Goal: Transaction & Acquisition: Purchase product/service

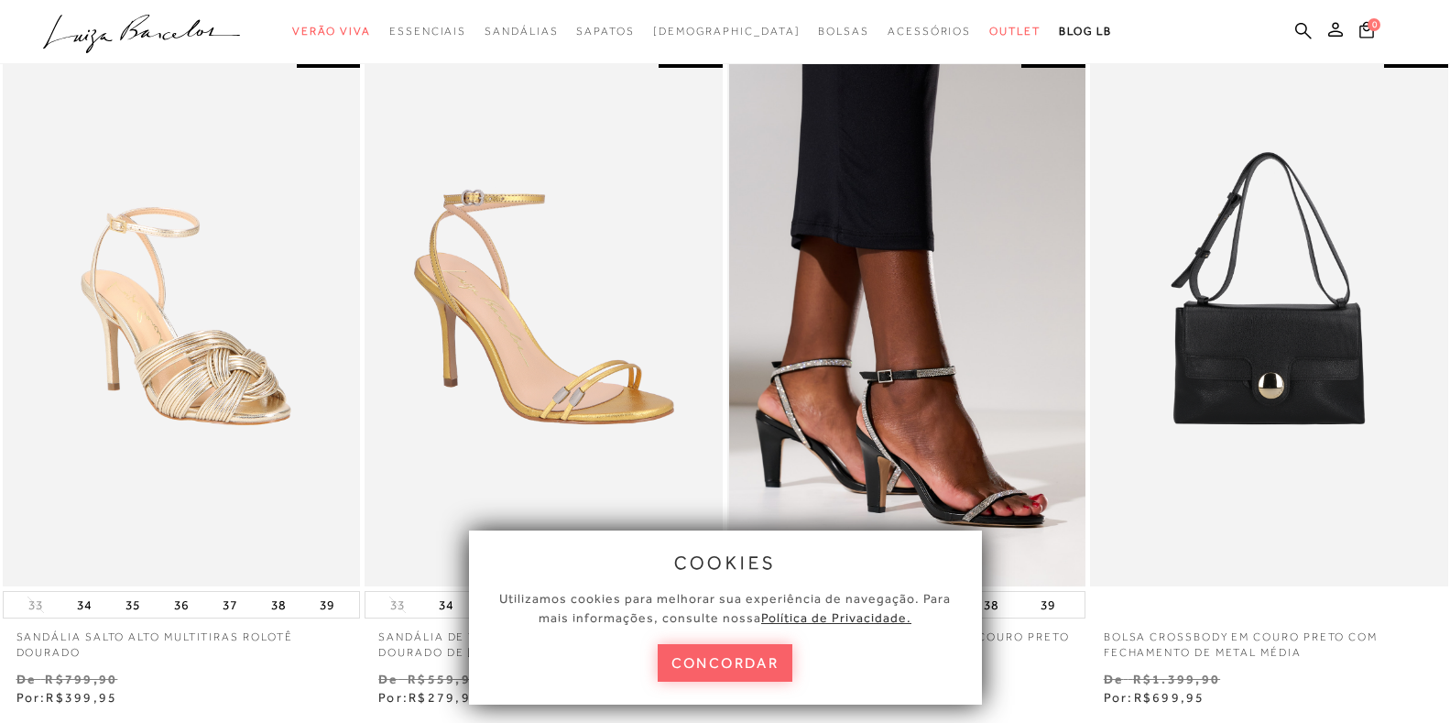
scroll to position [733, 0]
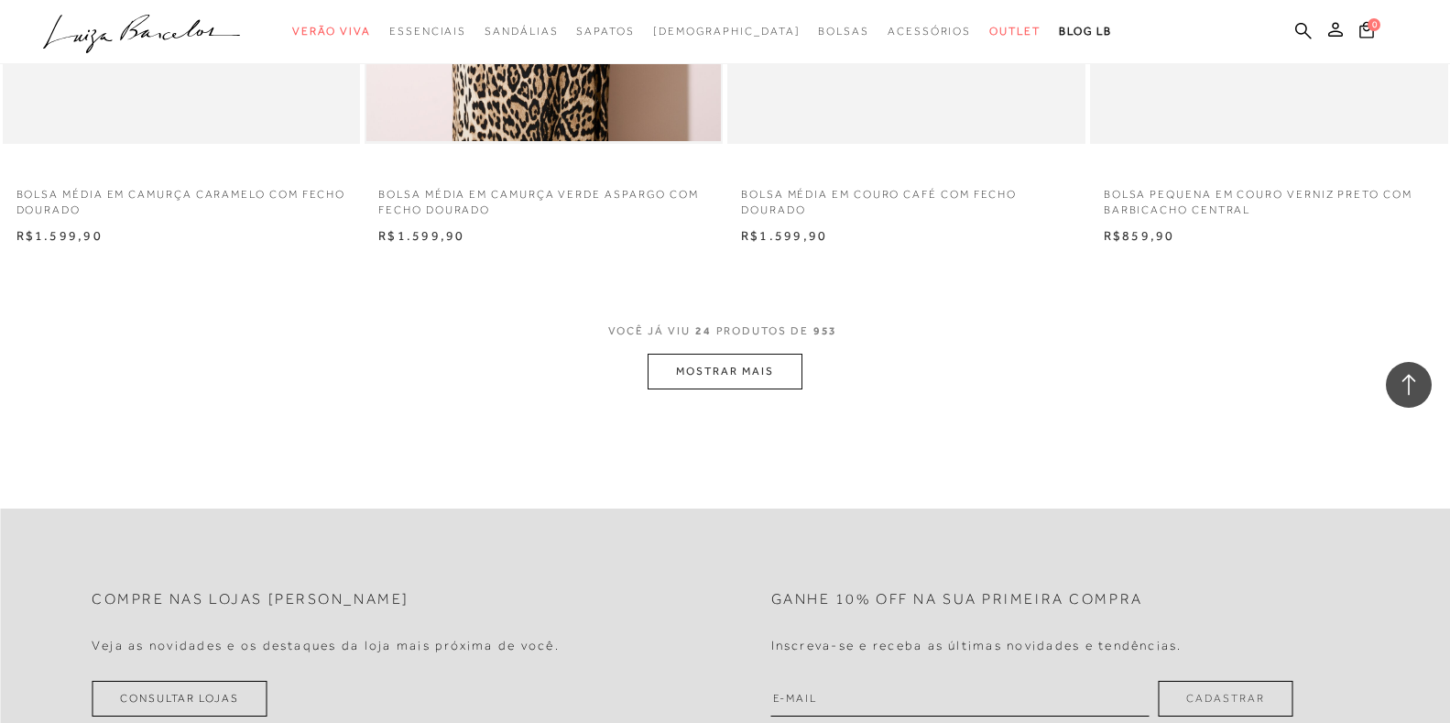
scroll to position [3848, 0]
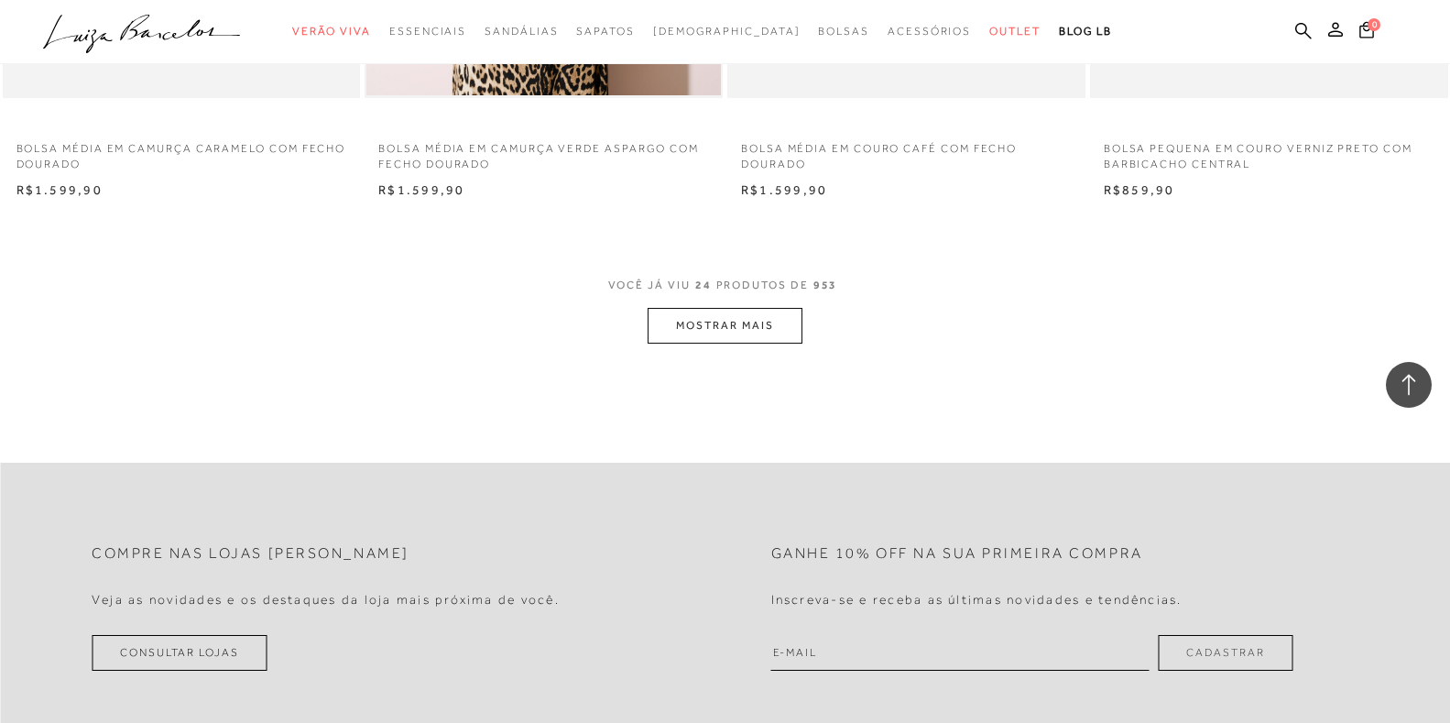
click at [727, 331] on button "MOSTRAR MAIS" at bounding box center [725, 326] width 154 height 36
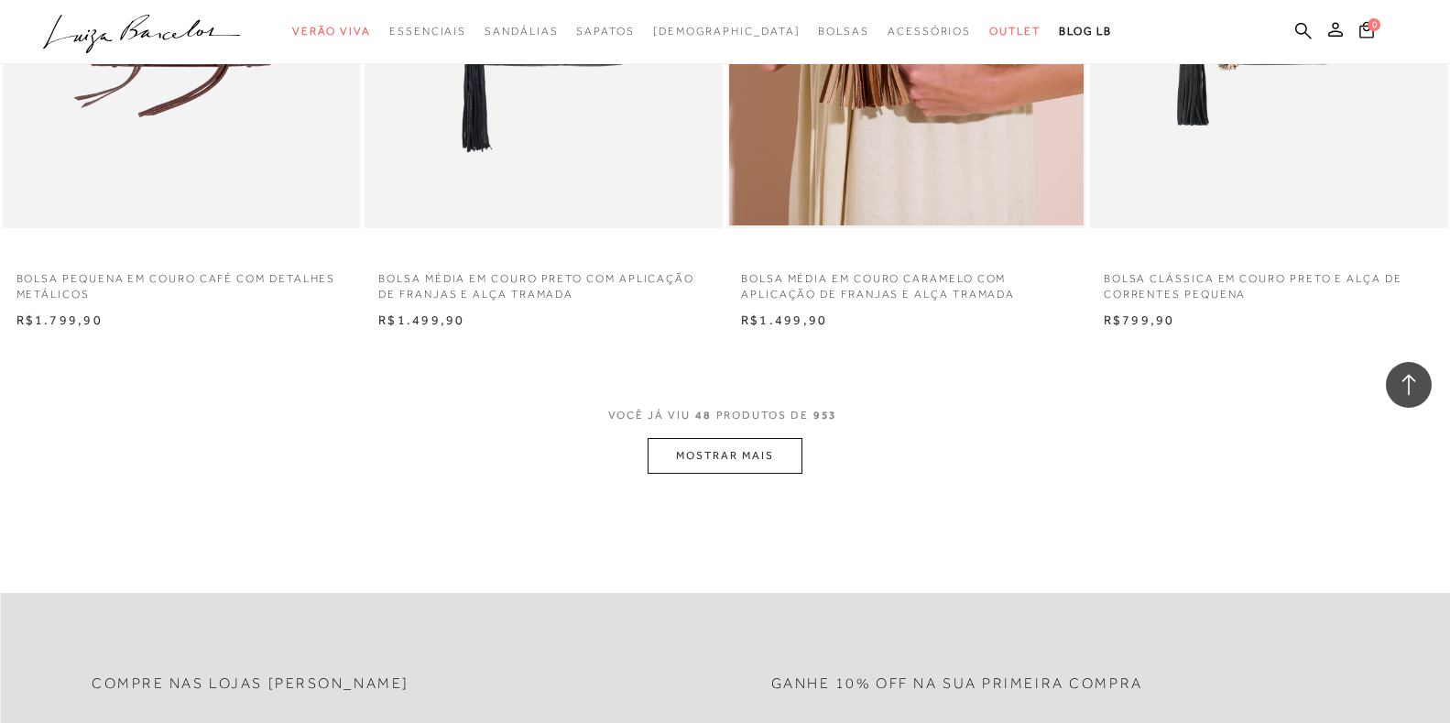
scroll to position [7696, 0]
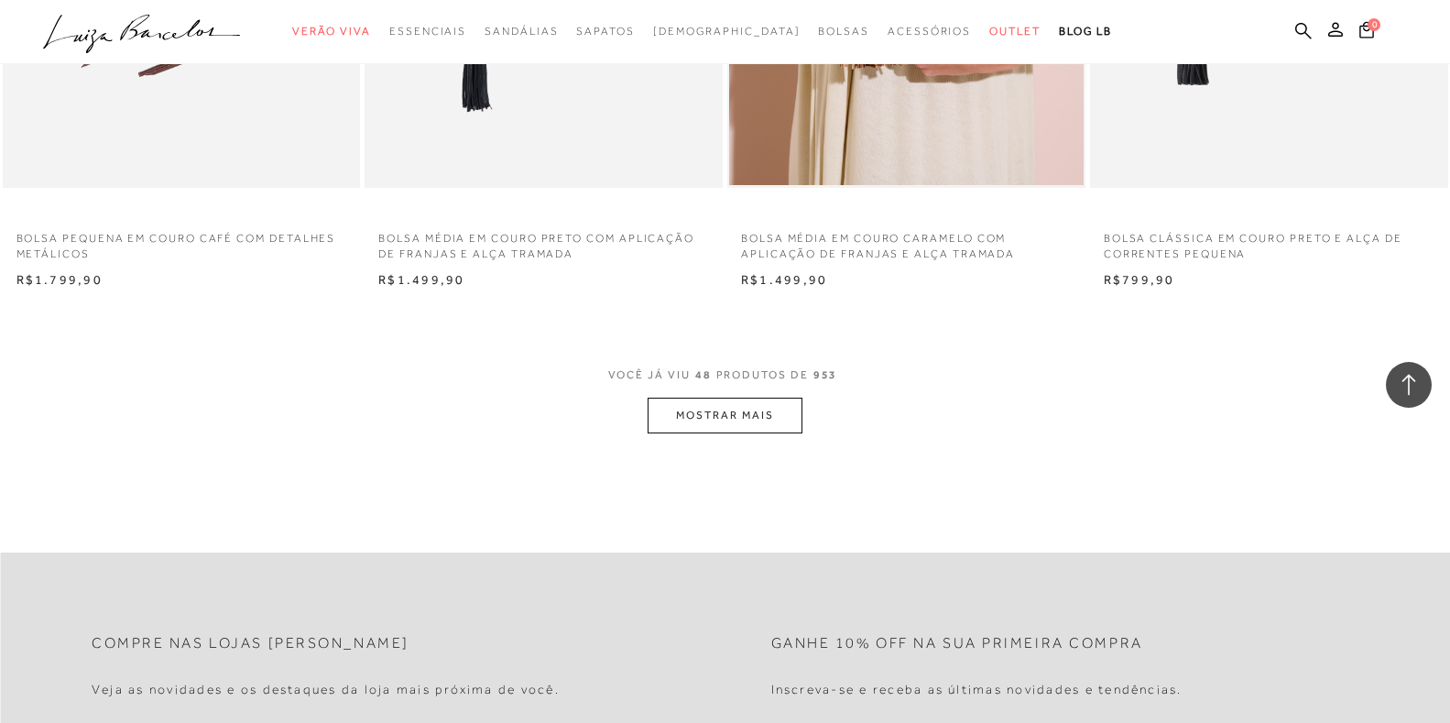
click at [731, 415] on button "MOSTRAR MAIS" at bounding box center [725, 416] width 154 height 36
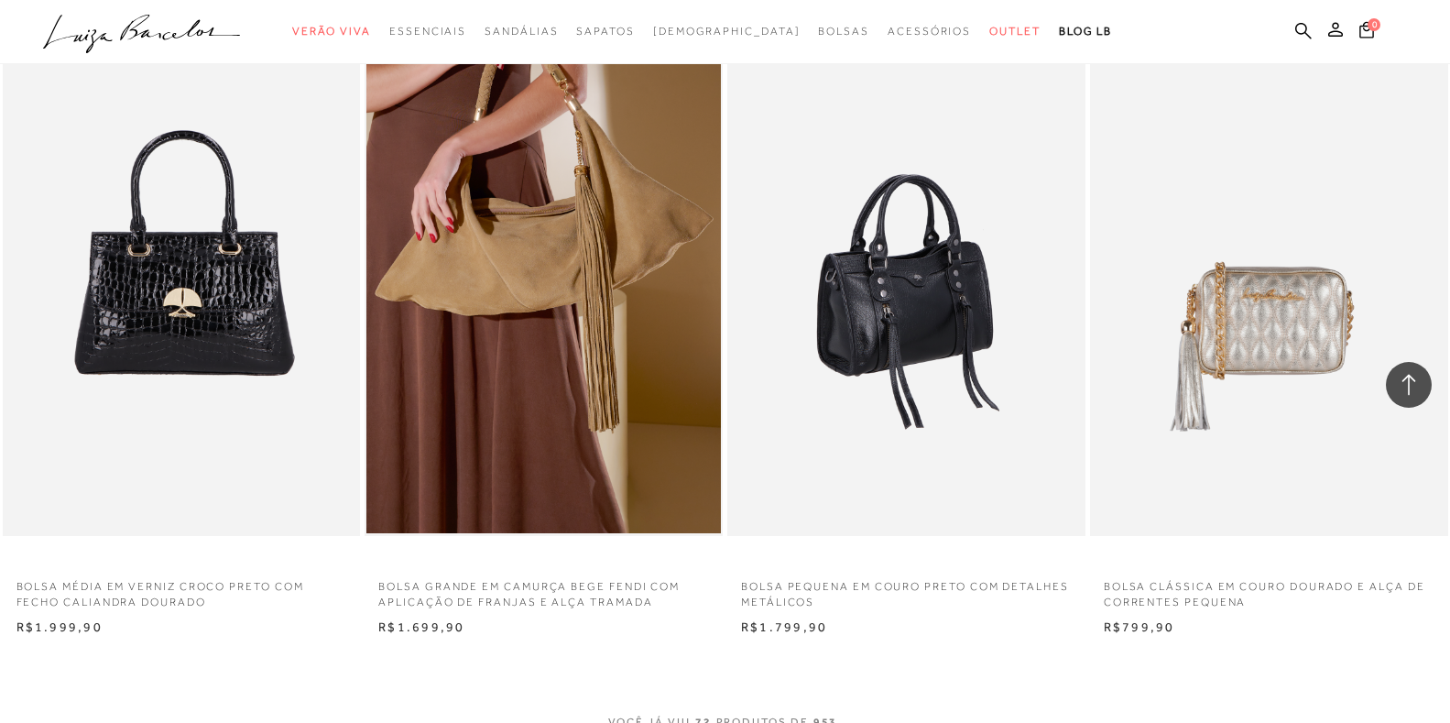
scroll to position [11636, 0]
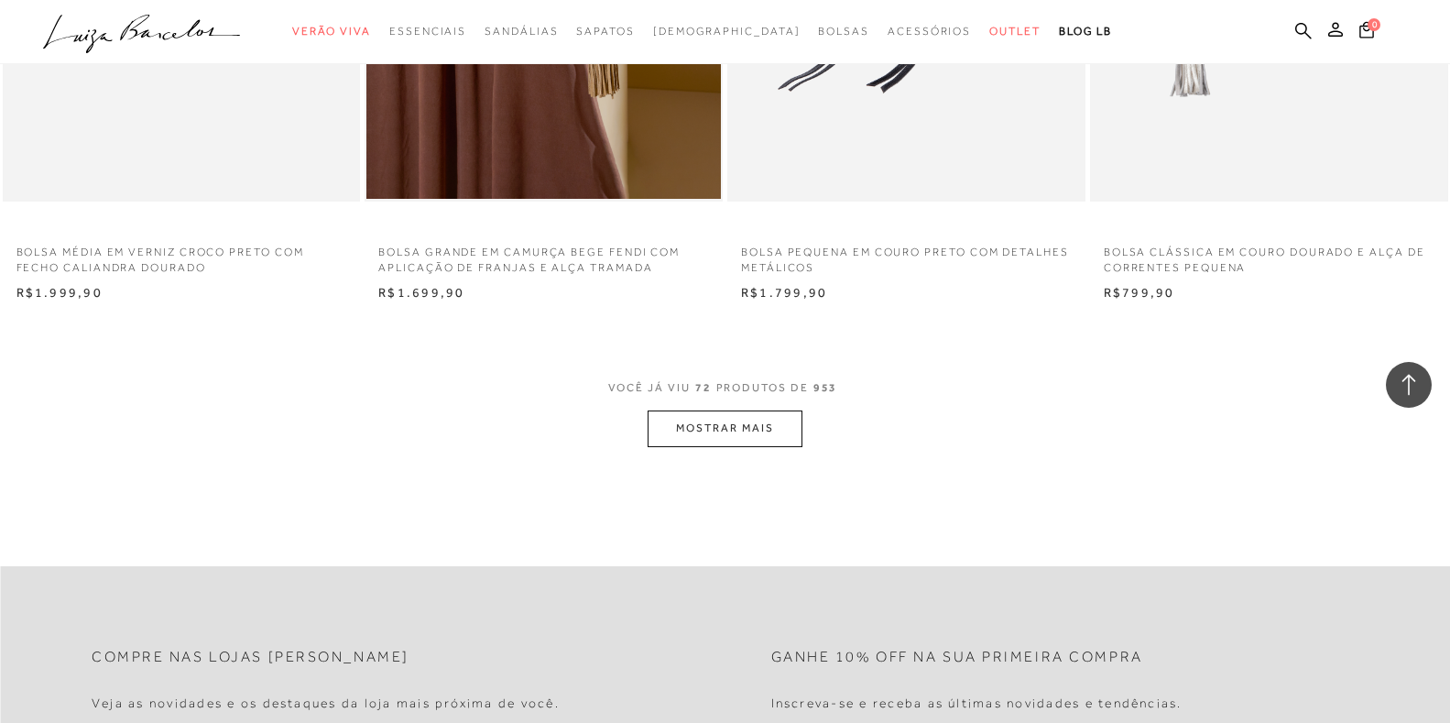
click at [737, 422] on button "MOSTRAR MAIS" at bounding box center [725, 428] width 154 height 36
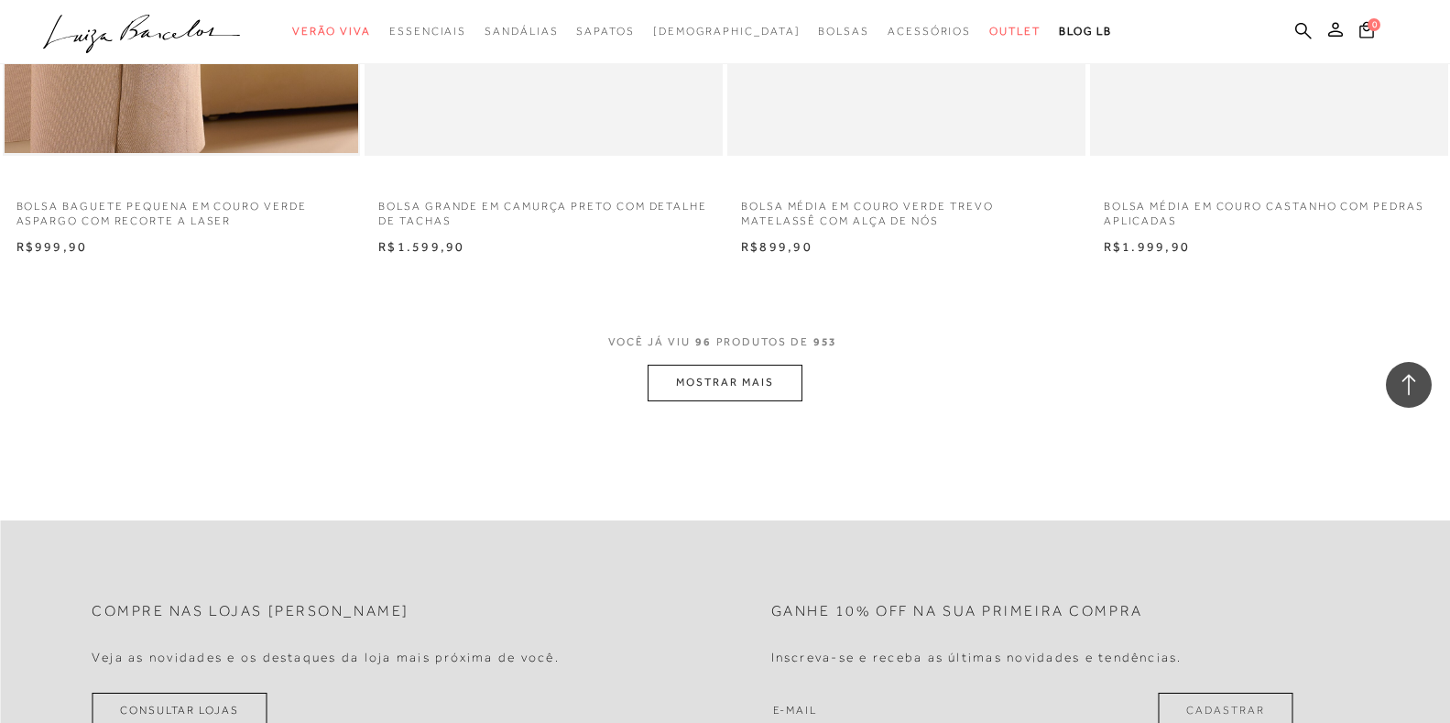
scroll to position [15667, 0]
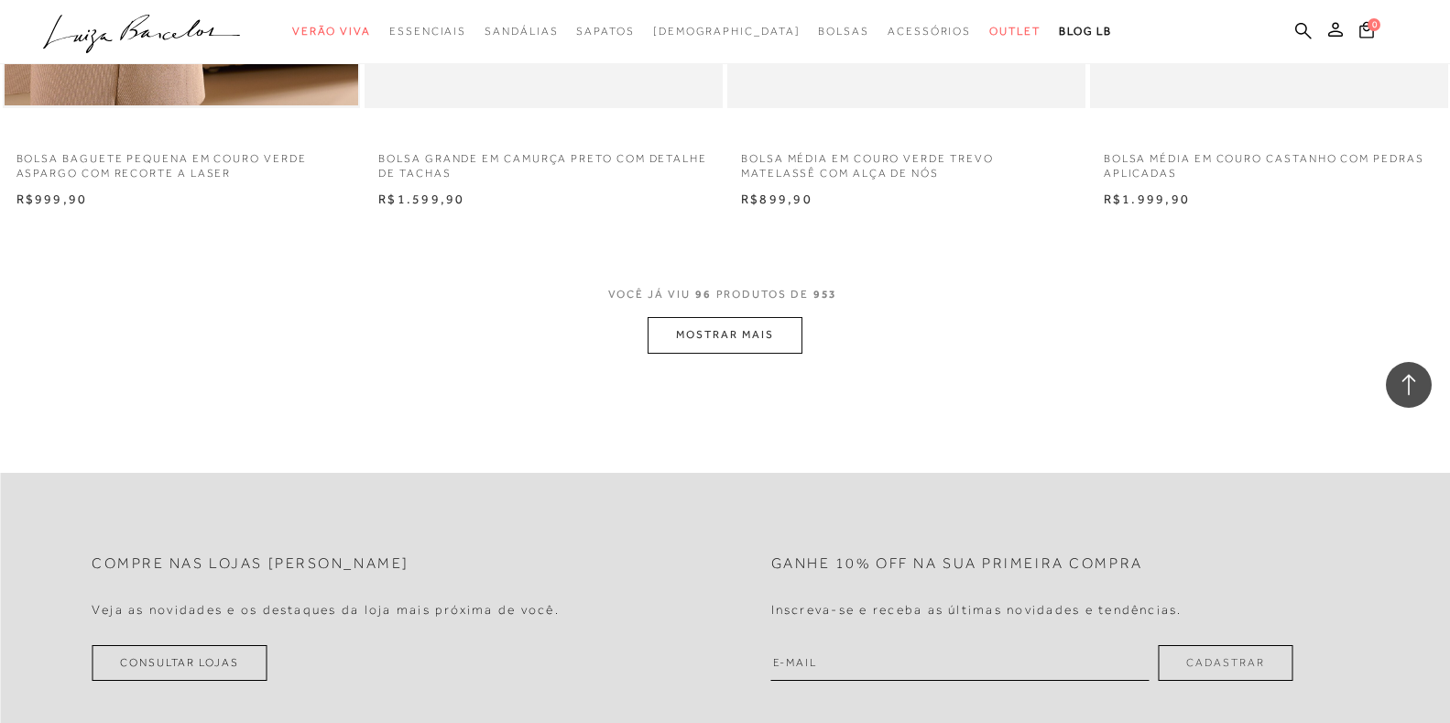
click at [732, 335] on button "MOSTRAR MAIS" at bounding box center [725, 335] width 154 height 36
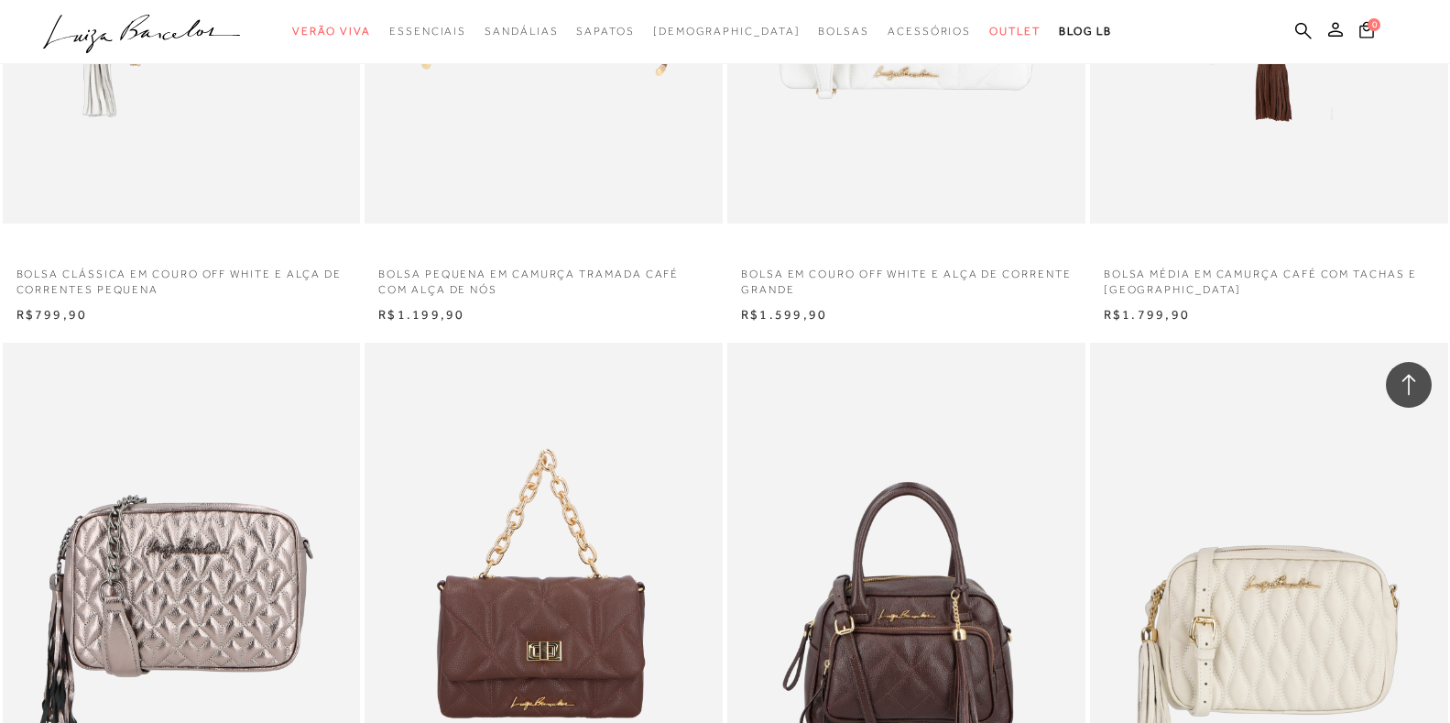
scroll to position [18233, 0]
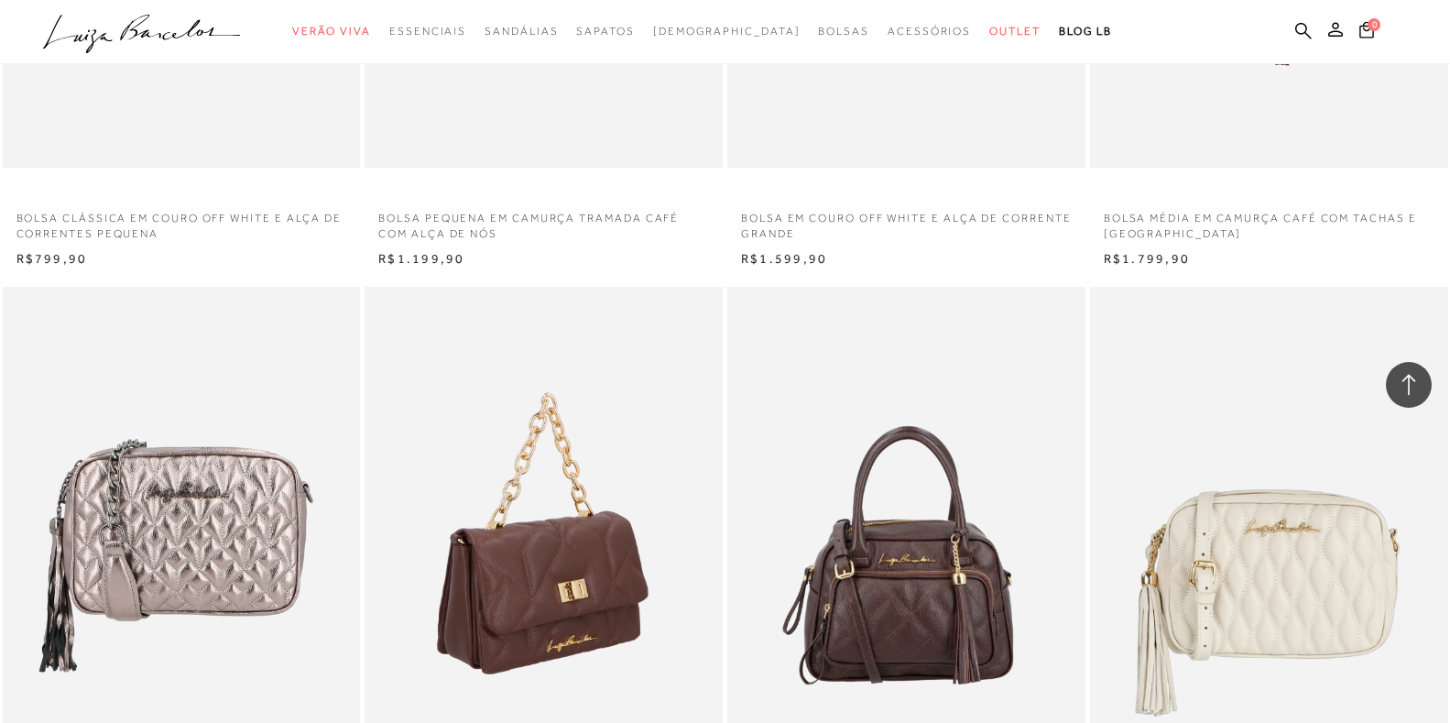
drag, startPoint x: 581, startPoint y: 364, endPoint x: 597, endPoint y: 354, distance: 19.3
click at [580, 364] on img at bounding box center [544, 555] width 356 height 537
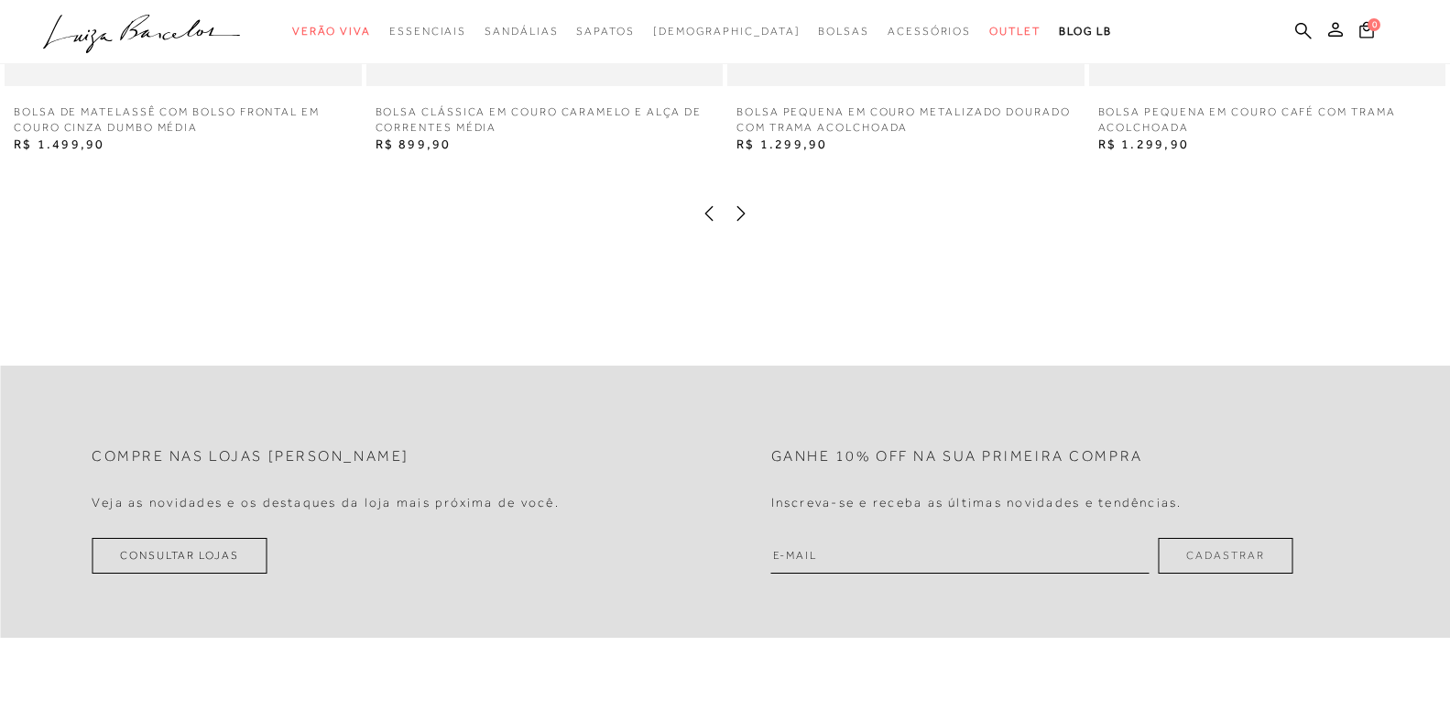
scroll to position [2546, 0]
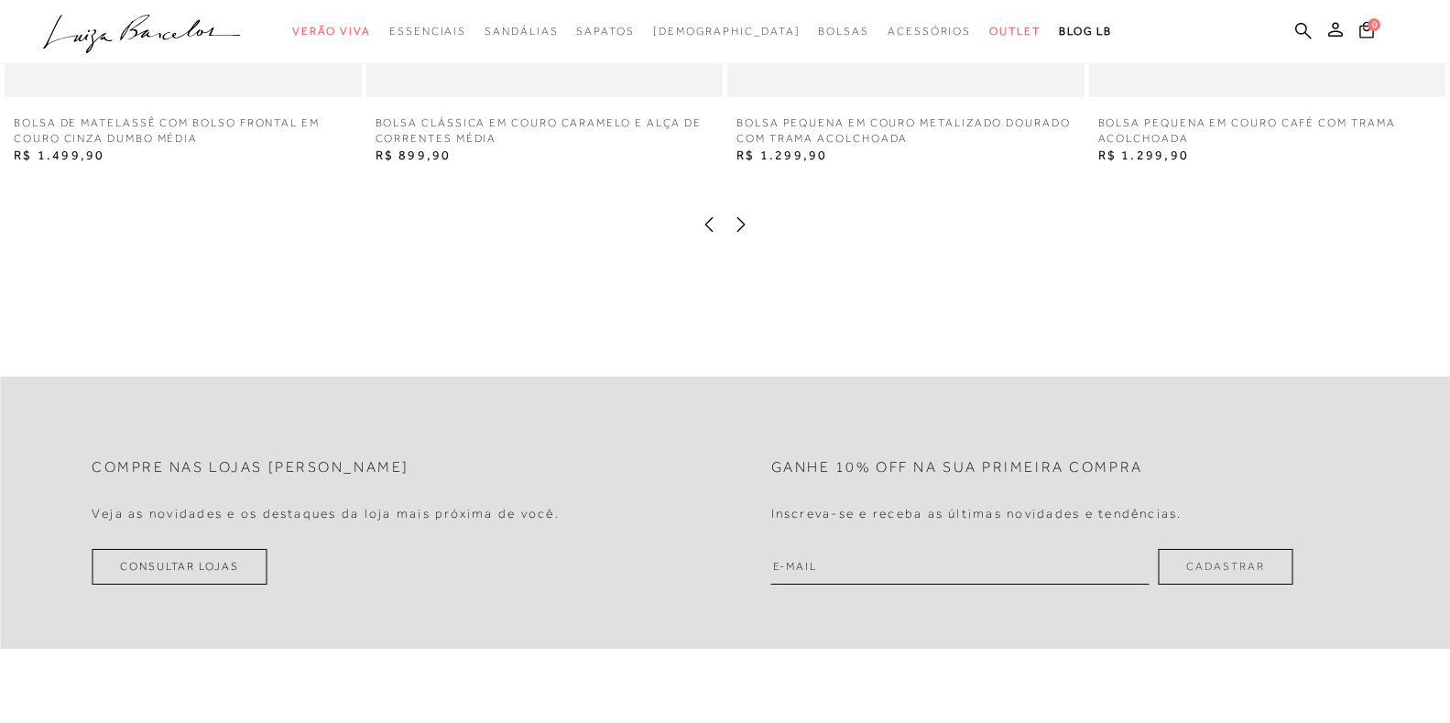
click at [738, 234] on icon at bounding box center [741, 224] width 18 height 18
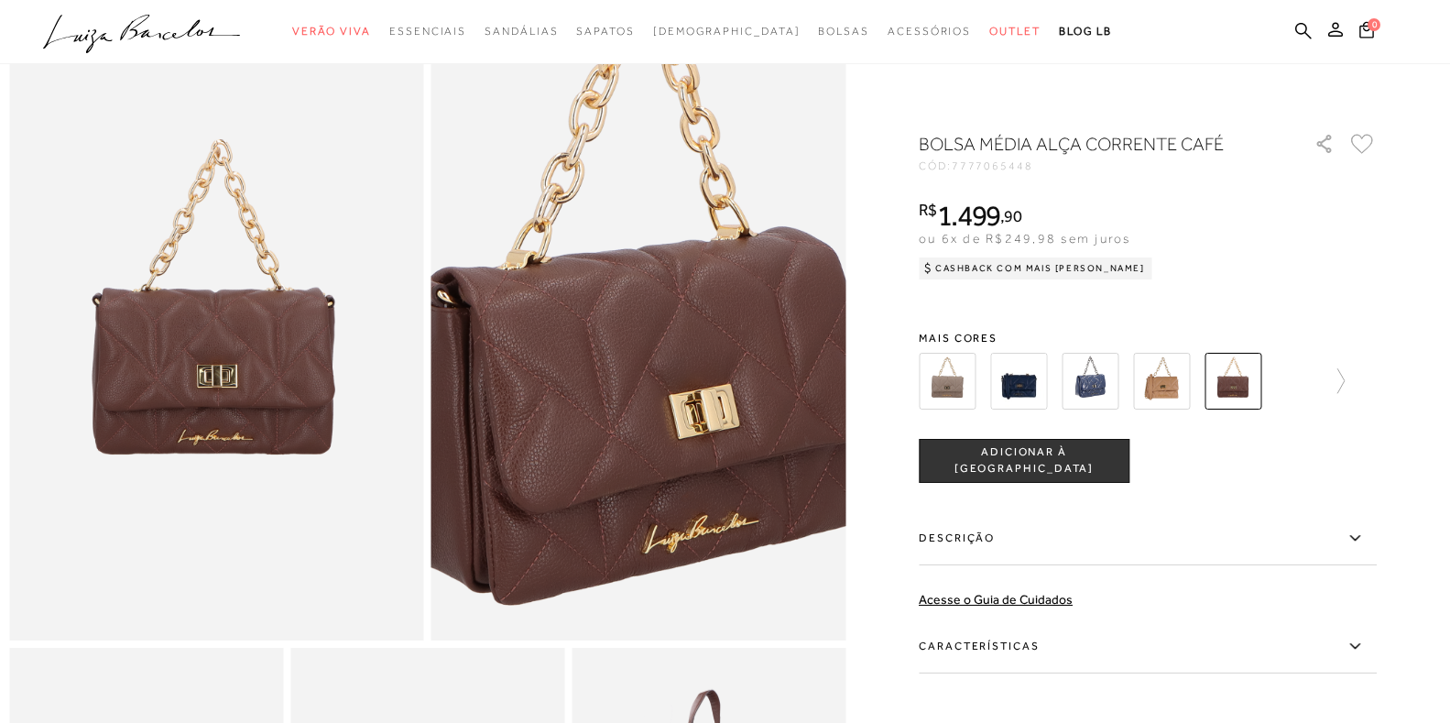
scroll to position [0, 0]
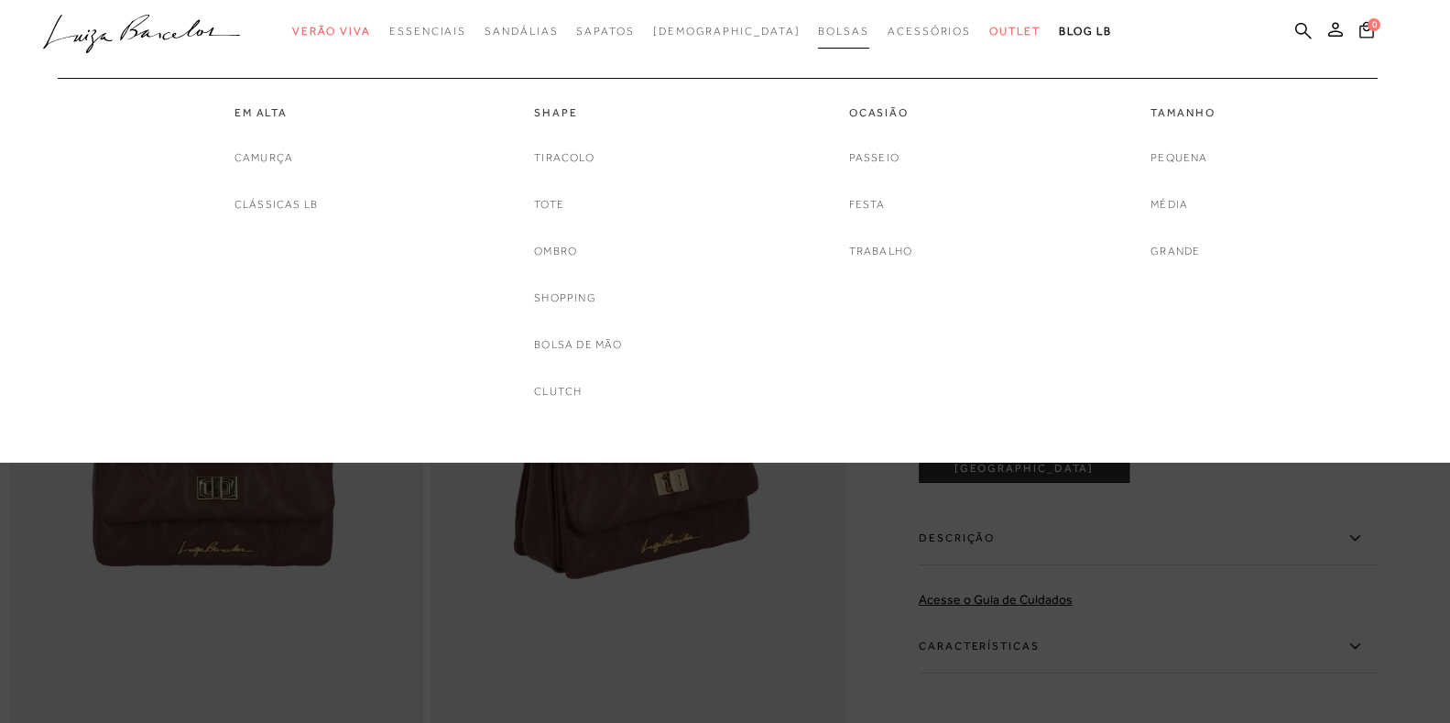
click at [818, 33] on span "Bolsas" at bounding box center [843, 31] width 51 height 13
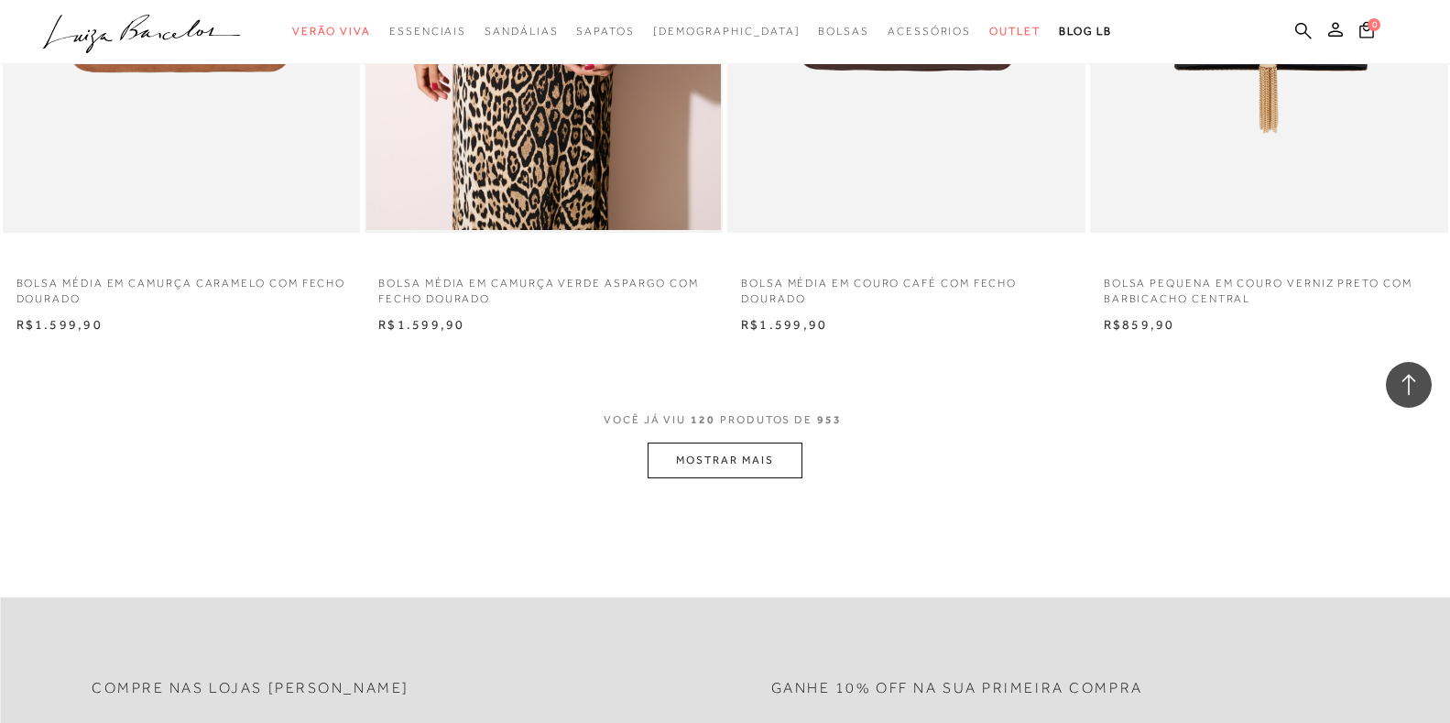
scroll to position [7696, 0]
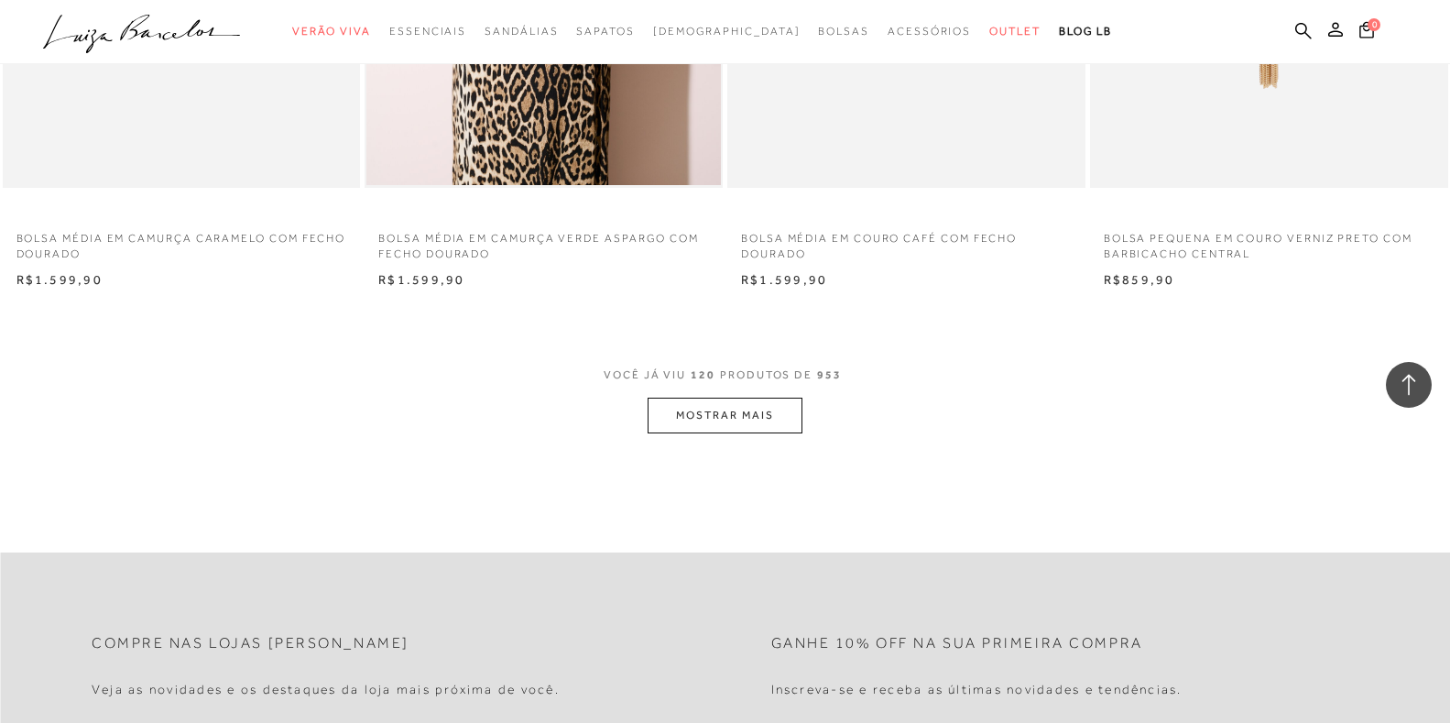
click at [727, 410] on button "MOSTRAR MAIS" at bounding box center [725, 416] width 154 height 36
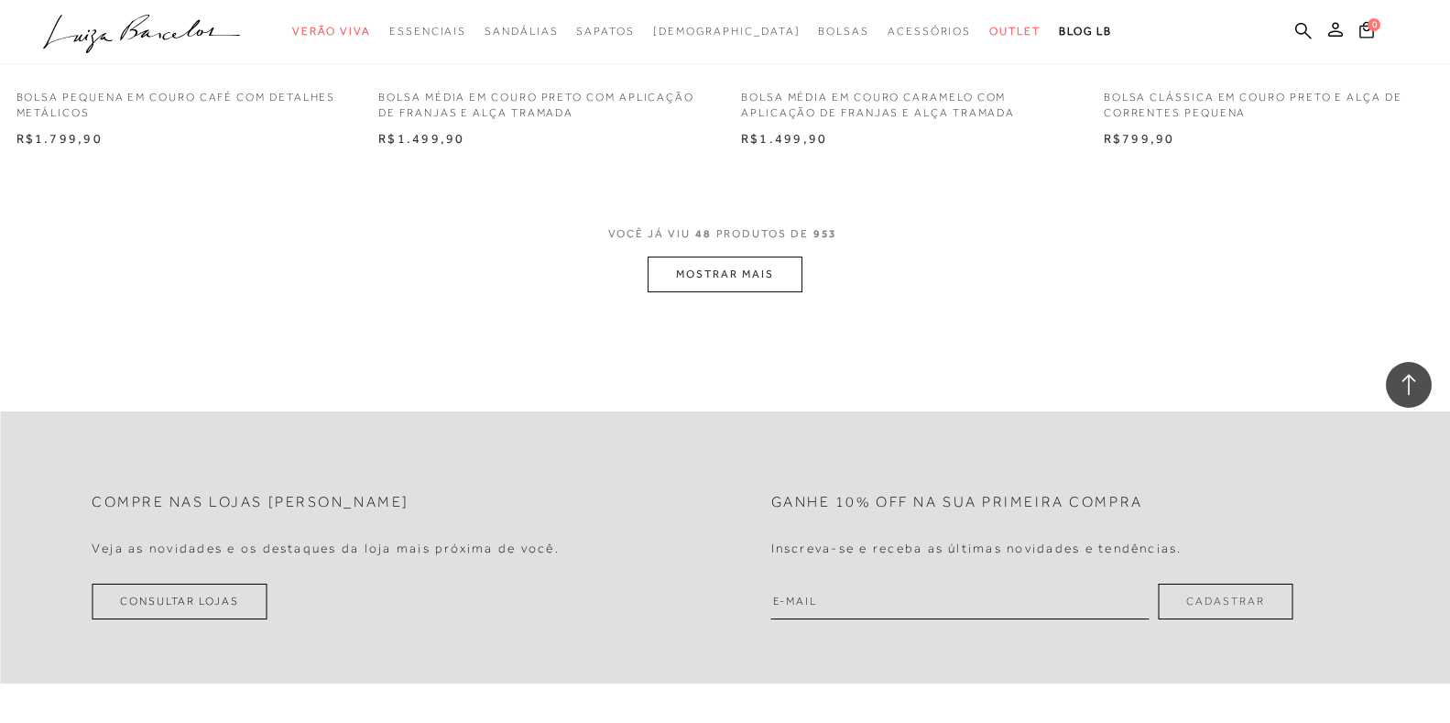
scroll to position [11911, 0]
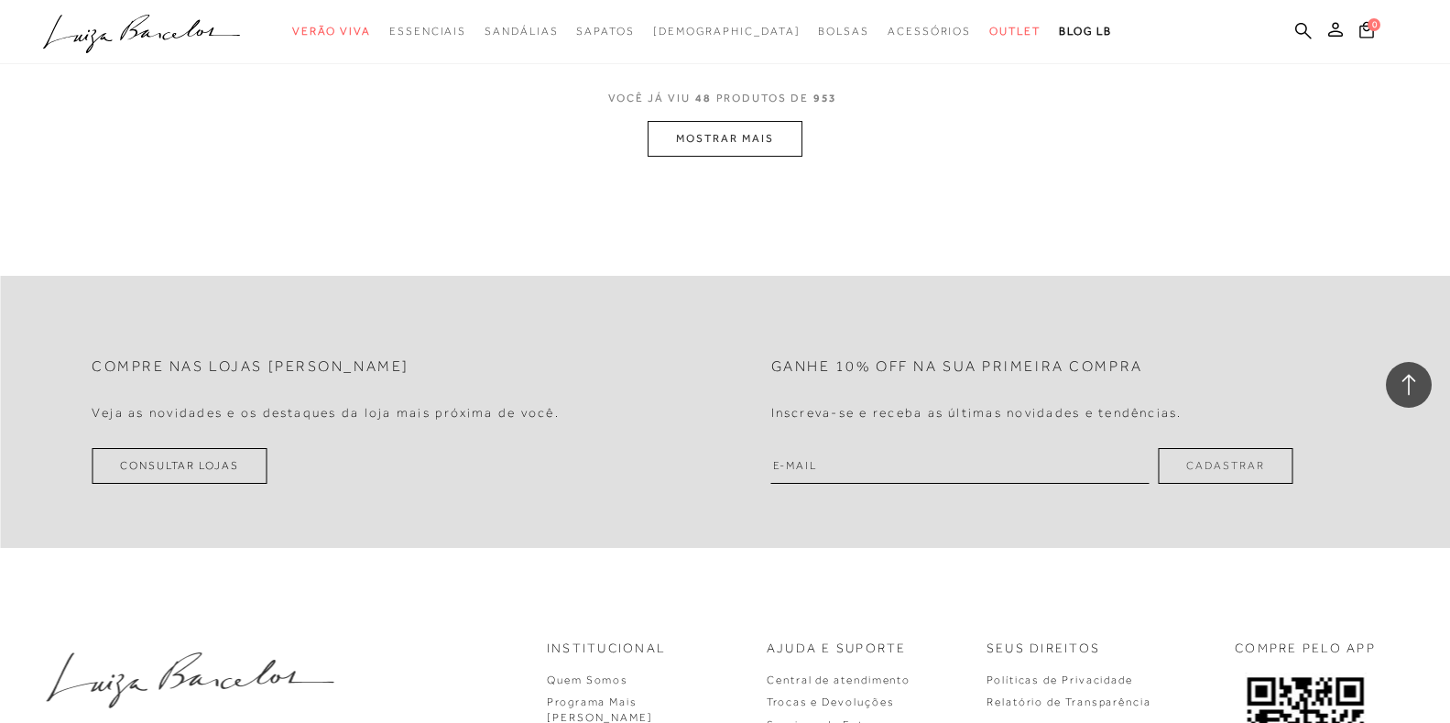
click at [728, 137] on button "MOSTRAR MAIS" at bounding box center [725, 139] width 154 height 36
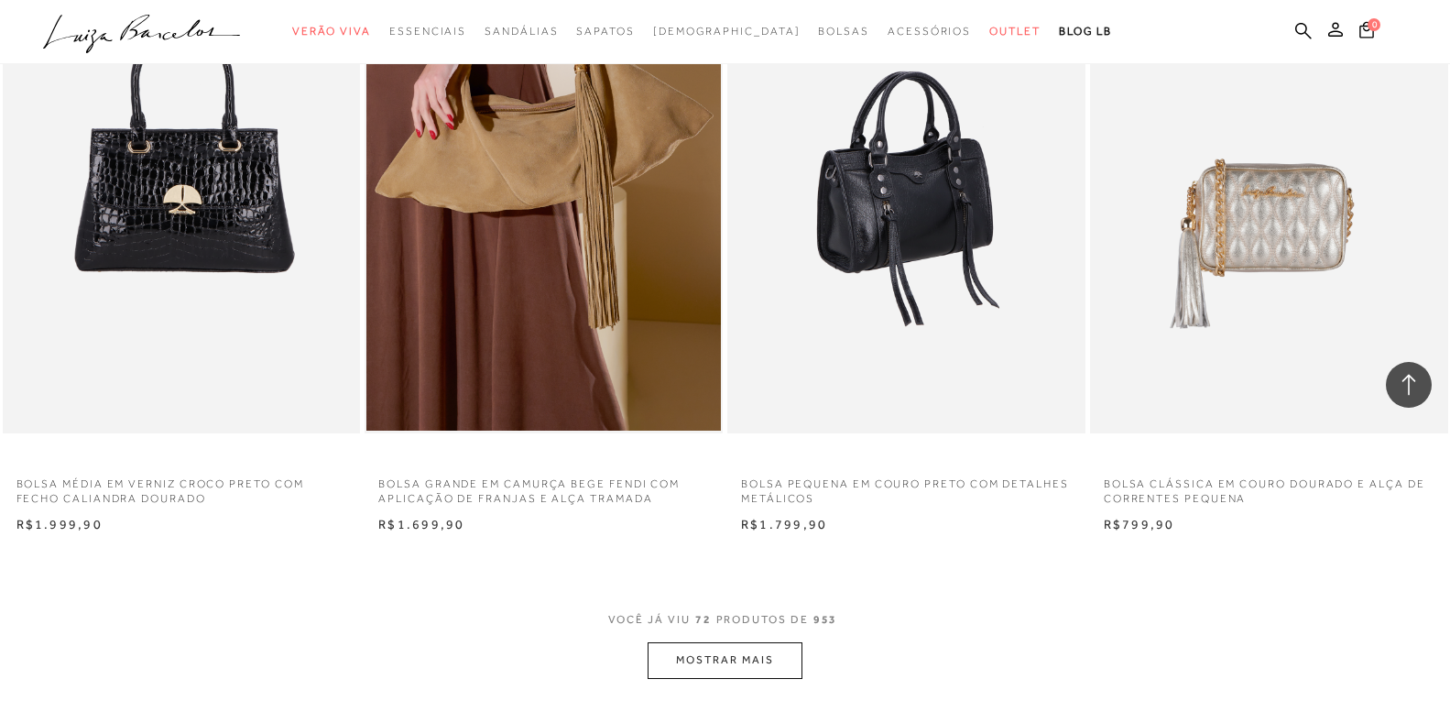
scroll to position [15625, 0]
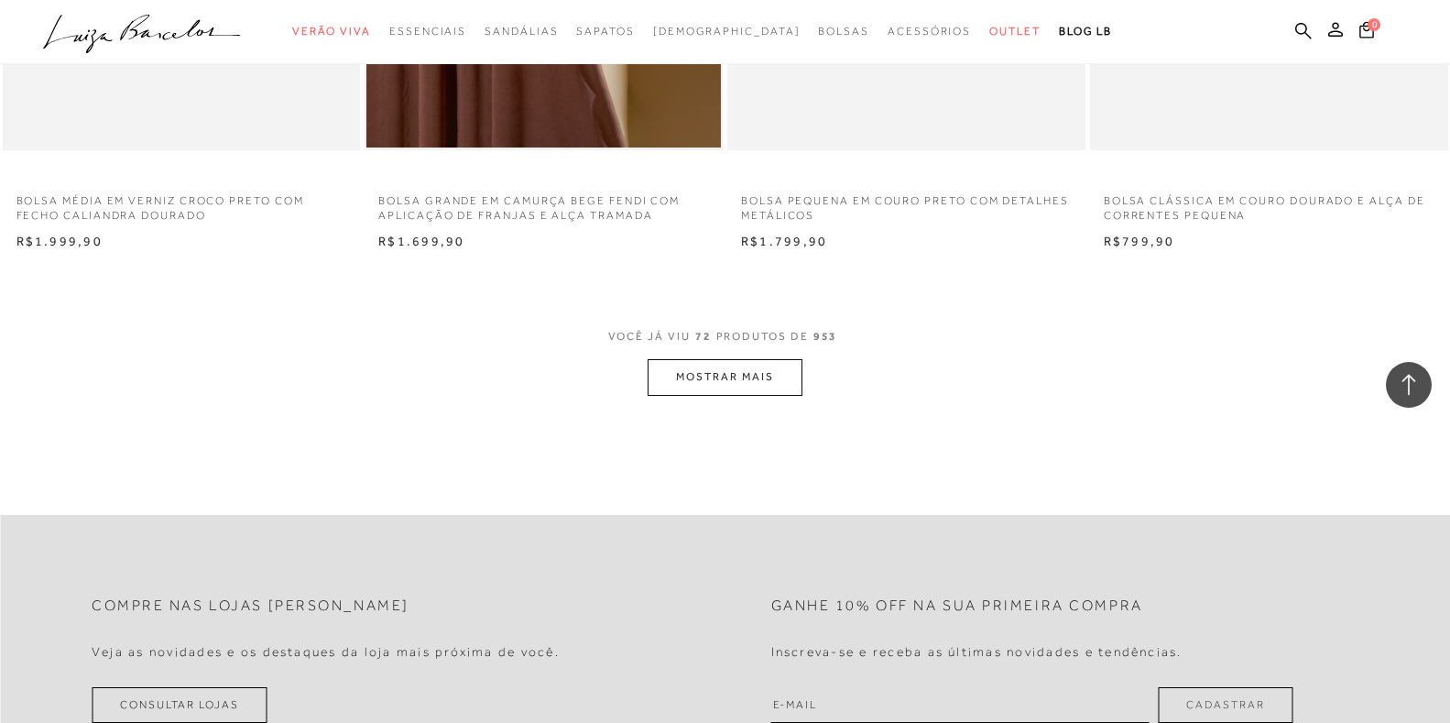
click at [741, 375] on button "MOSTRAR MAIS" at bounding box center [725, 377] width 154 height 36
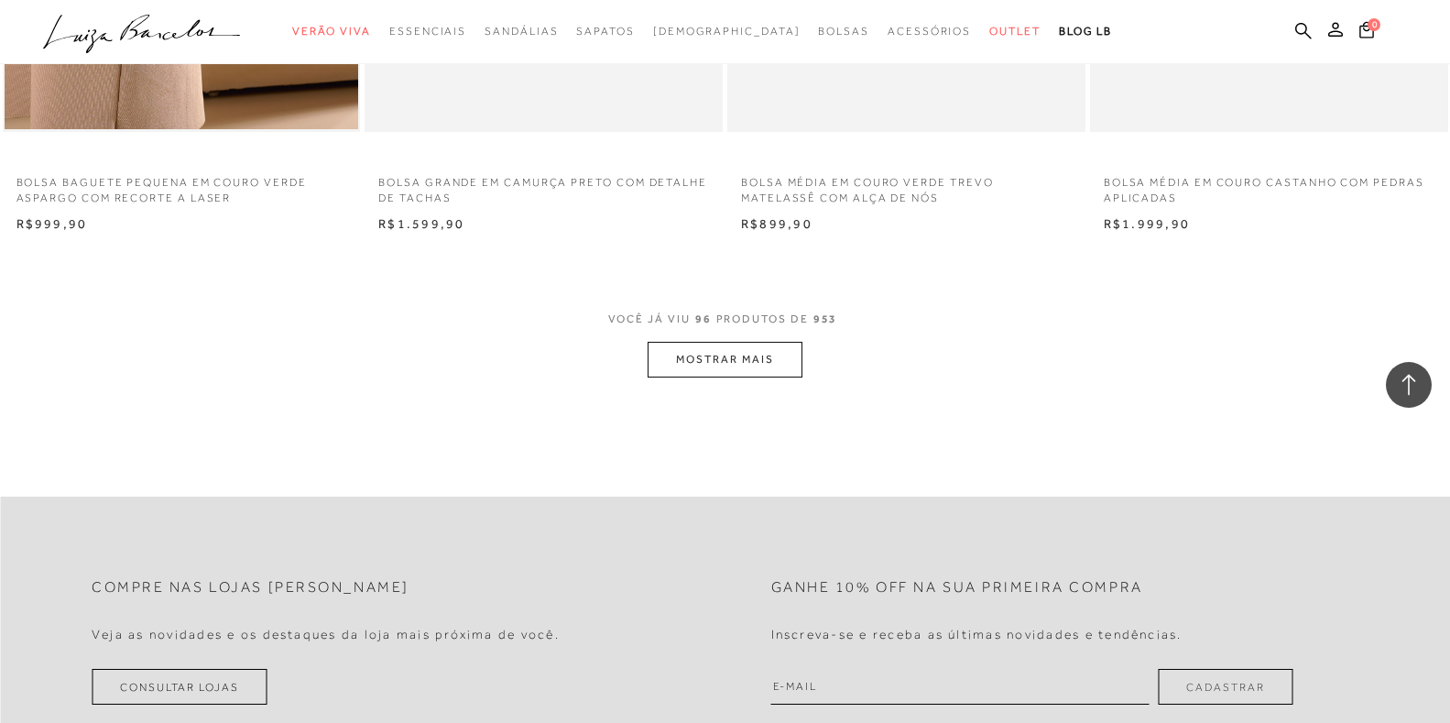
scroll to position [19565, 0]
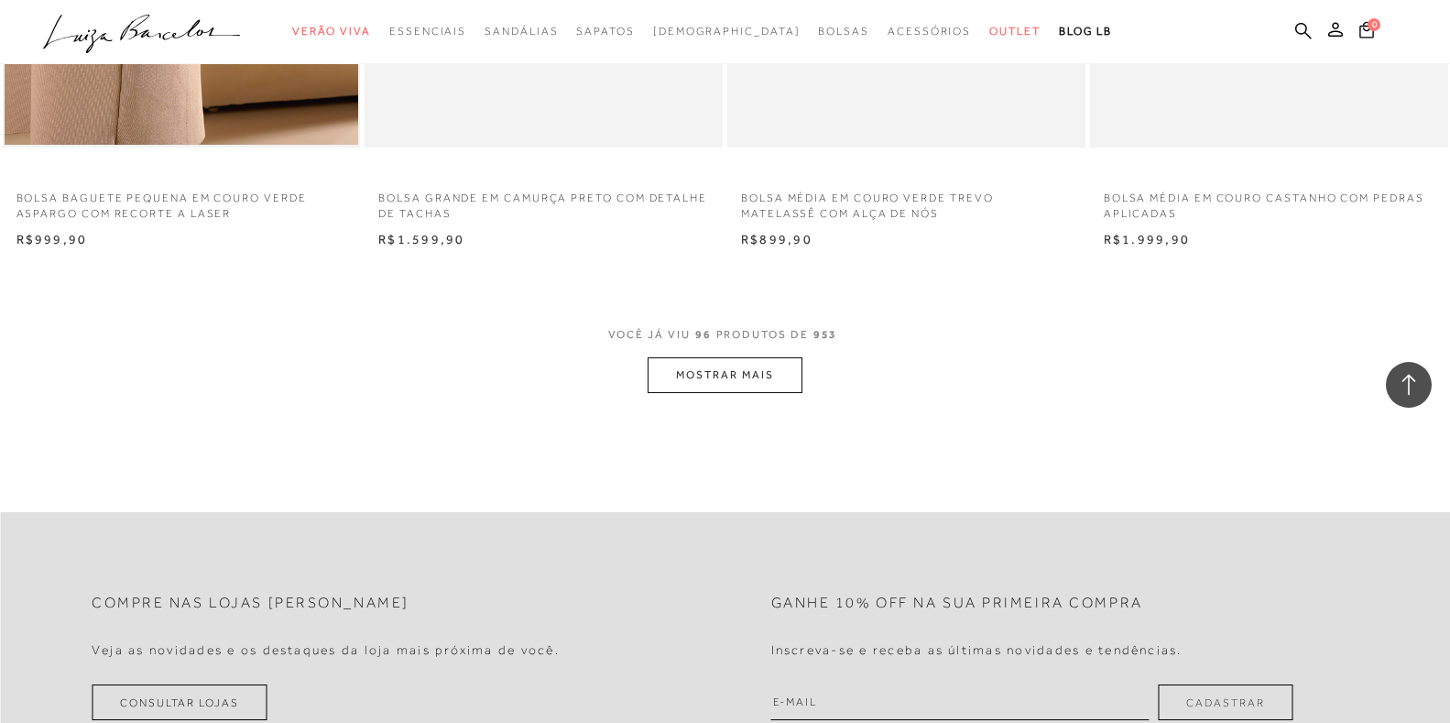
click at [716, 377] on button "MOSTRAR MAIS" at bounding box center [725, 375] width 154 height 36
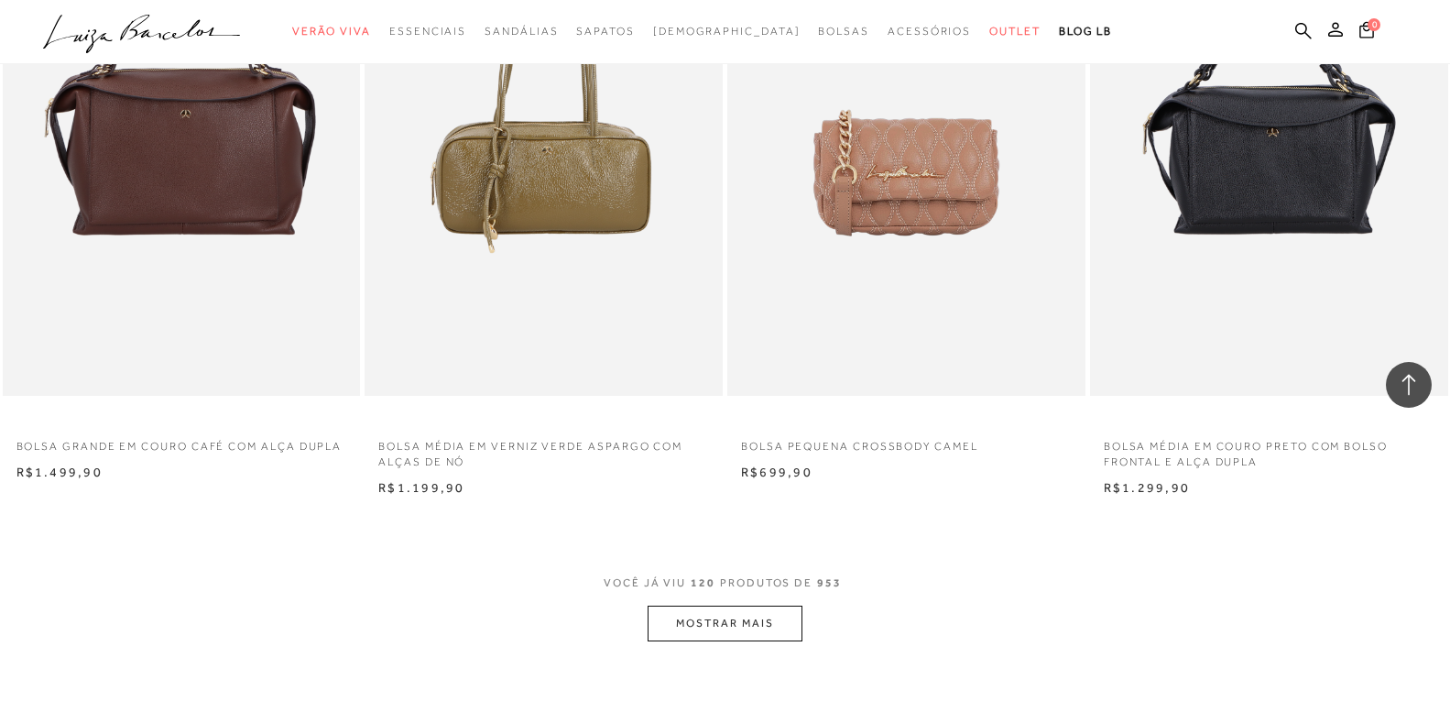
scroll to position [23321, 0]
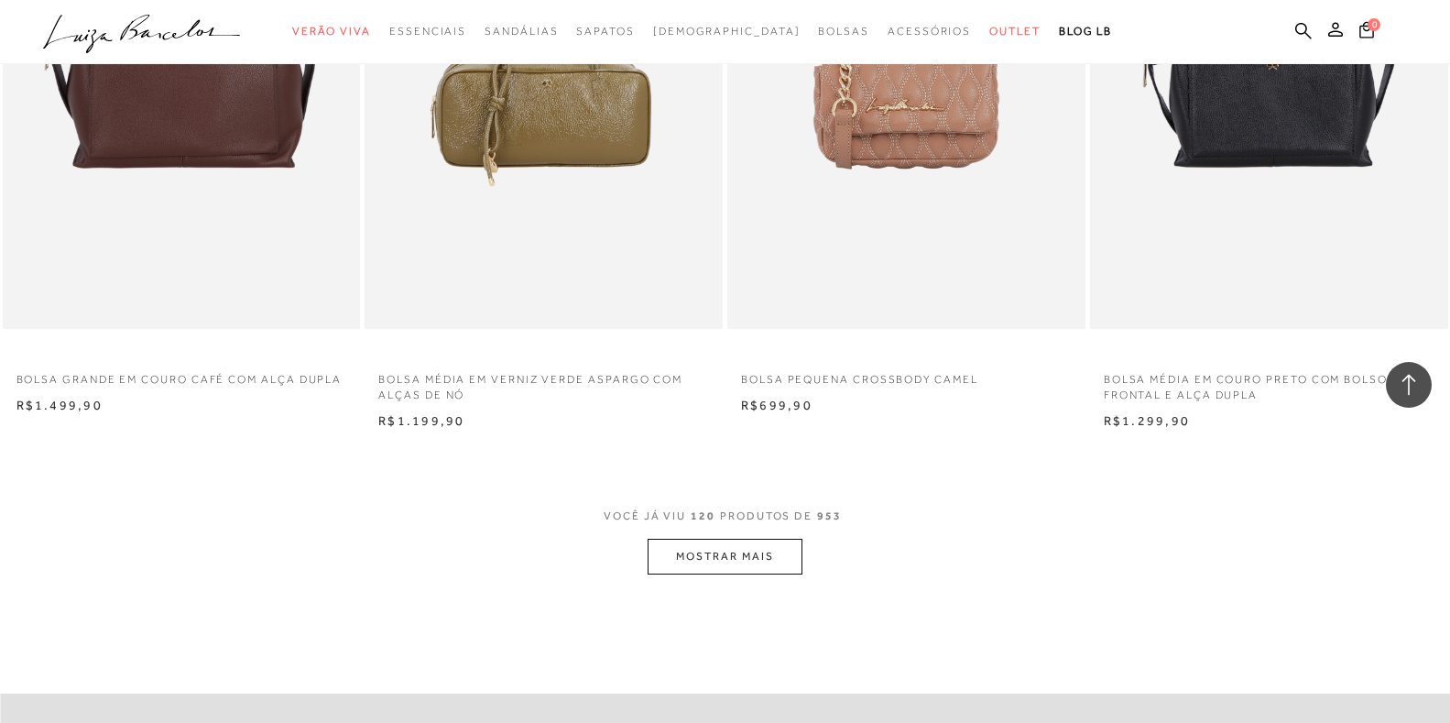
click at [698, 555] on button "MOSTRAR MAIS" at bounding box center [725, 557] width 154 height 36
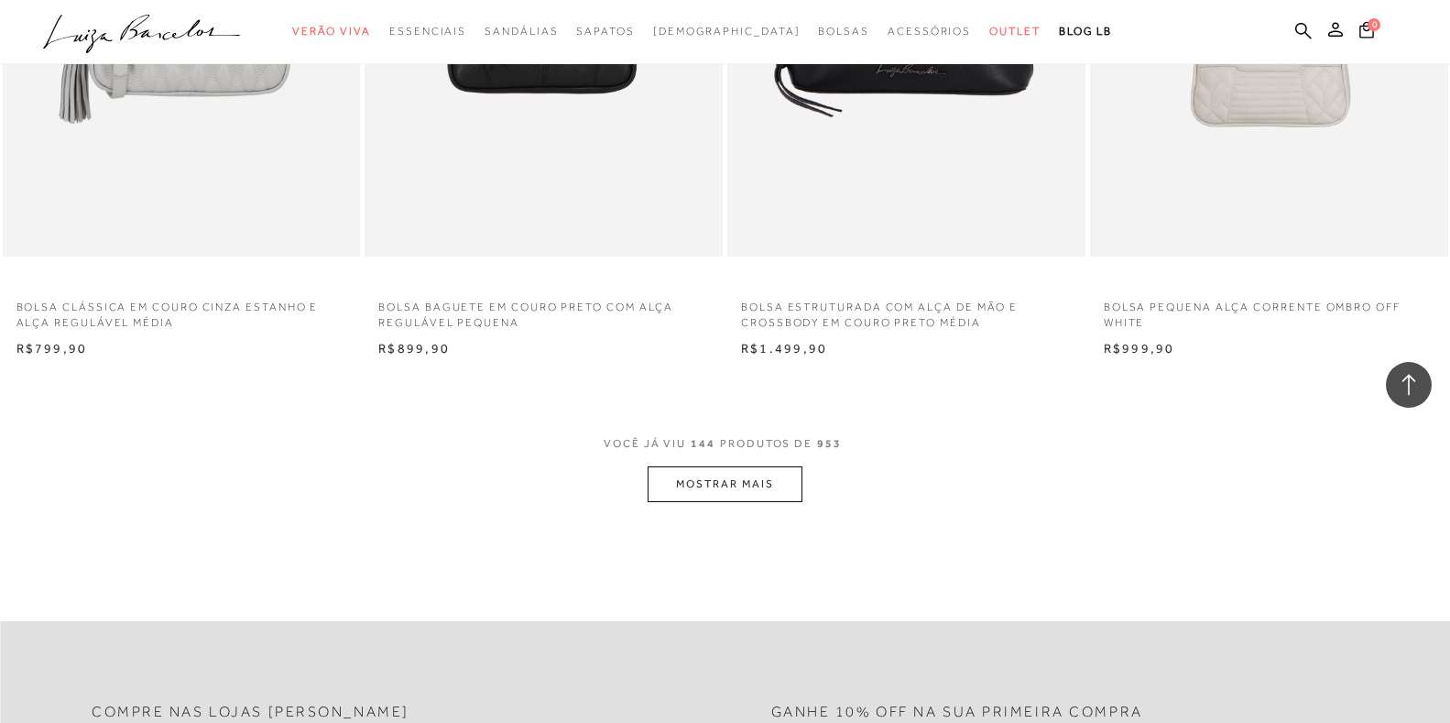
scroll to position [27353, 0]
click at [736, 480] on button "MOSTRAR MAIS" at bounding box center [725, 483] width 154 height 36
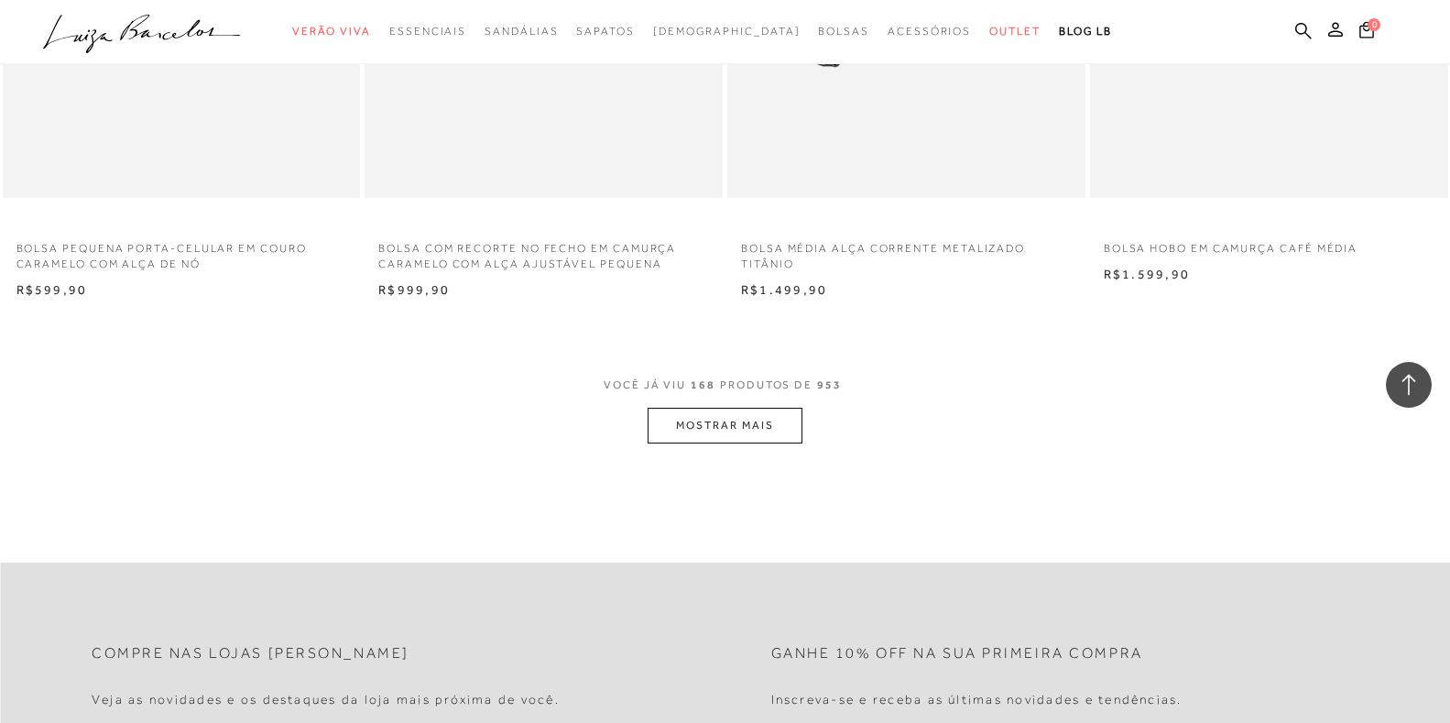
scroll to position [31384, 0]
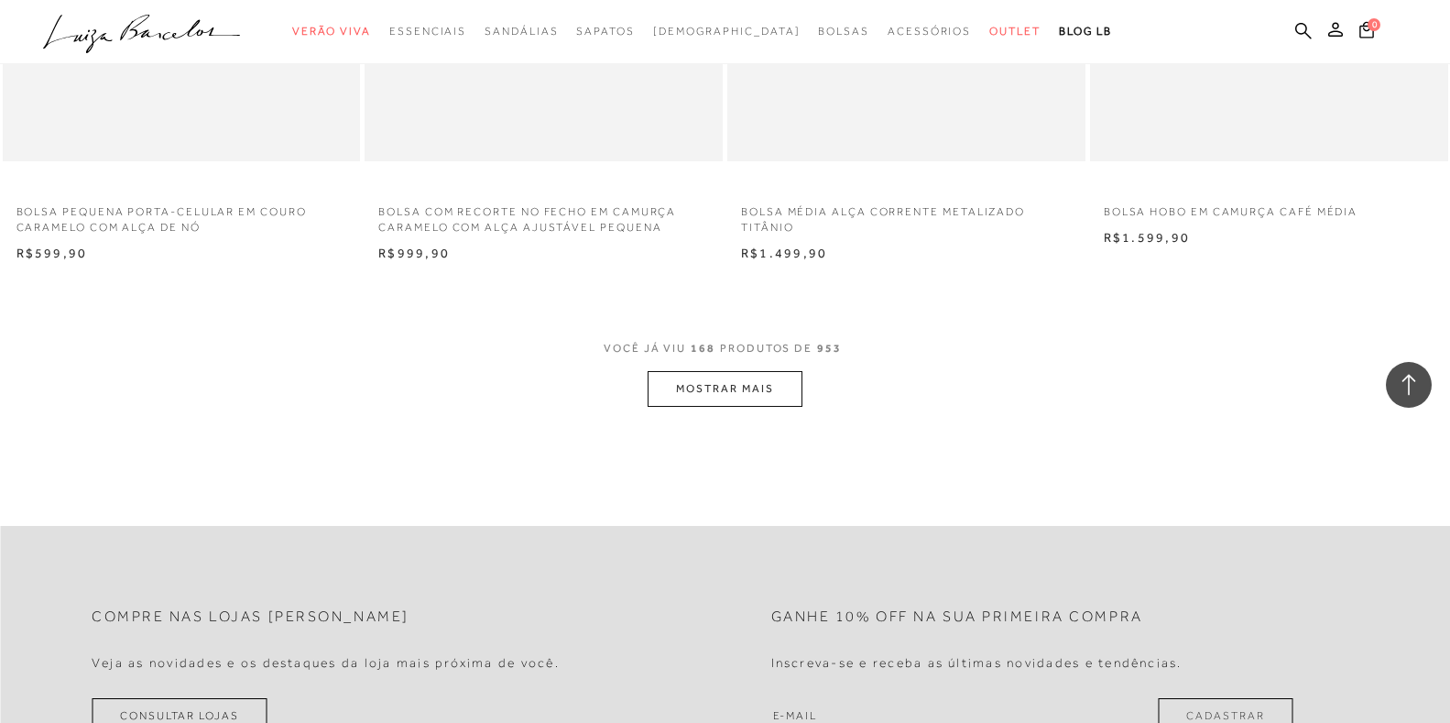
click at [711, 385] on button "MOSTRAR MAIS" at bounding box center [725, 389] width 154 height 36
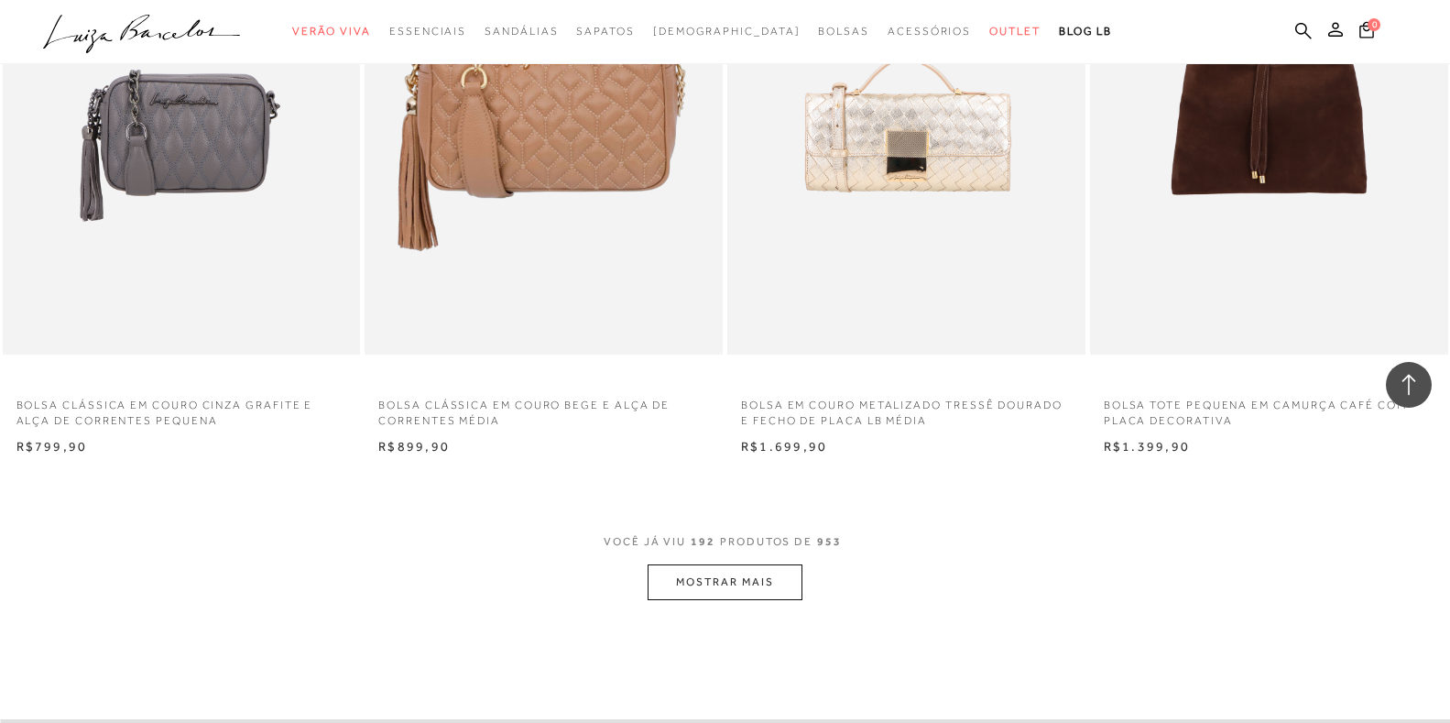
scroll to position [35141, 0]
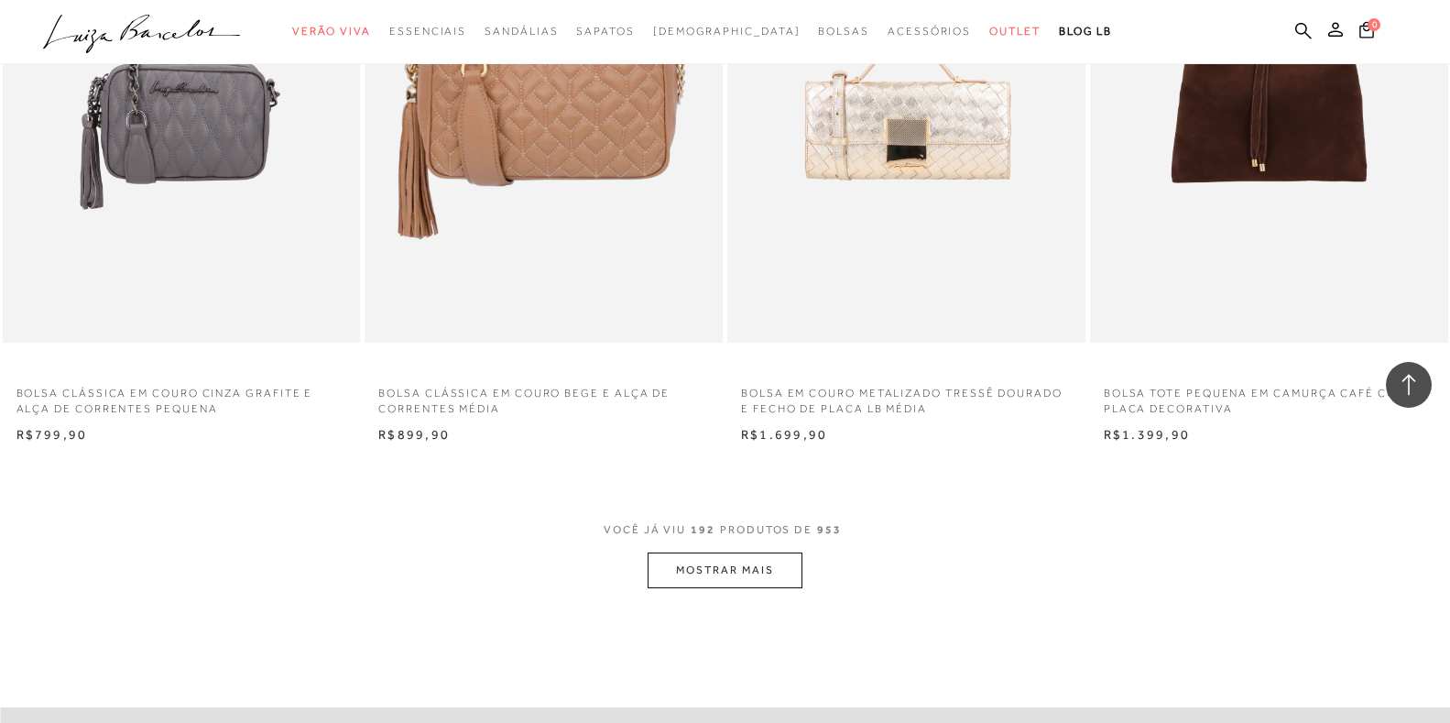
click at [705, 585] on button "MOSTRAR MAIS" at bounding box center [725, 570] width 154 height 36
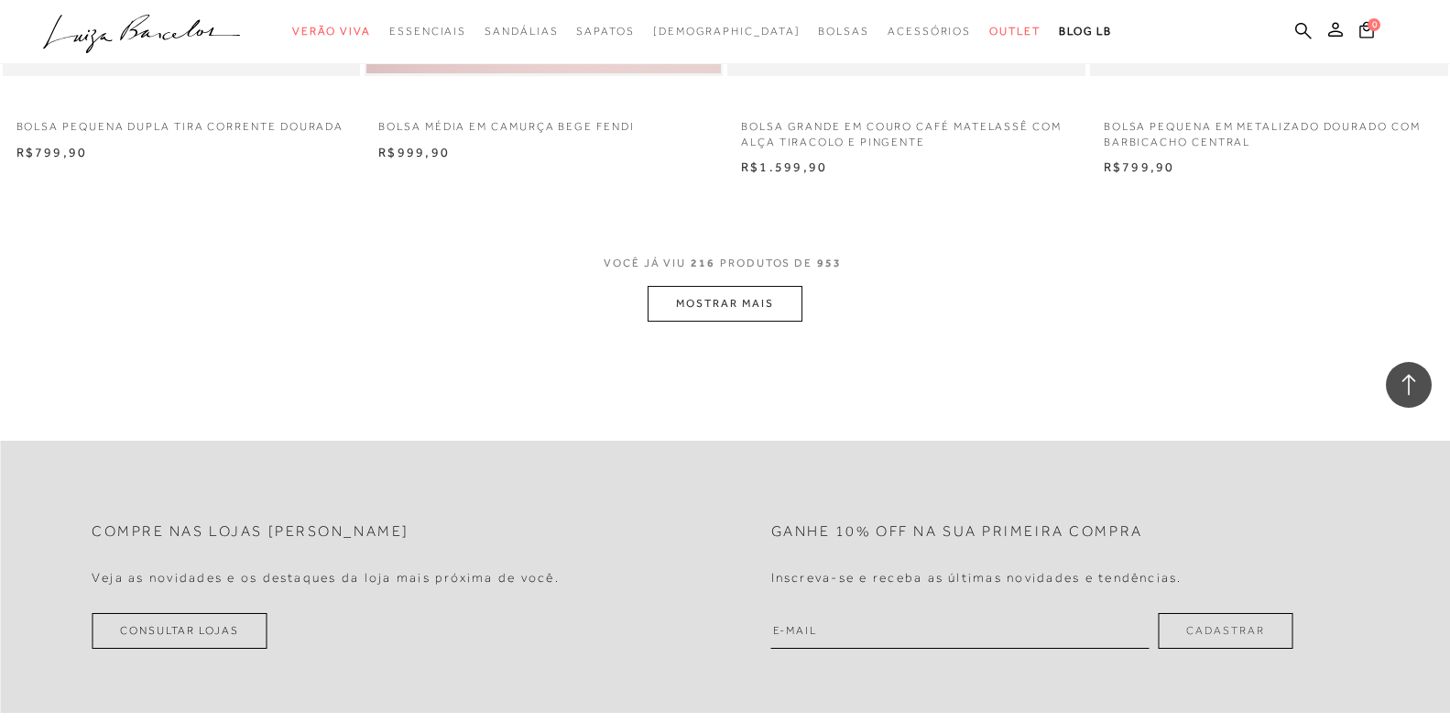
scroll to position [39355, 0]
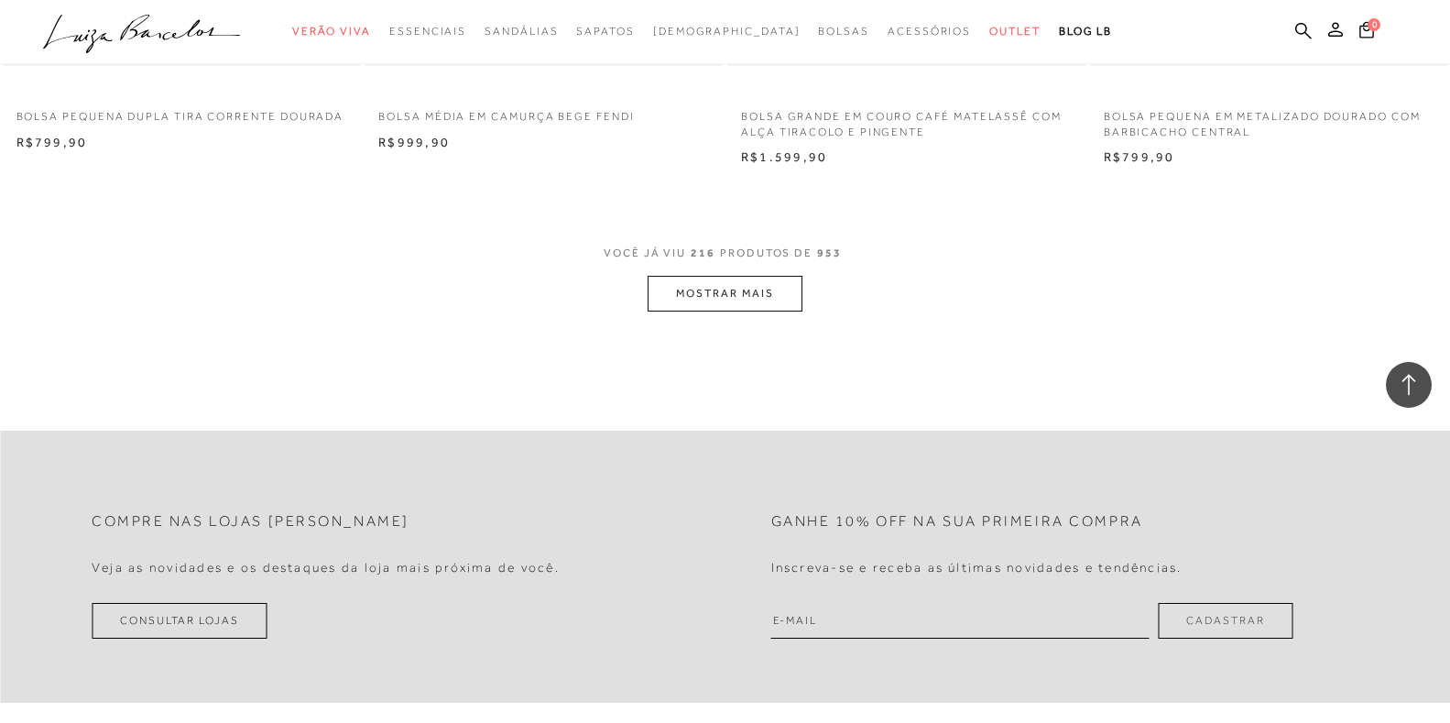
click at [733, 312] on button "MOSTRAR MAIS" at bounding box center [725, 294] width 154 height 36
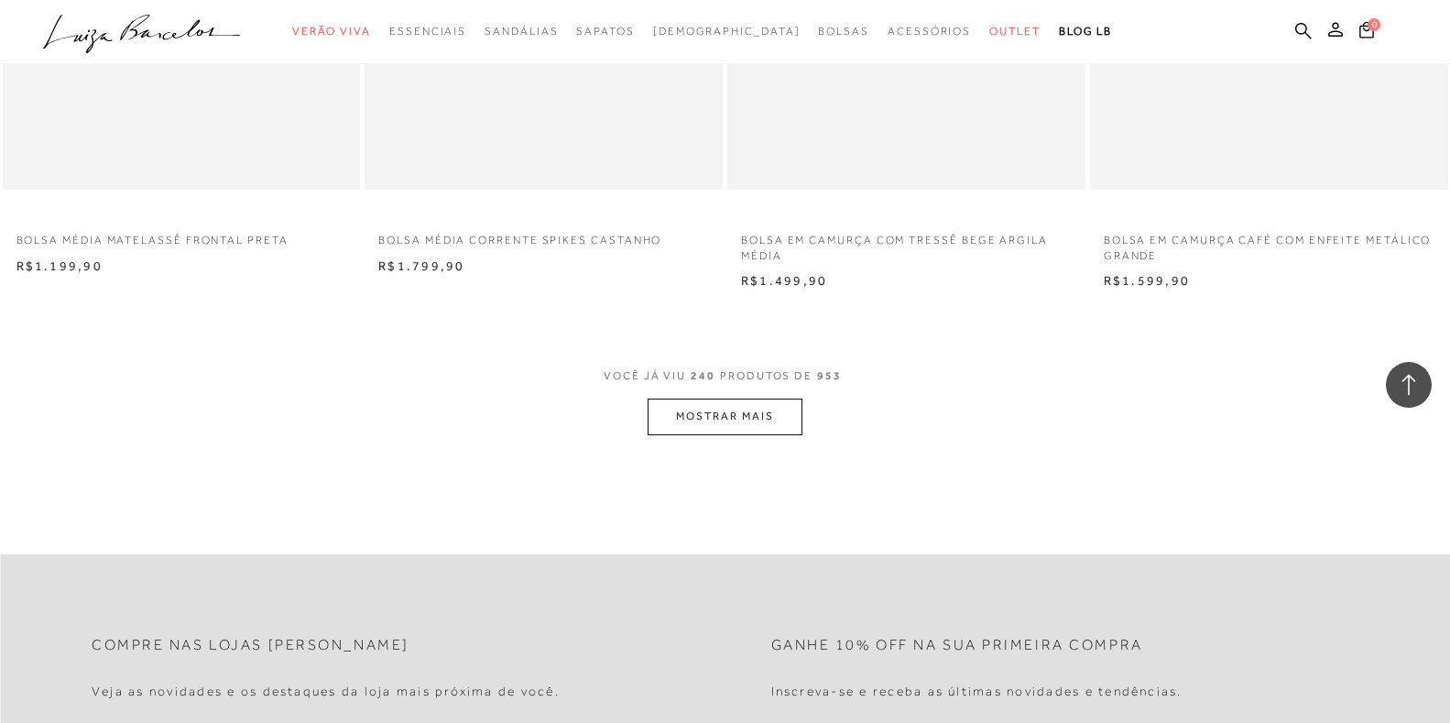
scroll to position [43295, 0]
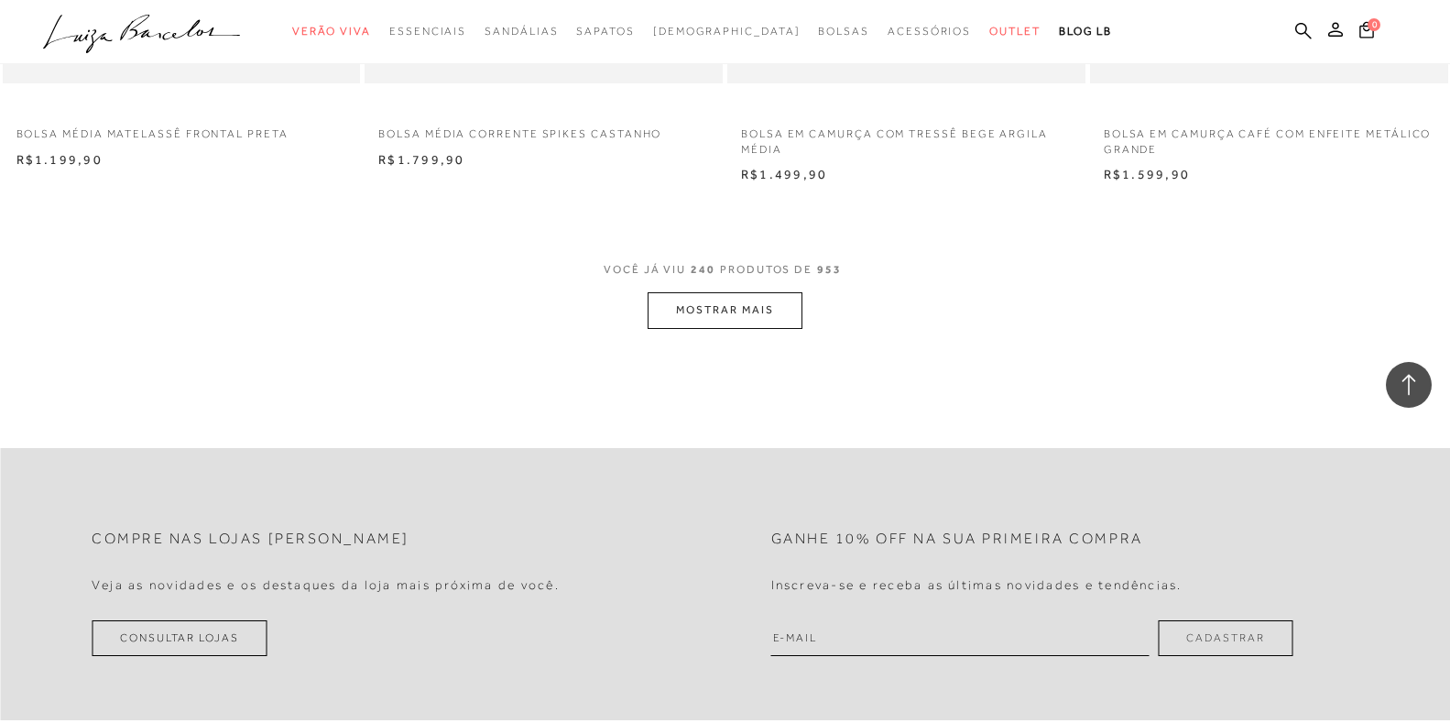
click at [717, 328] on button "MOSTRAR MAIS" at bounding box center [725, 310] width 154 height 36
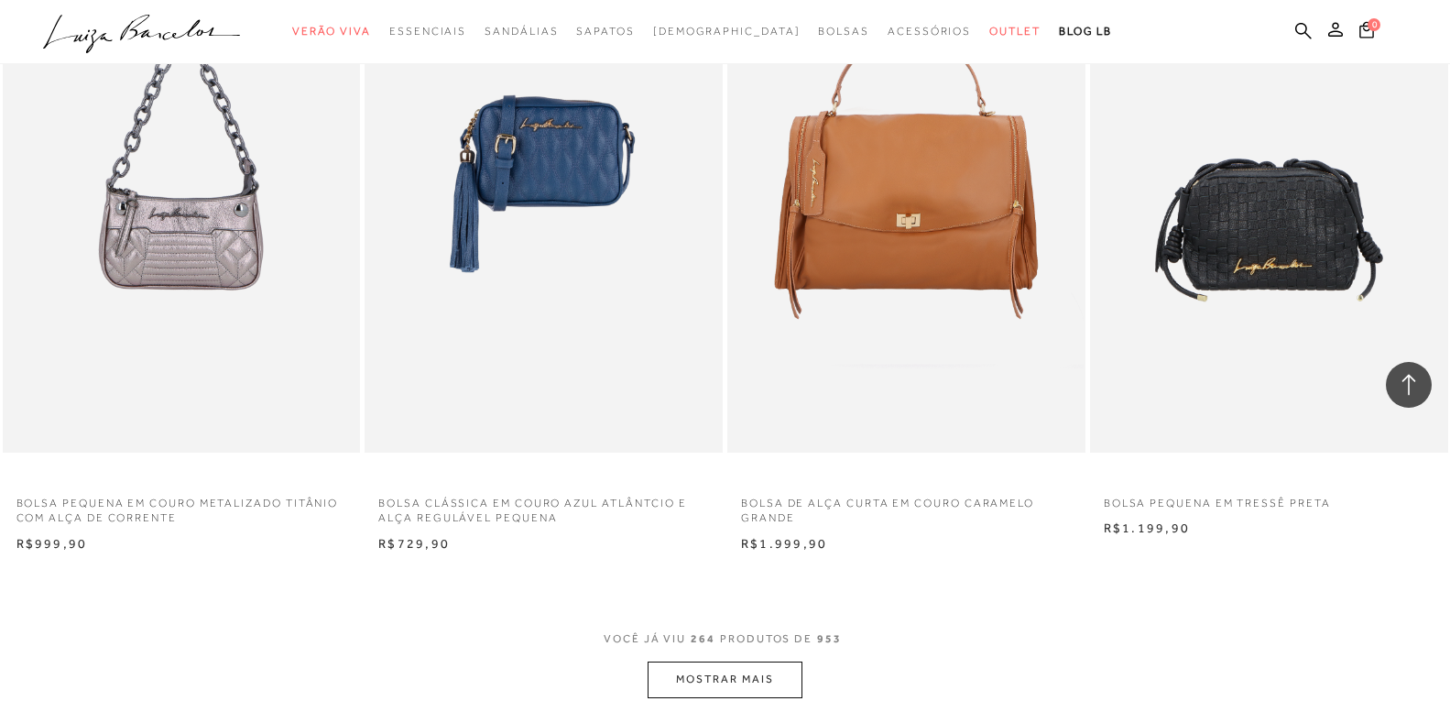
scroll to position [47235, 0]
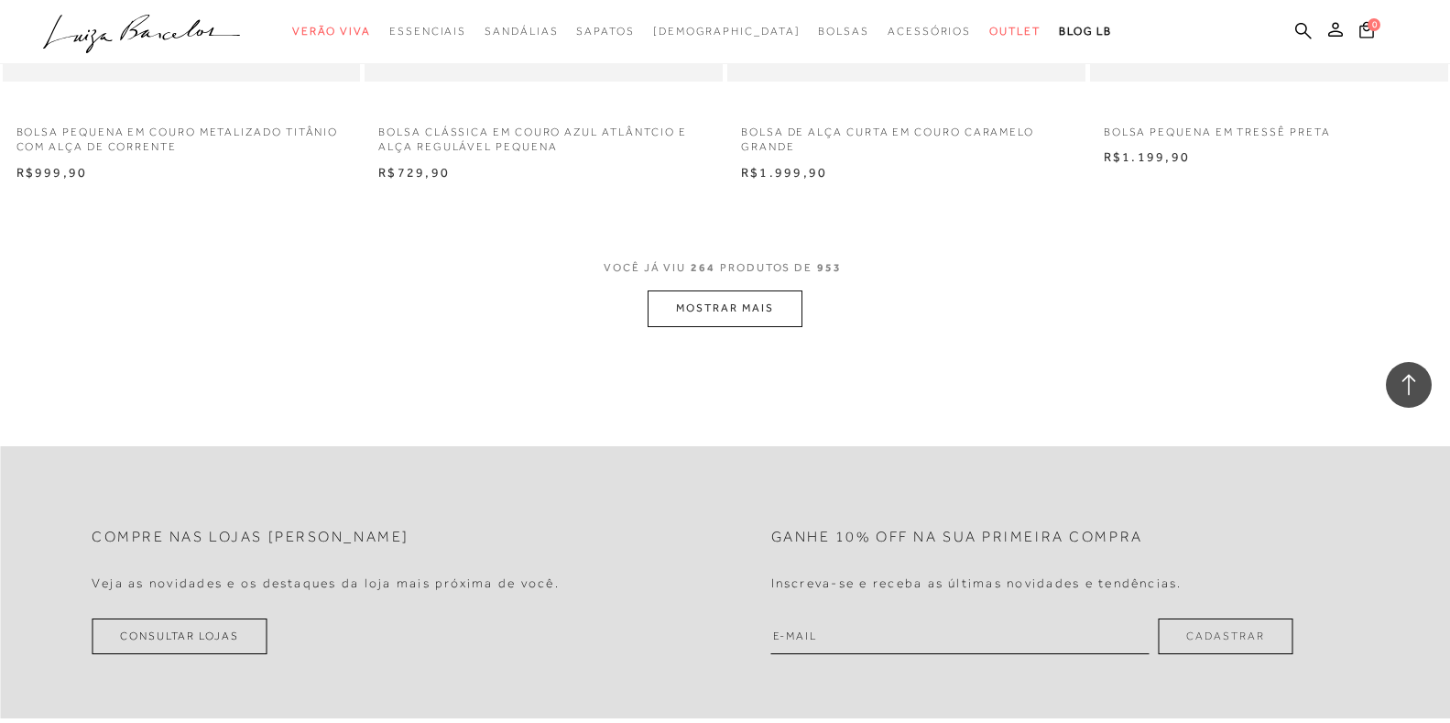
click at [710, 326] on button "MOSTRAR MAIS" at bounding box center [725, 308] width 154 height 36
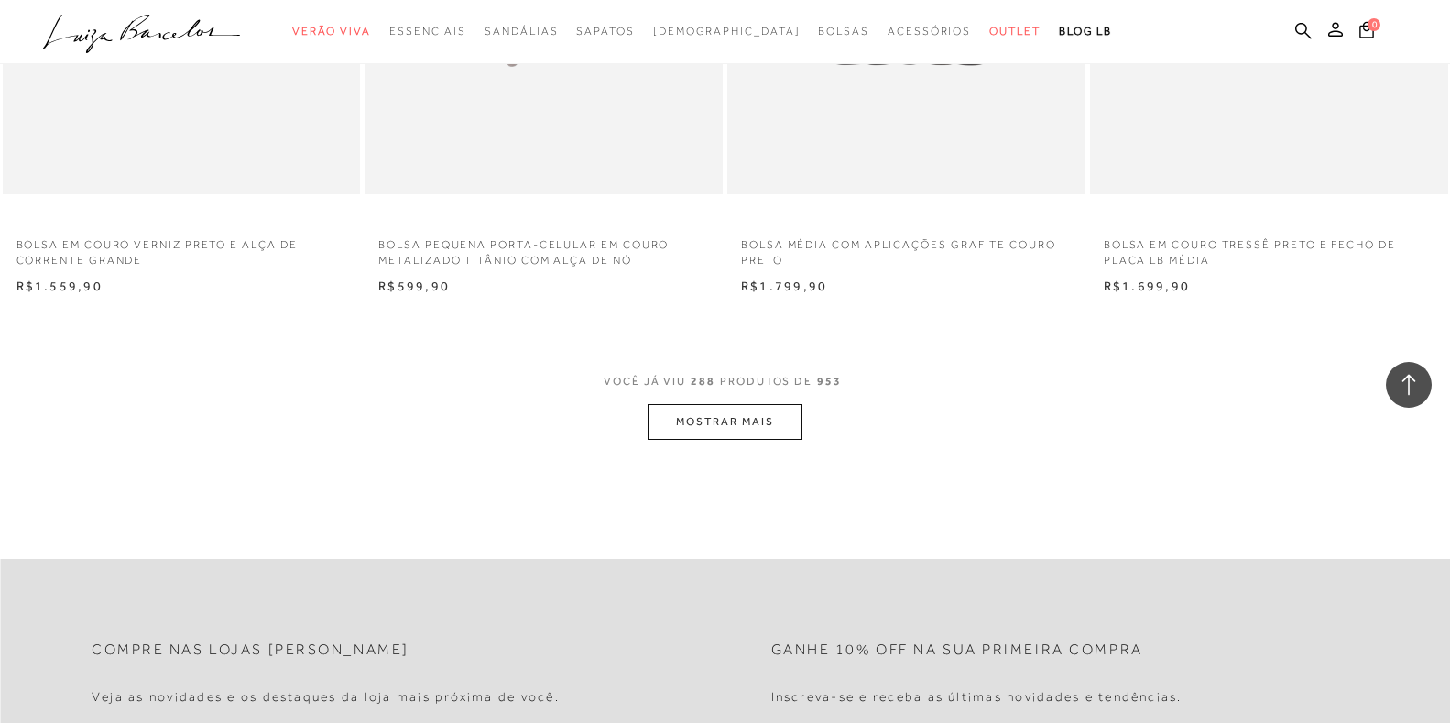
scroll to position [51083, 0]
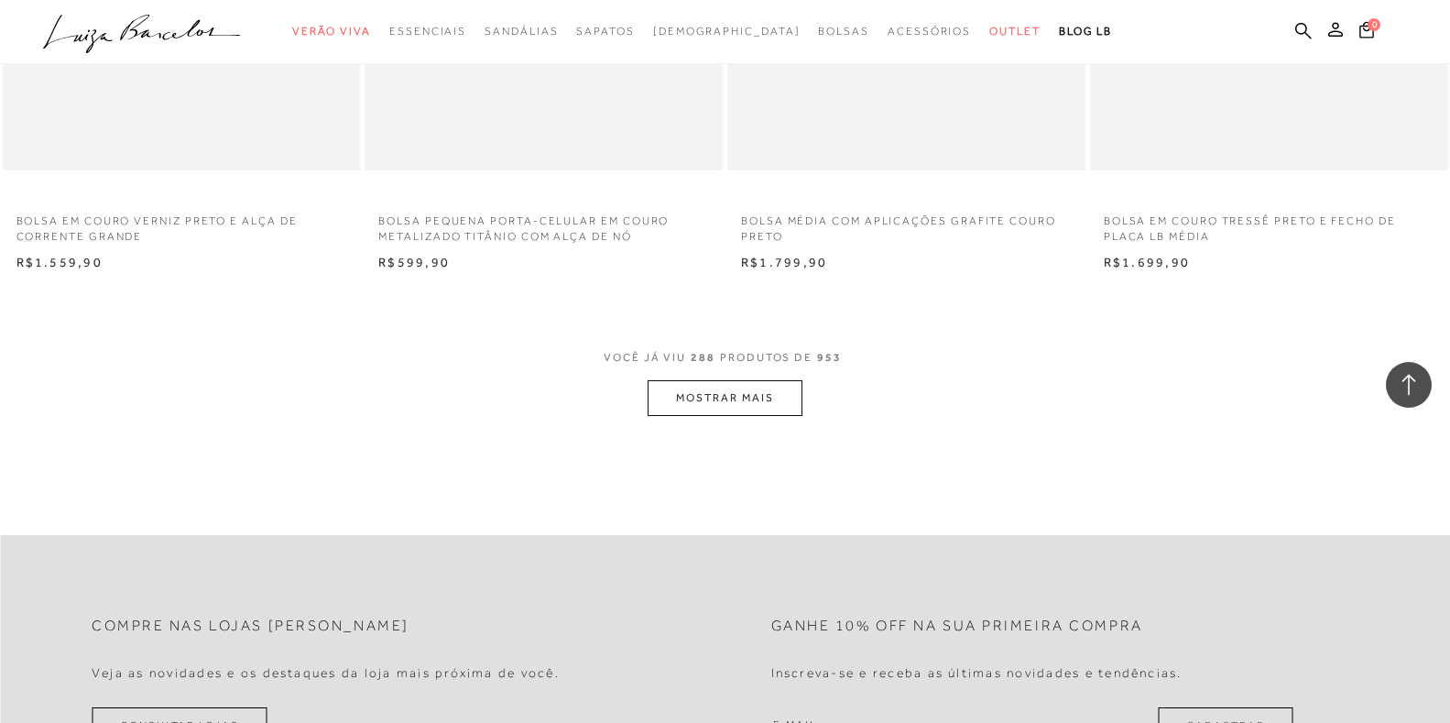
click at [706, 416] on button "MOSTRAR MAIS" at bounding box center [725, 398] width 154 height 36
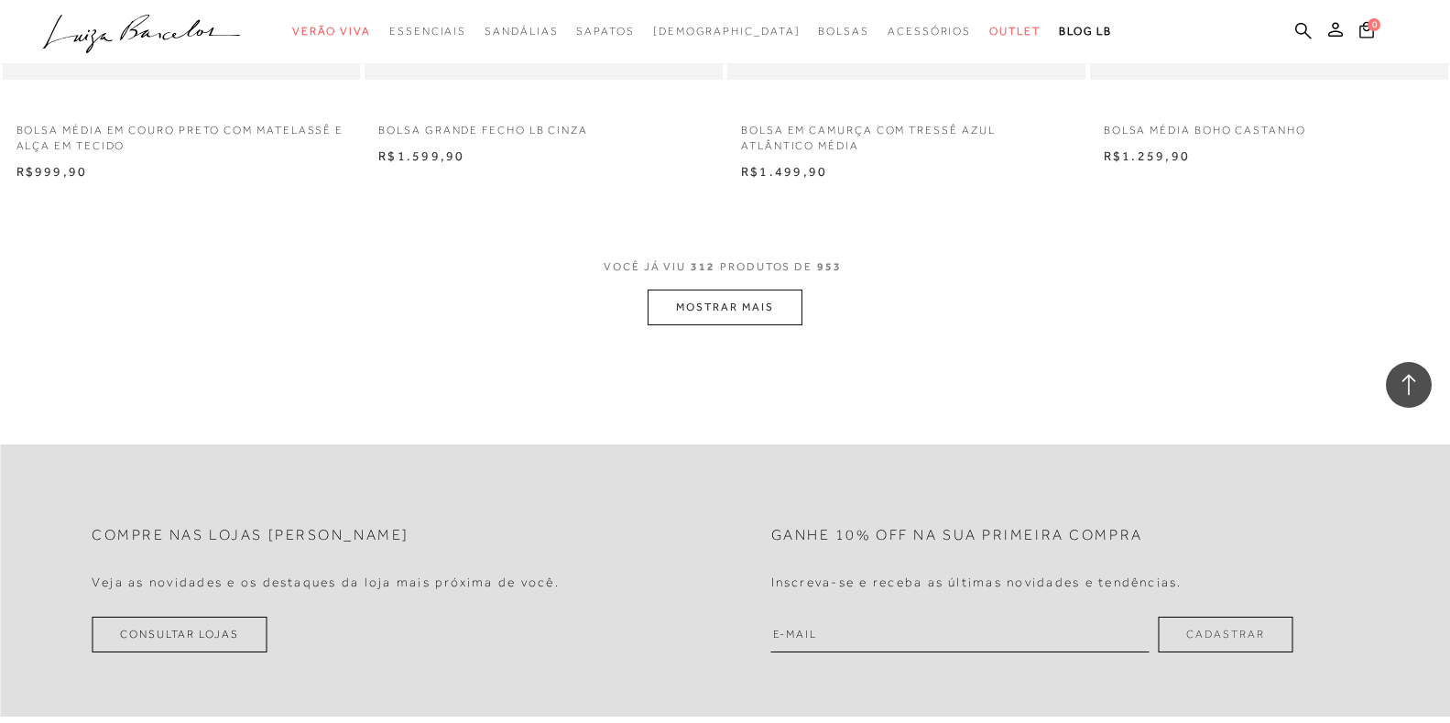
scroll to position [55114, 0]
click at [714, 323] on button "MOSTRAR MAIS" at bounding box center [725, 305] width 154 height 36
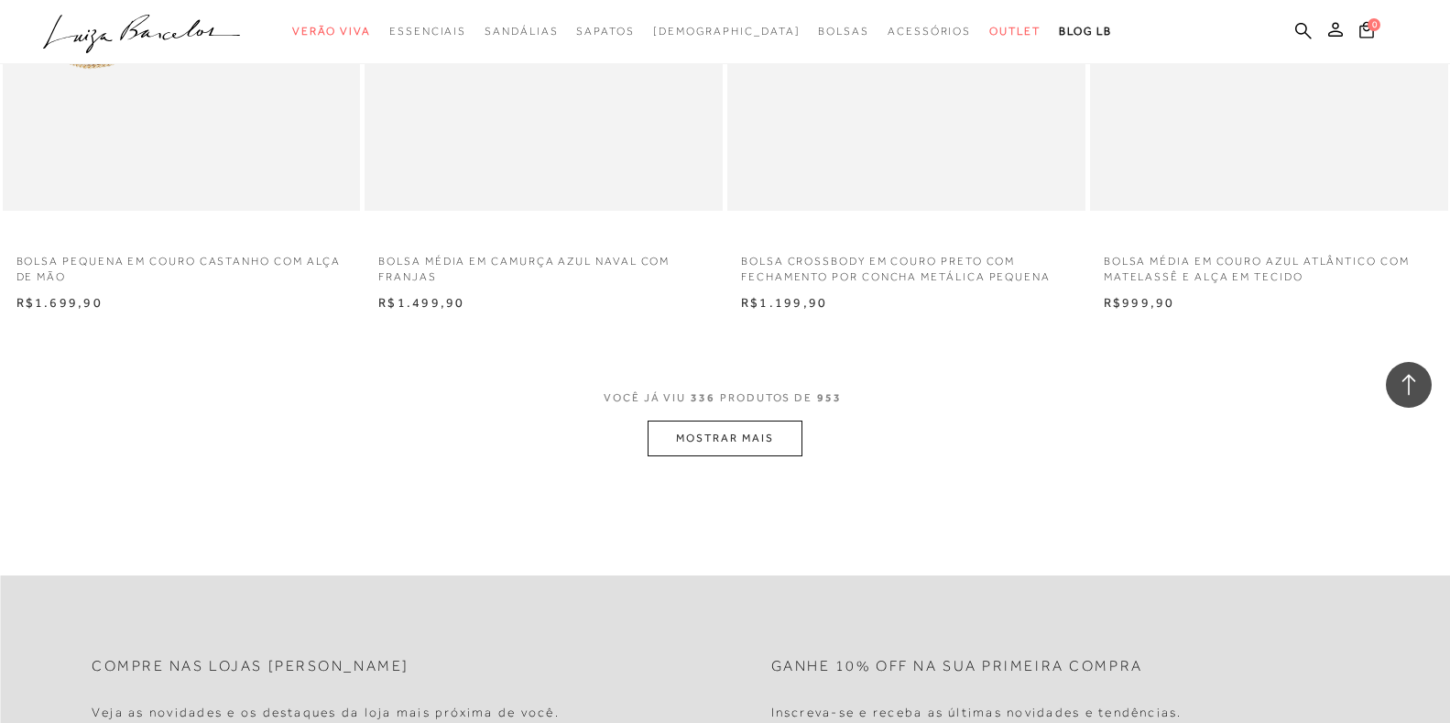
scroll to position [58920, 0]
click at [729, 454] on button "MOSTRAR MAIS" at bounding box center [725, 437] width 154 height 36
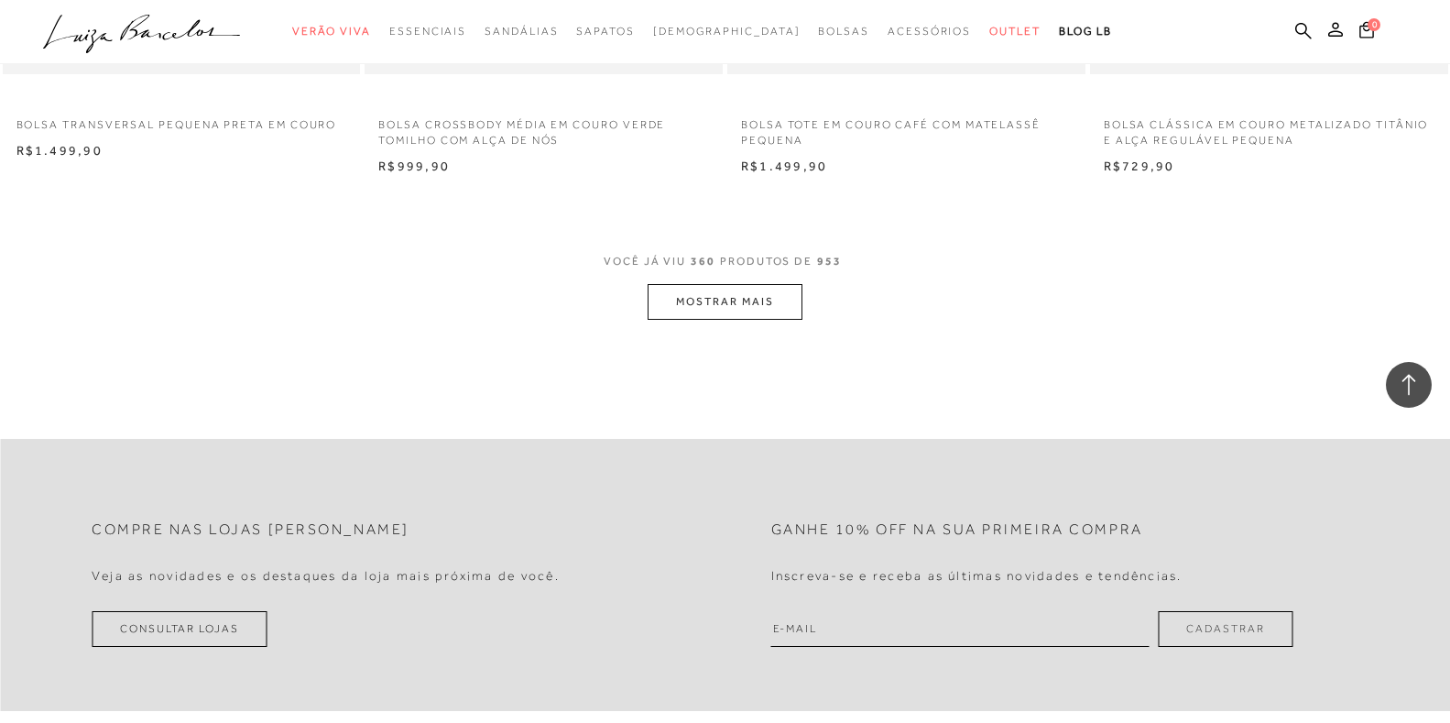
scroll to position [63043, 0]
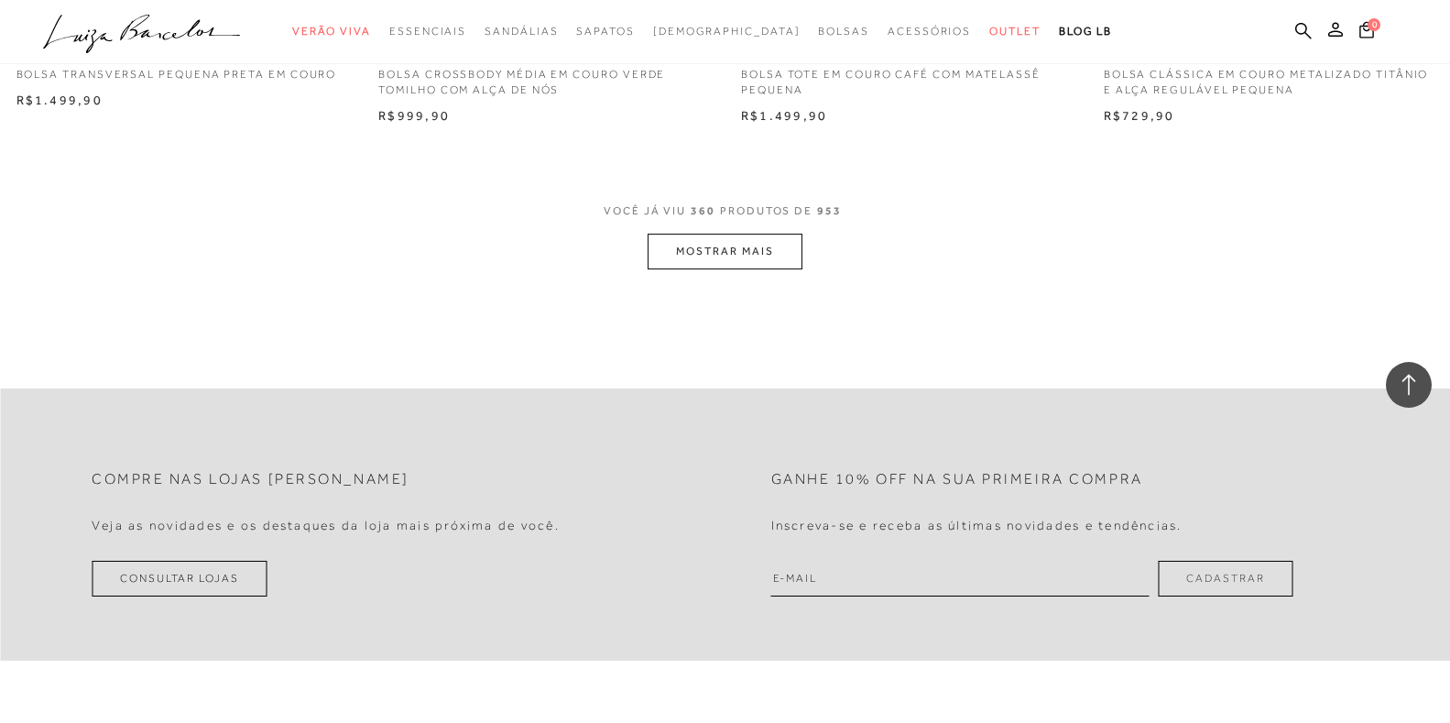
click at [704, 269] on button "MOSTRAR MAIS" at bounding box center [725, 252] width 154 height 36
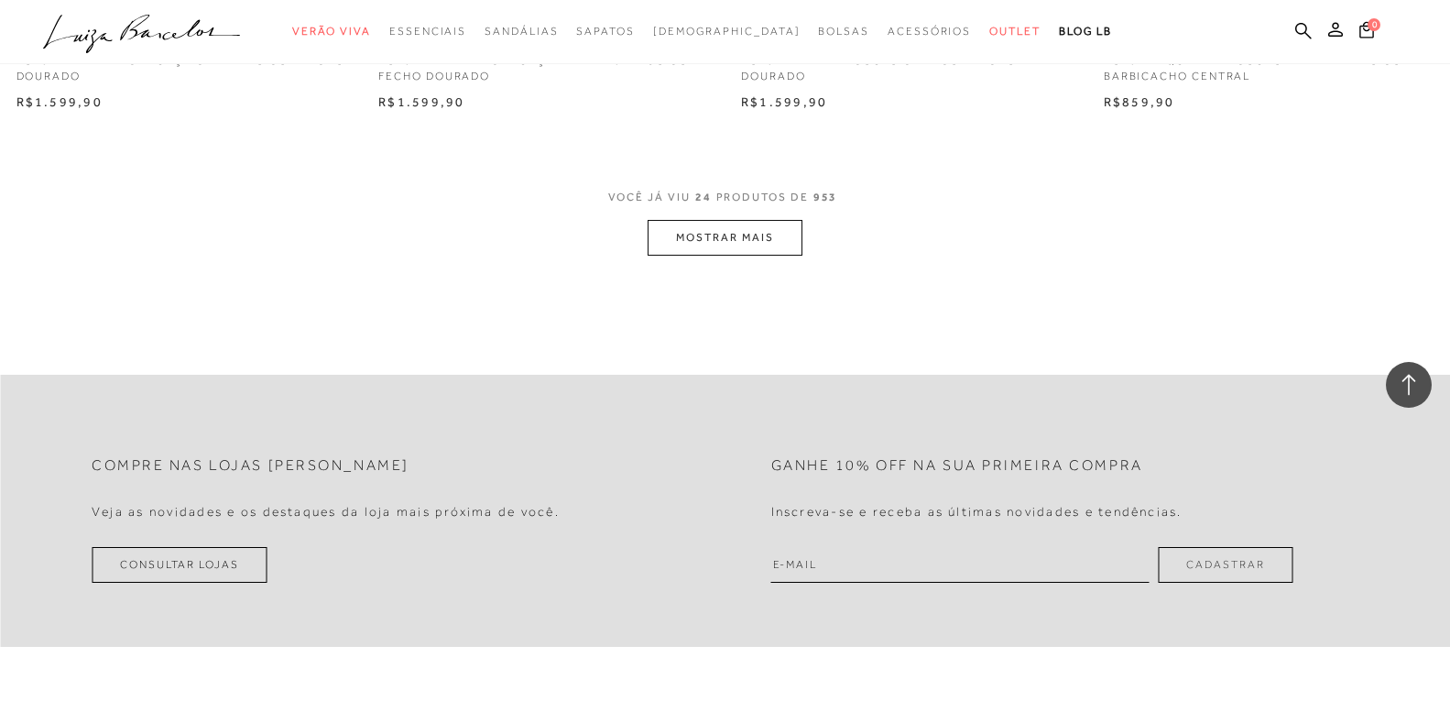
scroll to position [3940, 0]
click at [705, 233] on button "MOSTRAR MAIS" at bounding box center [725, 234] width 154 height 36
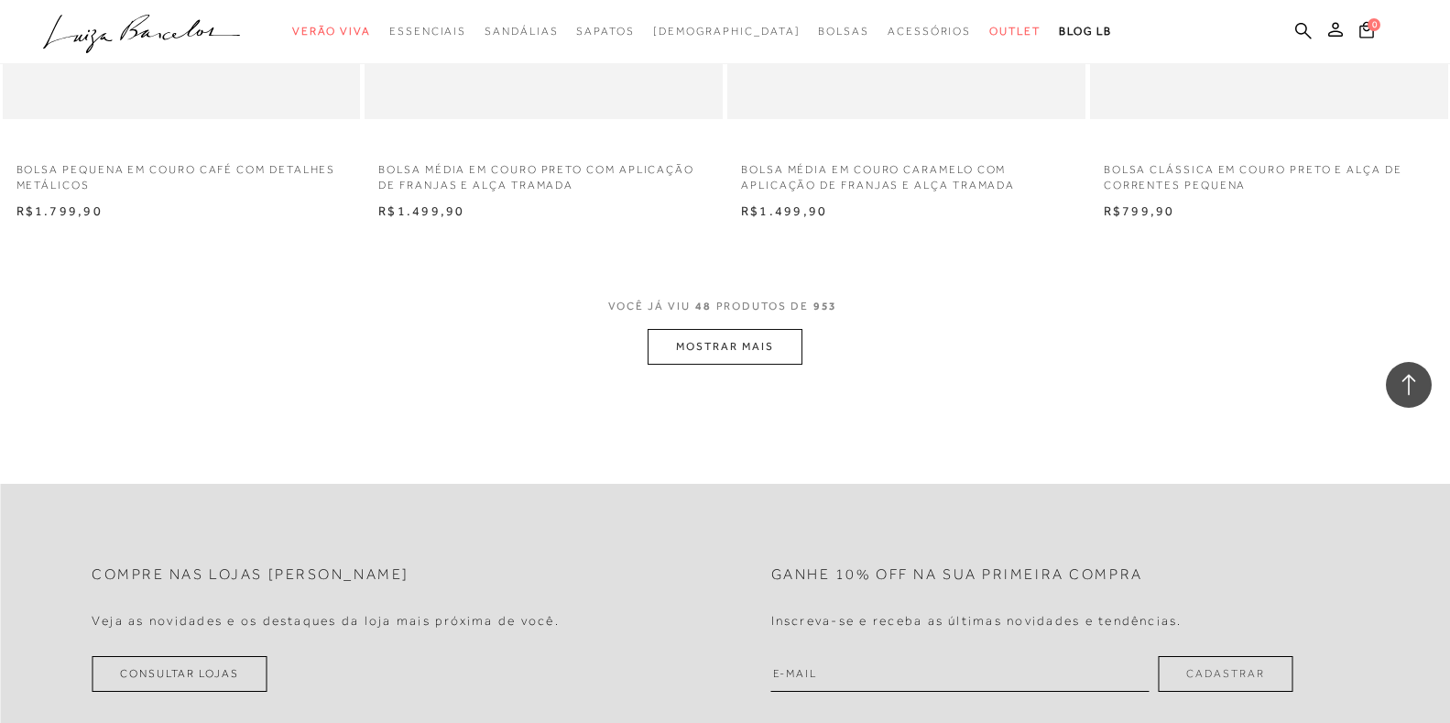
scroll to position [7879, 0]
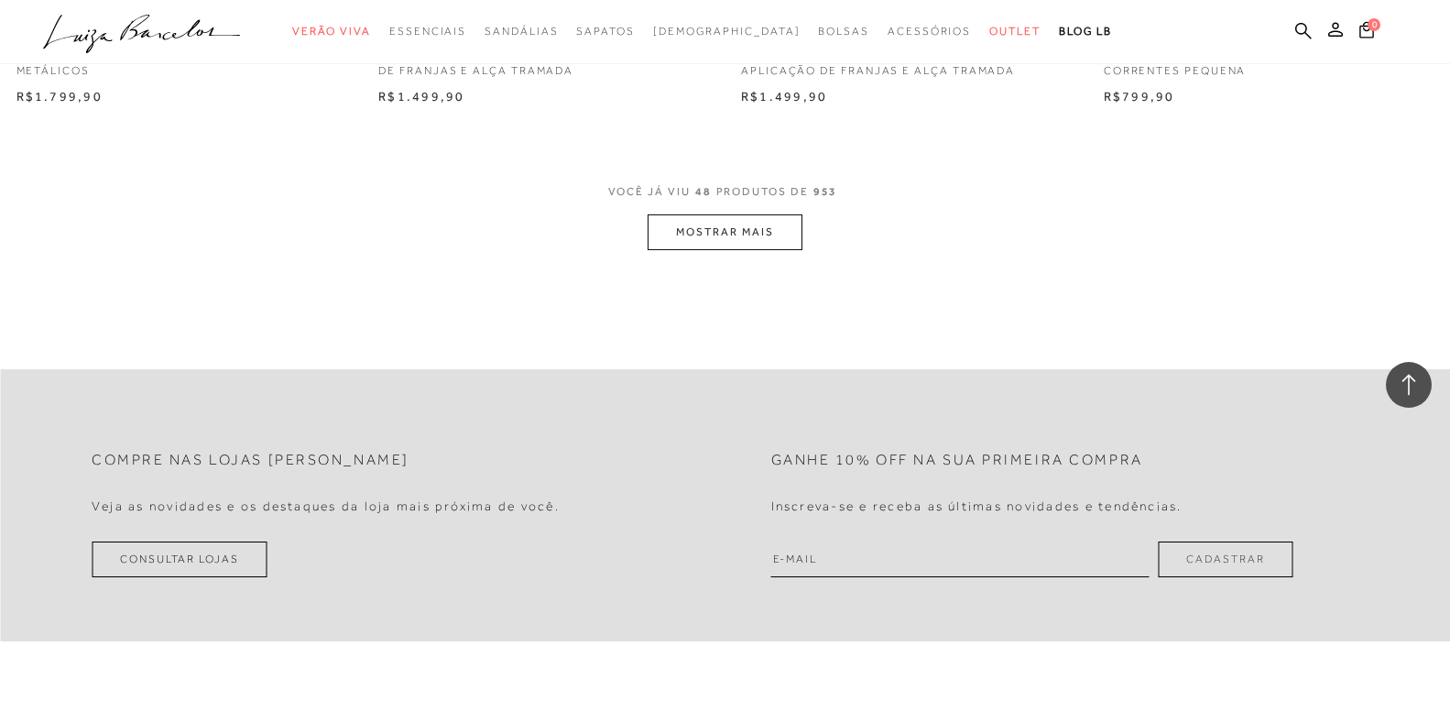
click at [710, 224] on button "MOSTRAR MAIS" at bounding box center [725, 232] width 154 height 36
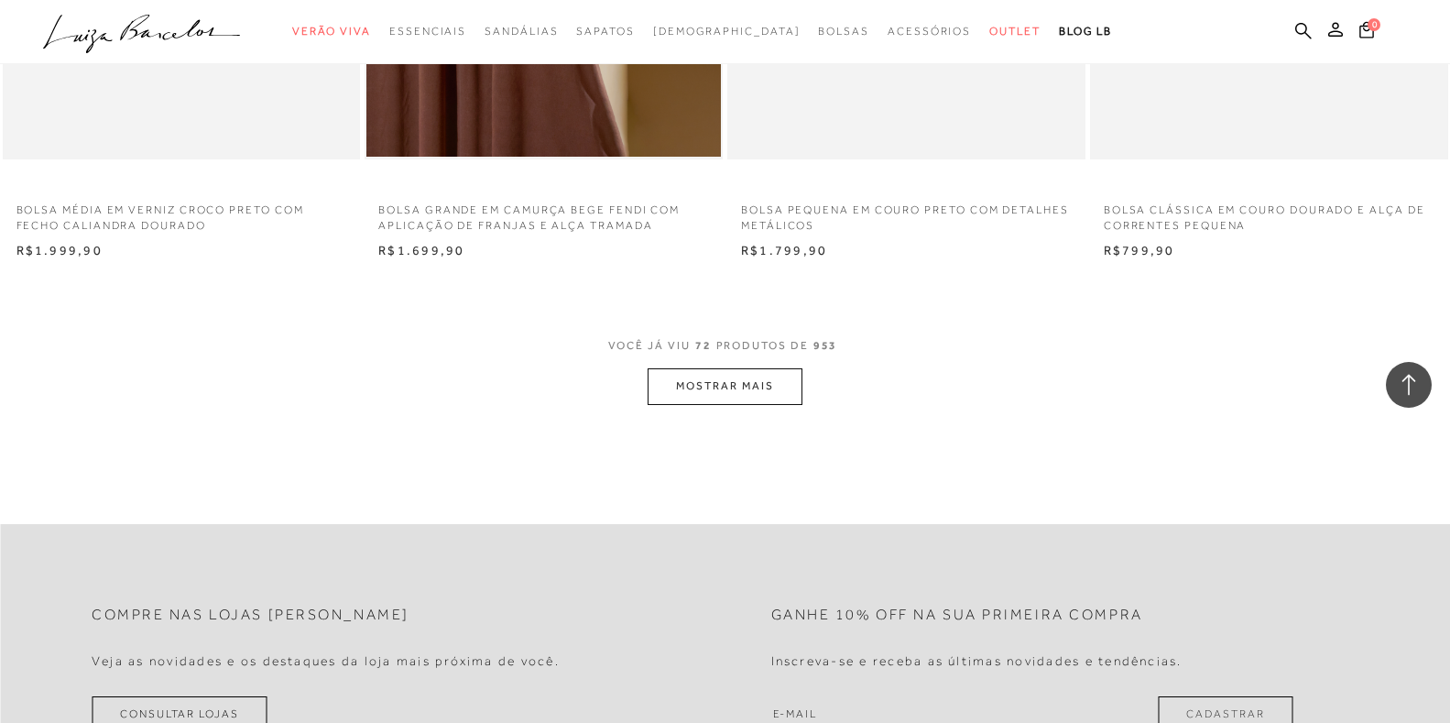
scroll to position [11728, 0]
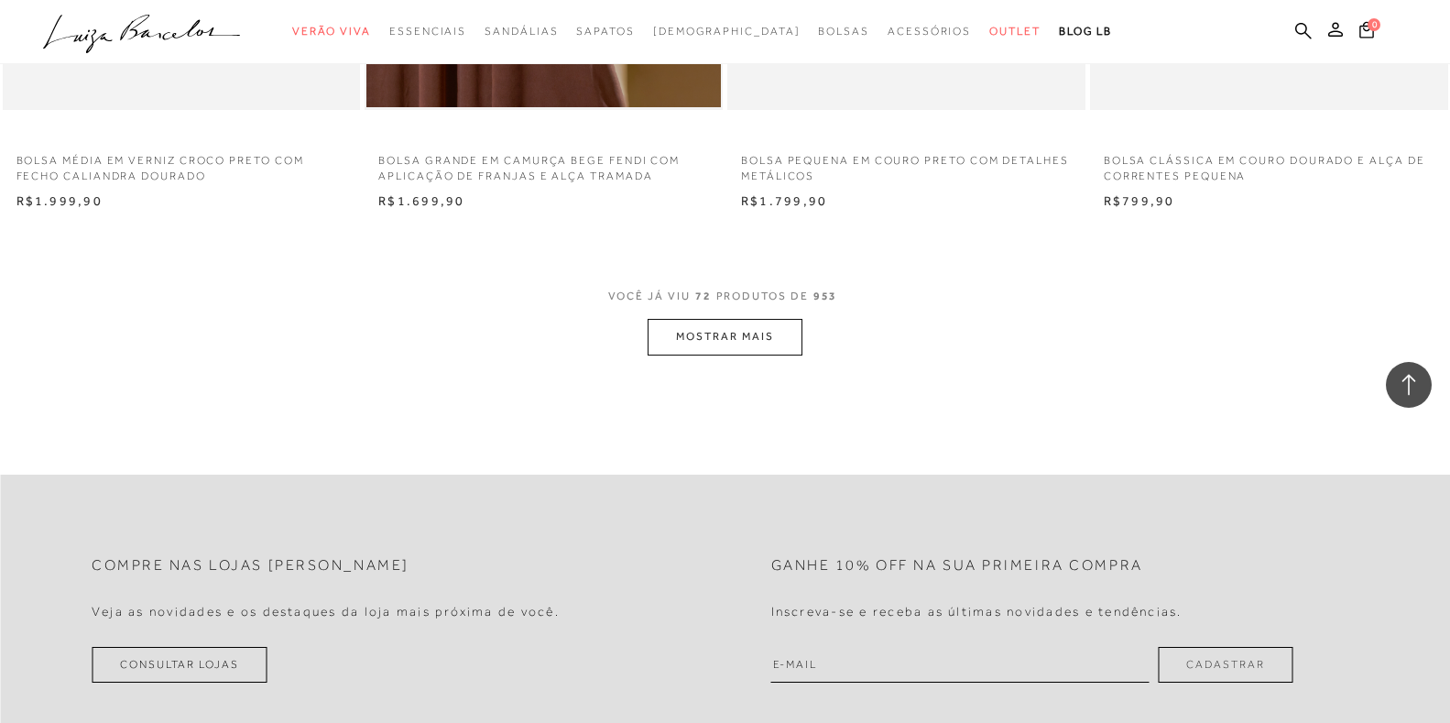
click at [719, 336] on button "MOSTRAR MAIS" at bounding box center [725, 337] width 154 height 36
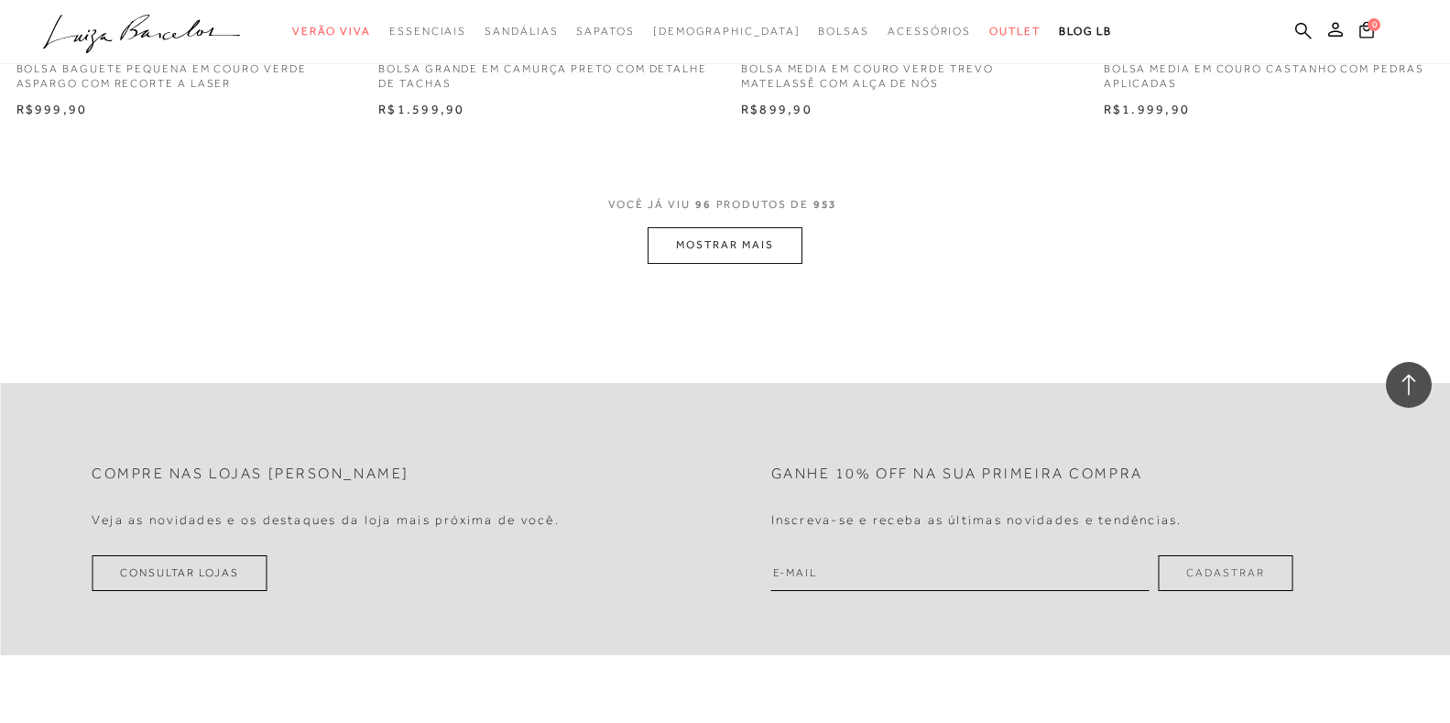
scroll to position [15759, 0]
click at [713, 239] on button "MOSTRAR MAIS" at bounding box center [725, 243] width 154 height 36
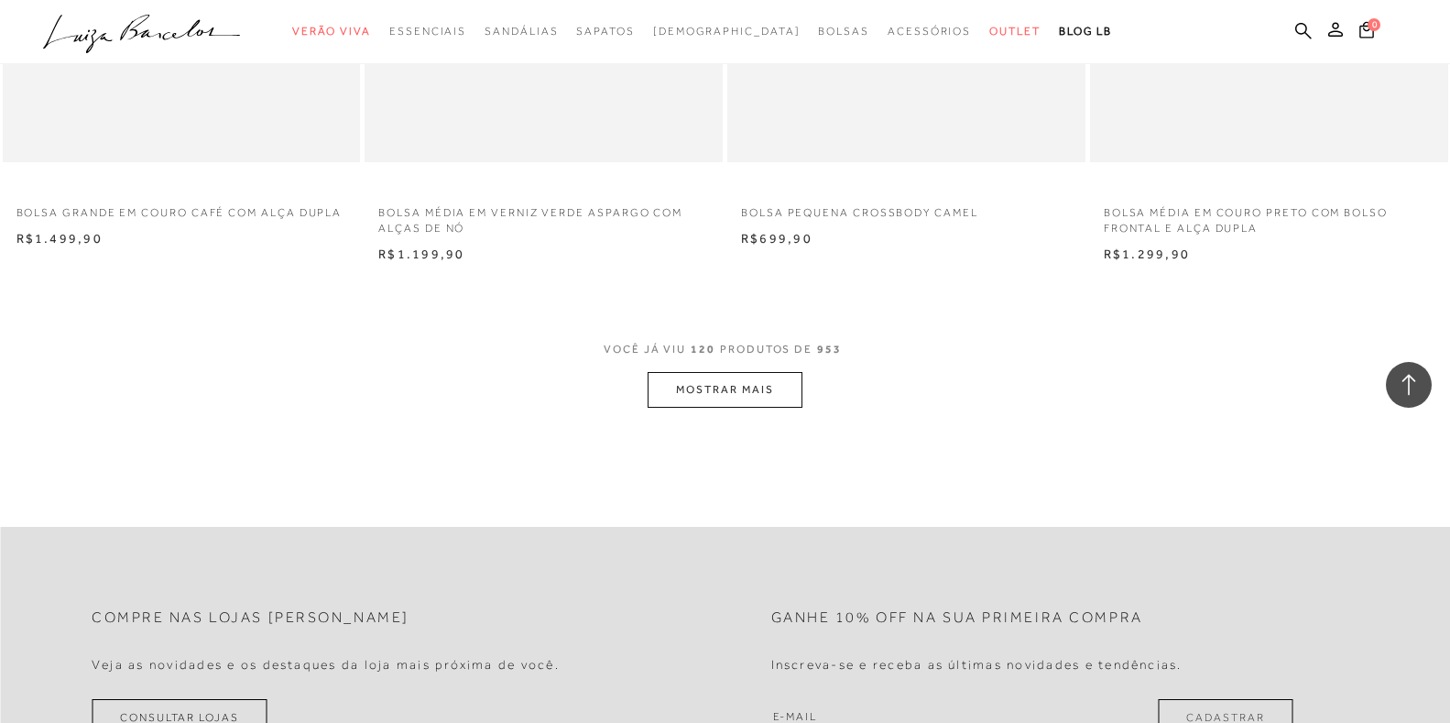
scroll to position [19607, 0]
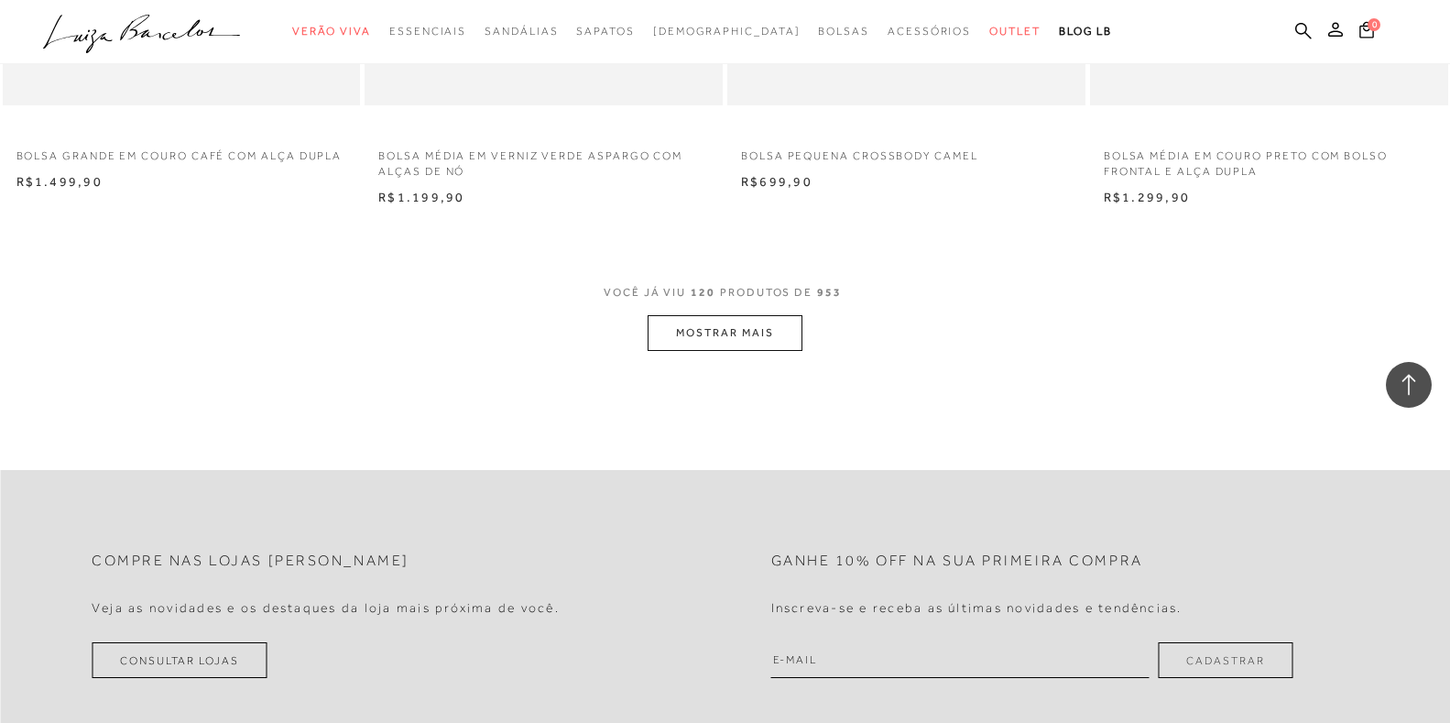
click at [703, 329] on button "MOSTRAR MAIS" at bounding box center [725, 333] width 154 height 36
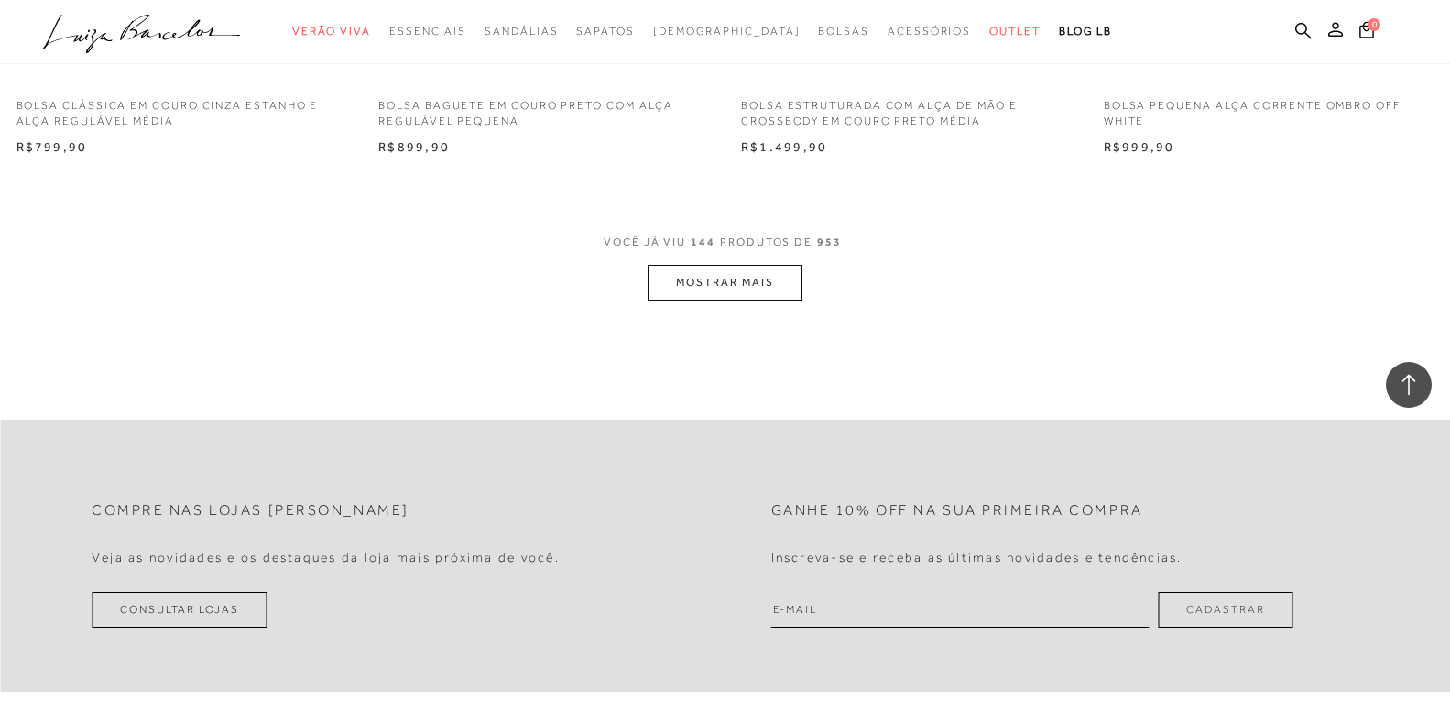
scroll to position [23638, 0]
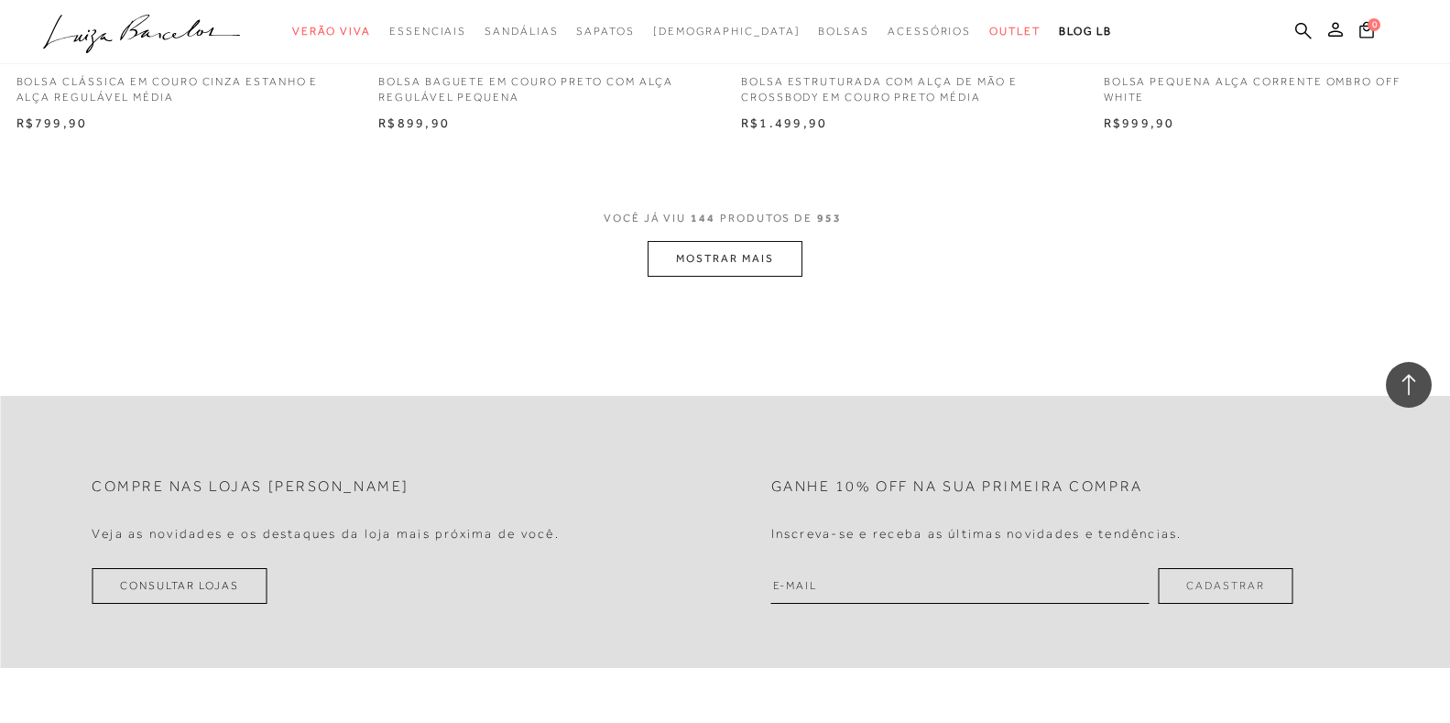
click at [713, 257] on button "MOSTRAR MAIS" at bounding box center [725, 259] width 154 height 36
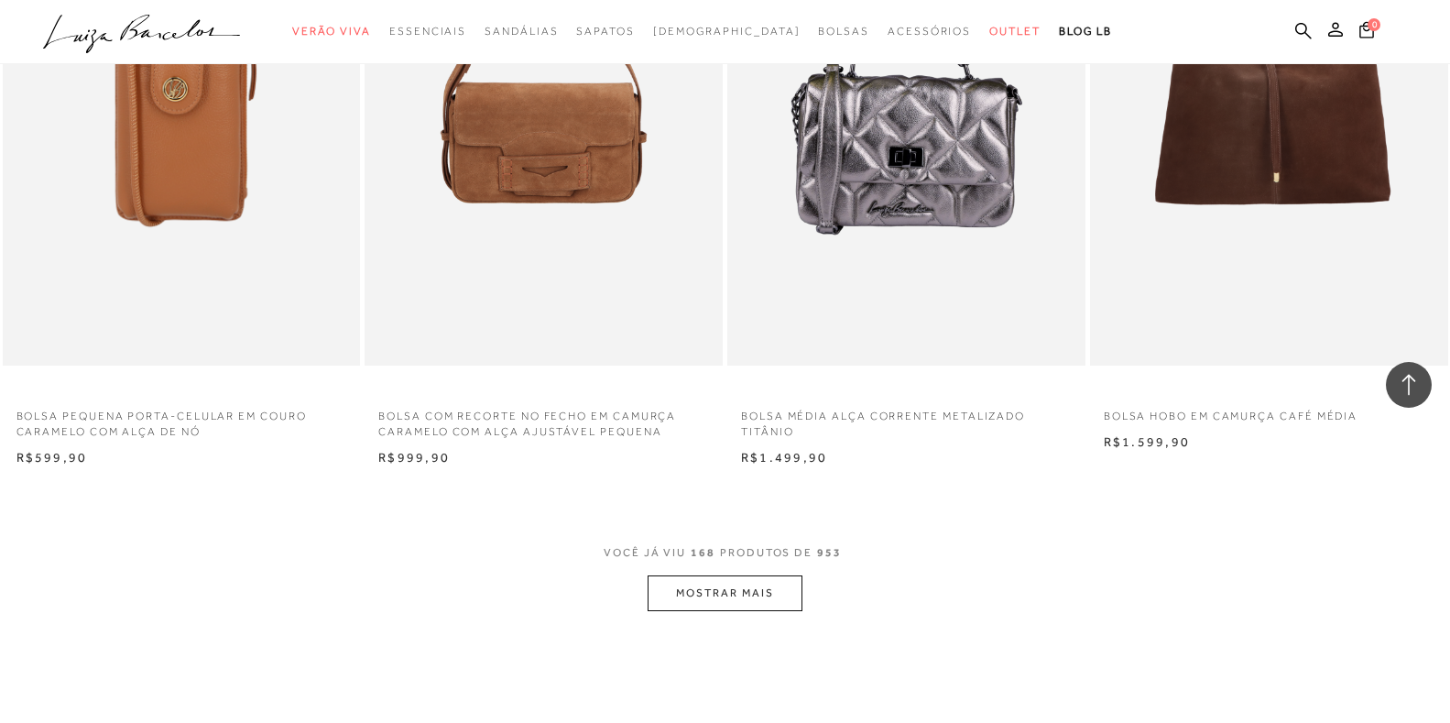
scroll to position [27303, 0]
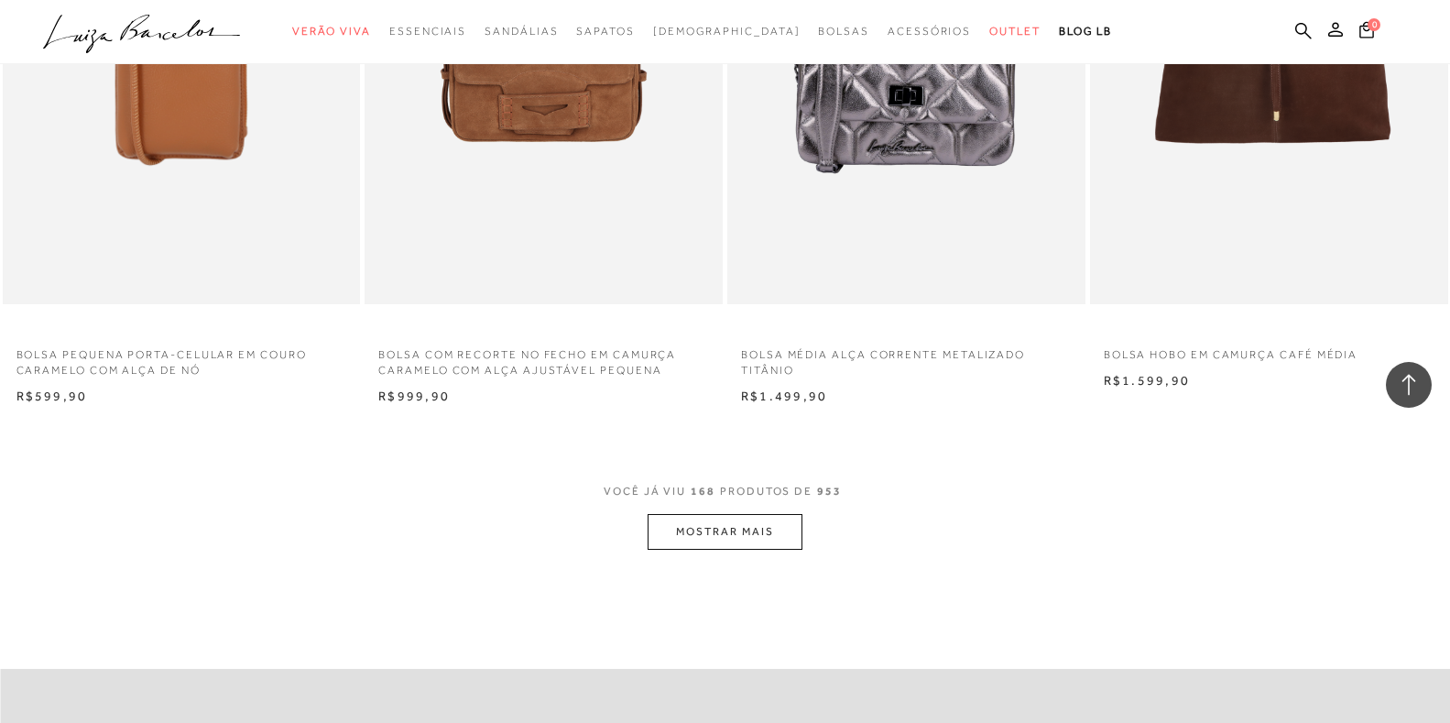
click at [723, 526] on button "MOSTRAR MAIS" at bounding box center [725, 532] width 154 height 36
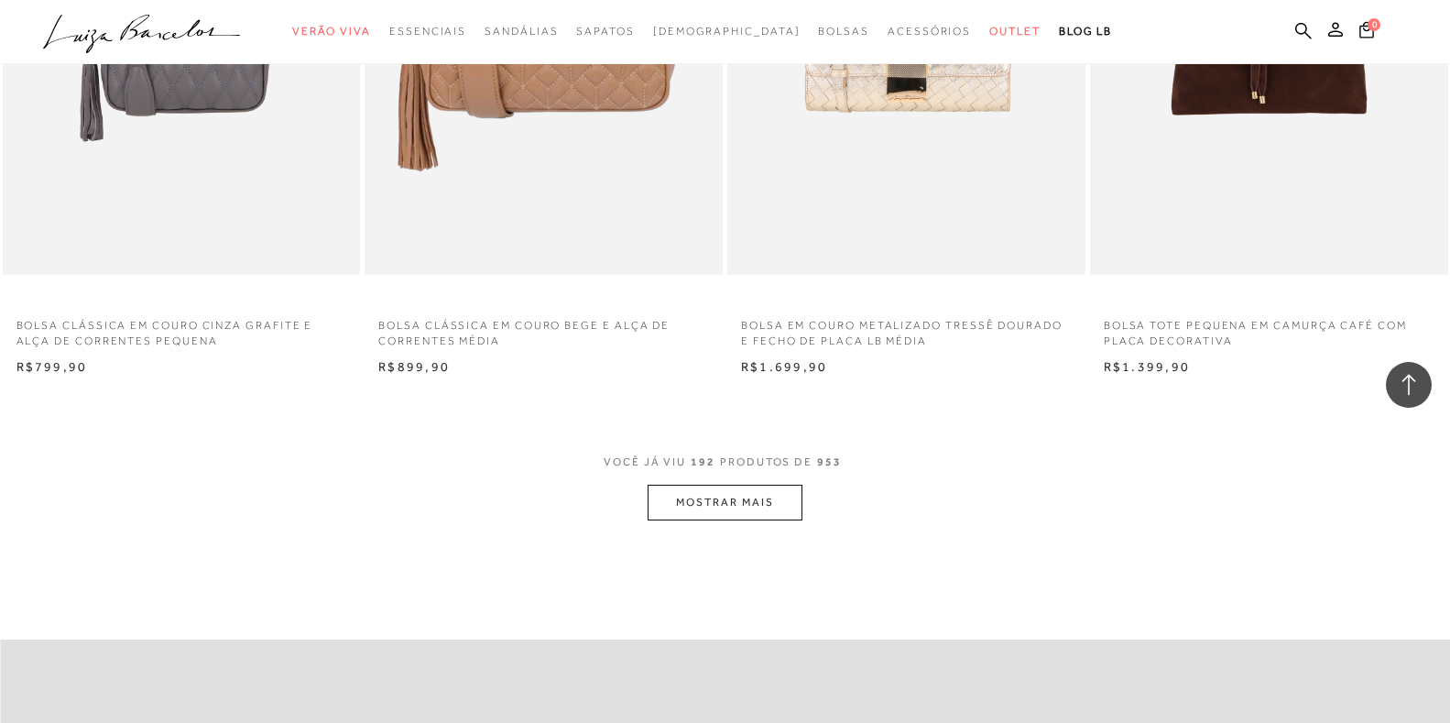
scroll to position [31335, 0]
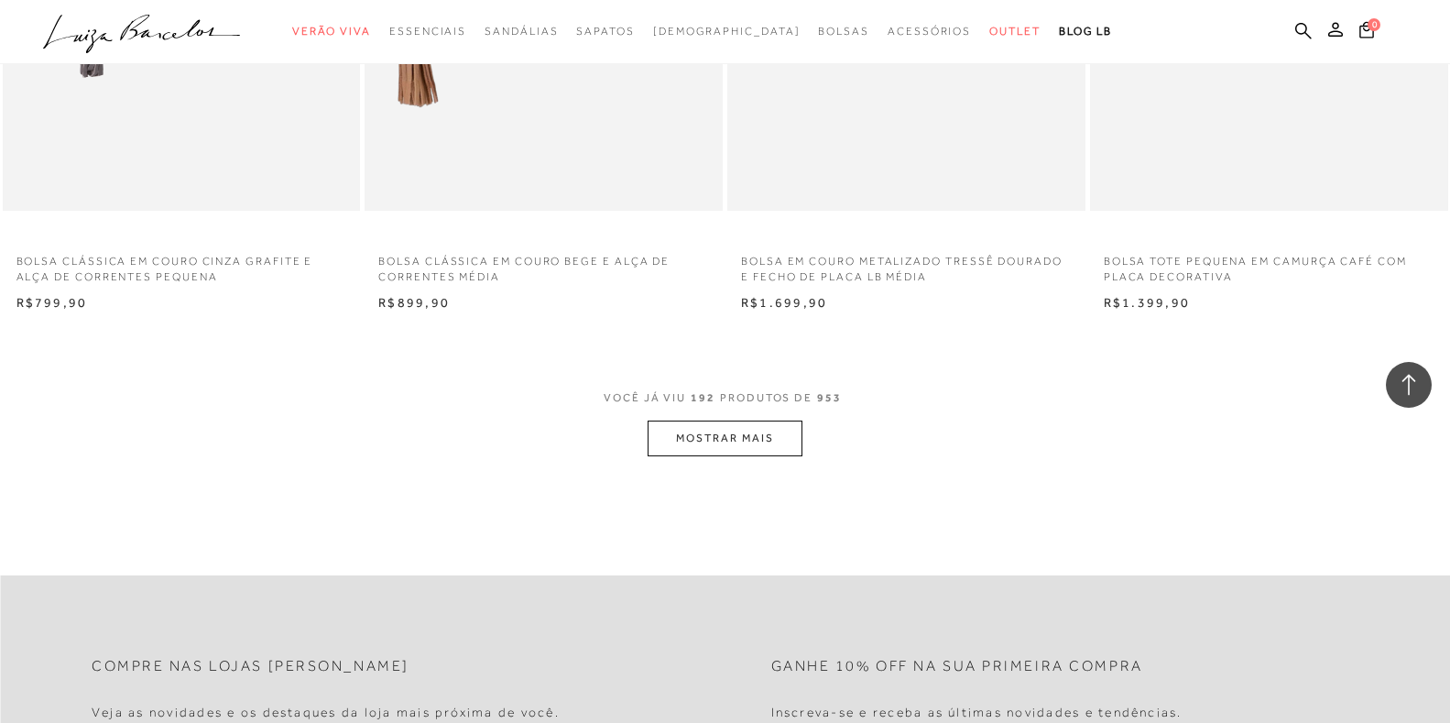
click at [698, 449] on button "MOSTRAR MAIS" at bounding box center [725, 439] width 154 height 36
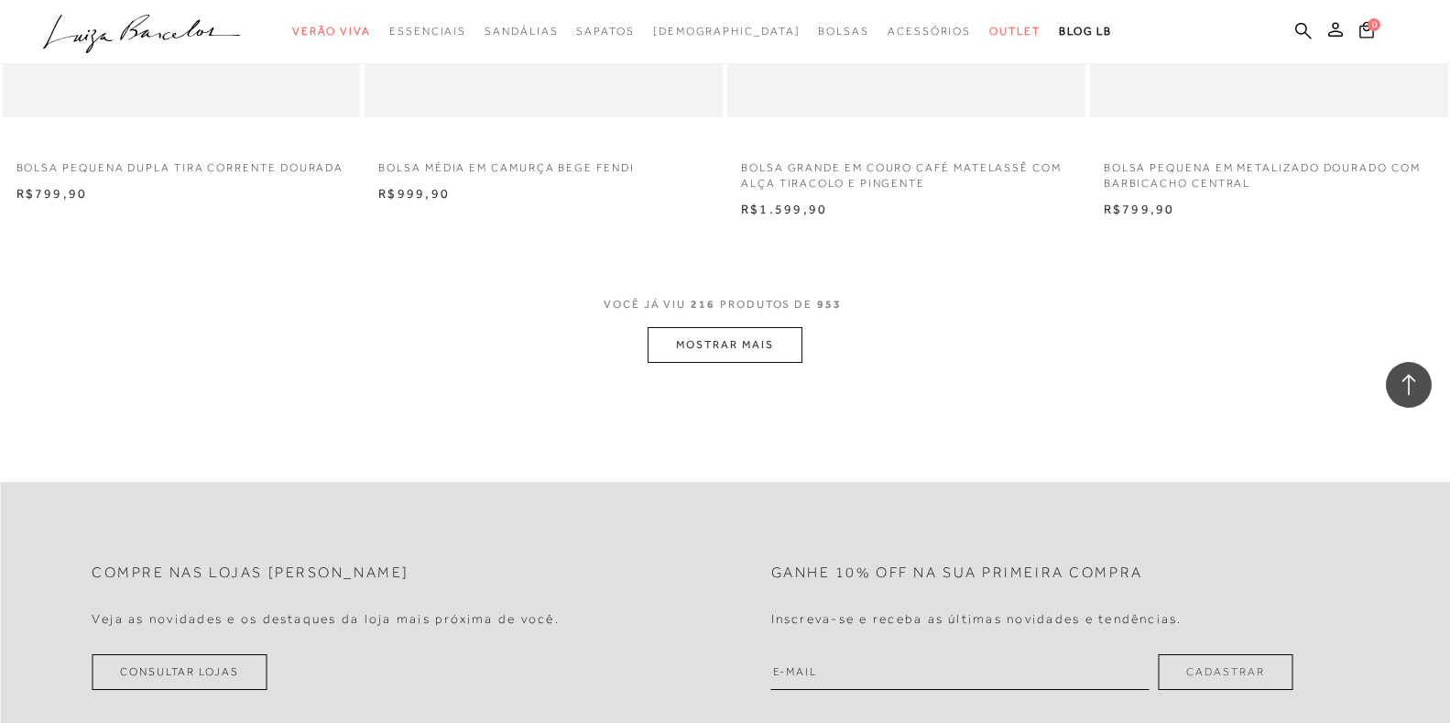
scroll to position [35458, 0]
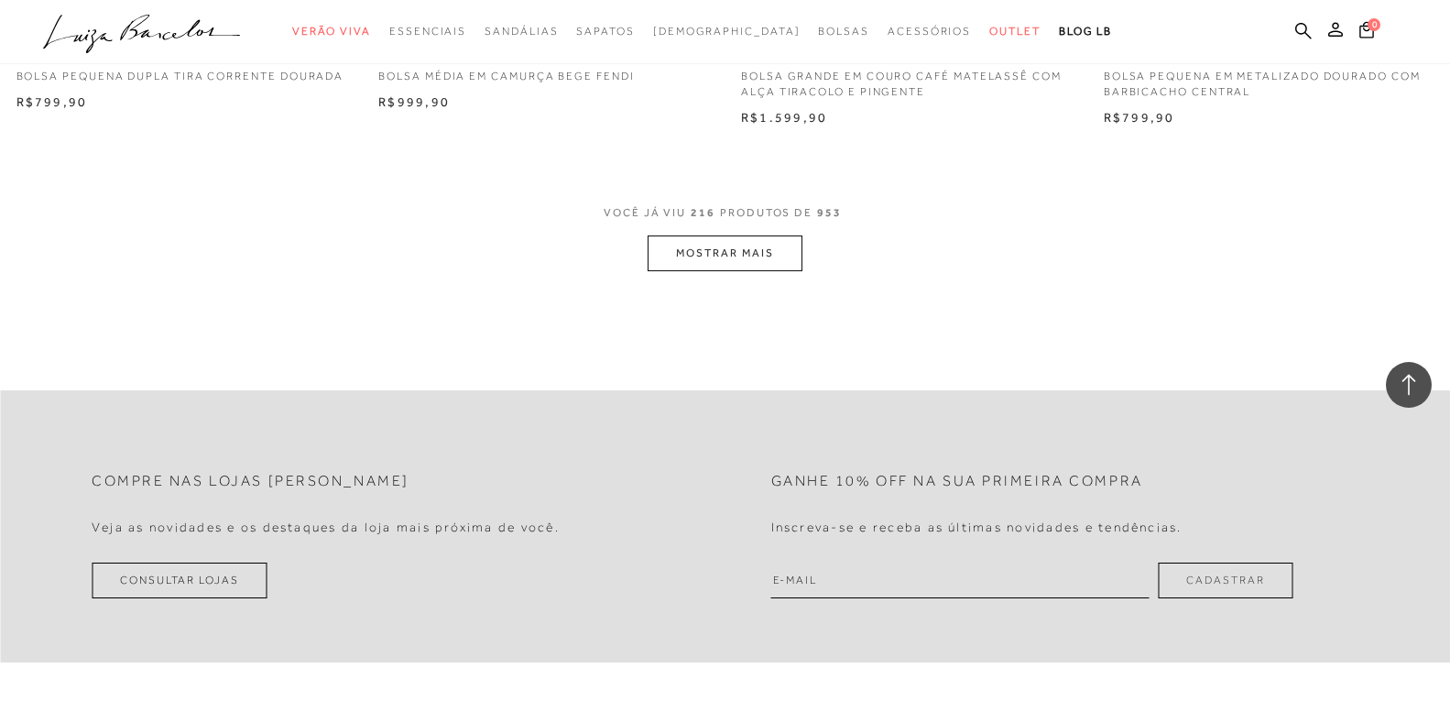
click at [718, 271] on button "MOSTRAR MAIS" at bounding box center [725, 253] width 154 height 36
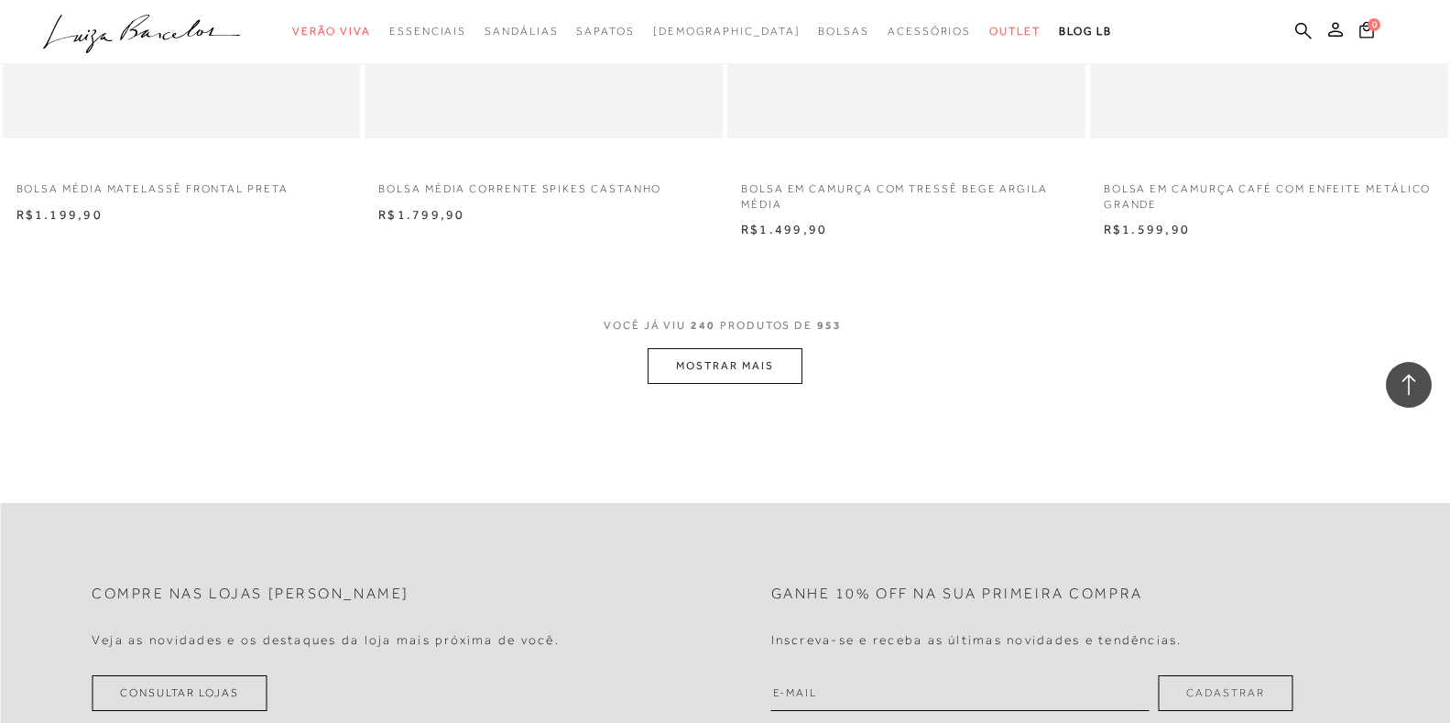
scroll to position [39306, 0]
click at [710, 380] on button "MOSTRAR MAIS" at bounding box center [725, 362] width 154 height 36
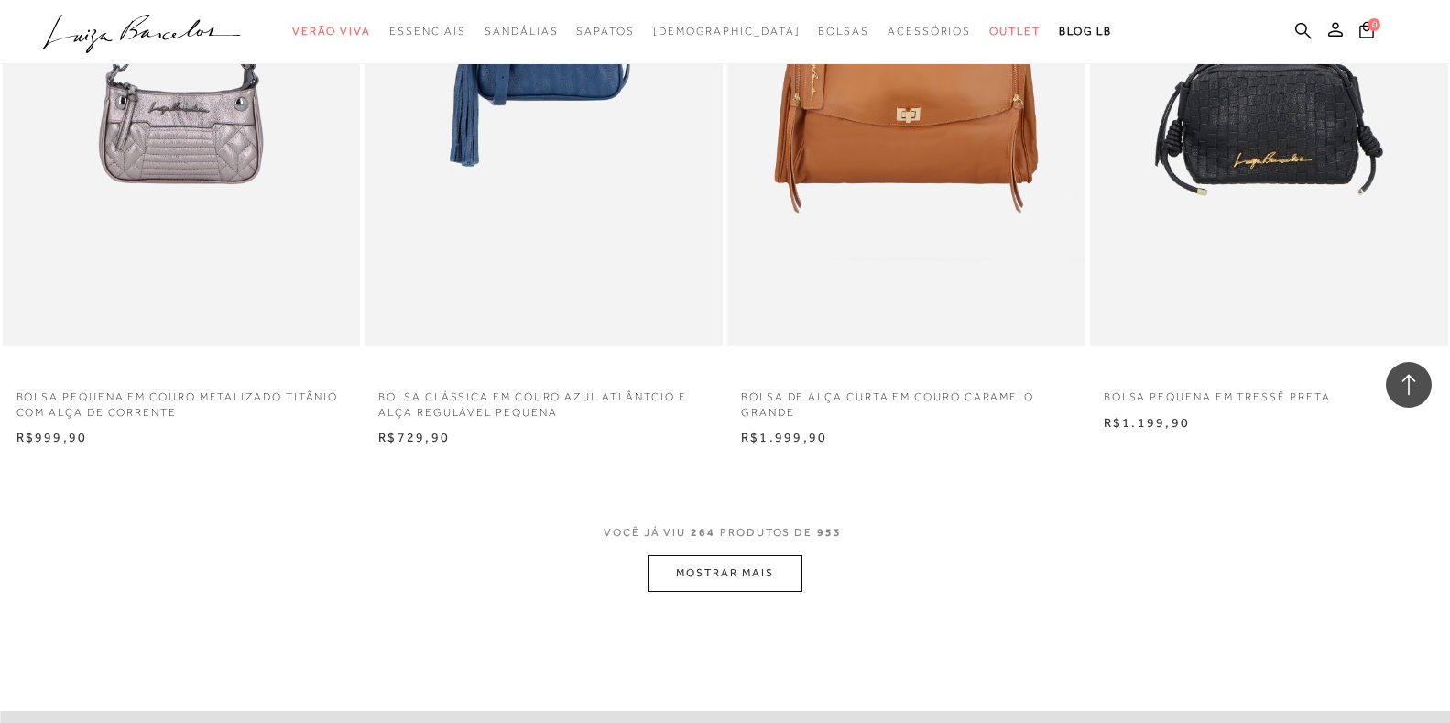
scroll to position [43246, 0]
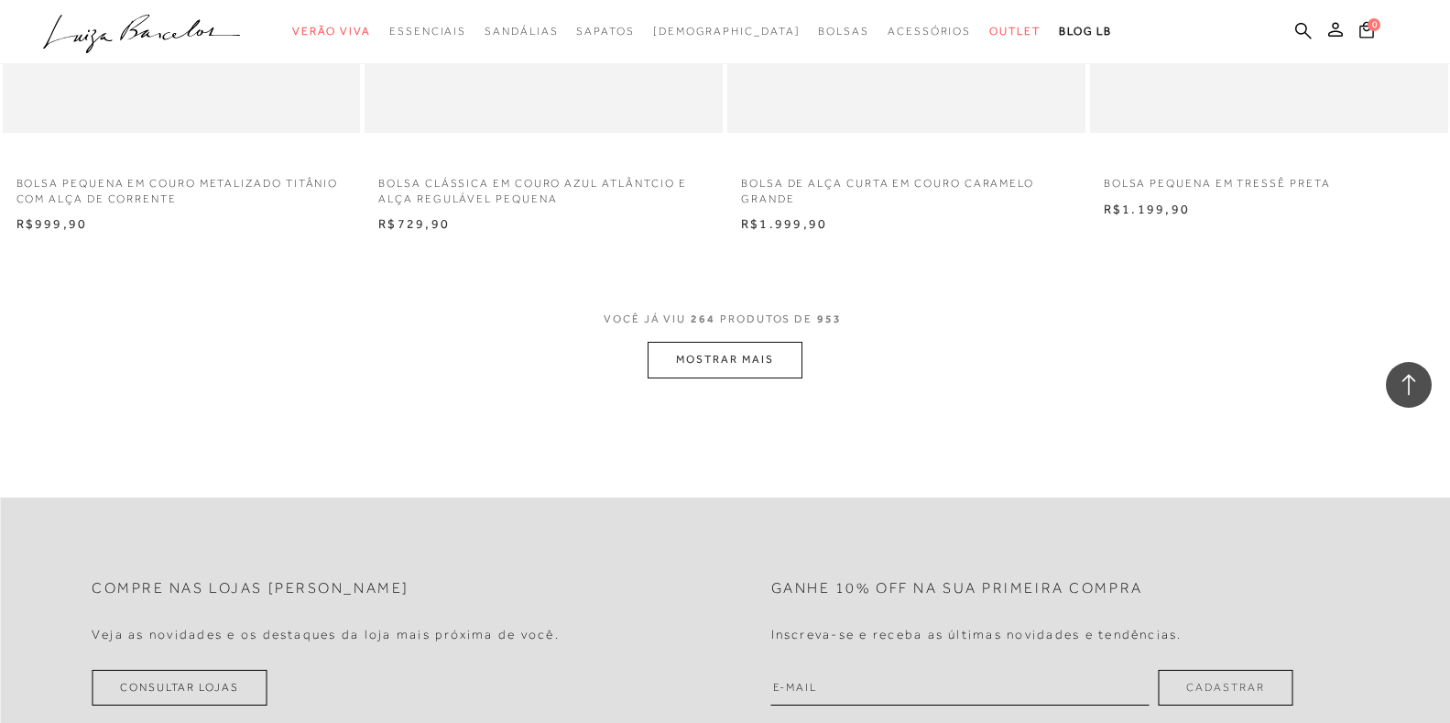
click at [718, 377] on button "MOSTRAR MAIS" at bounding box center [725, 360] width 154 height 36
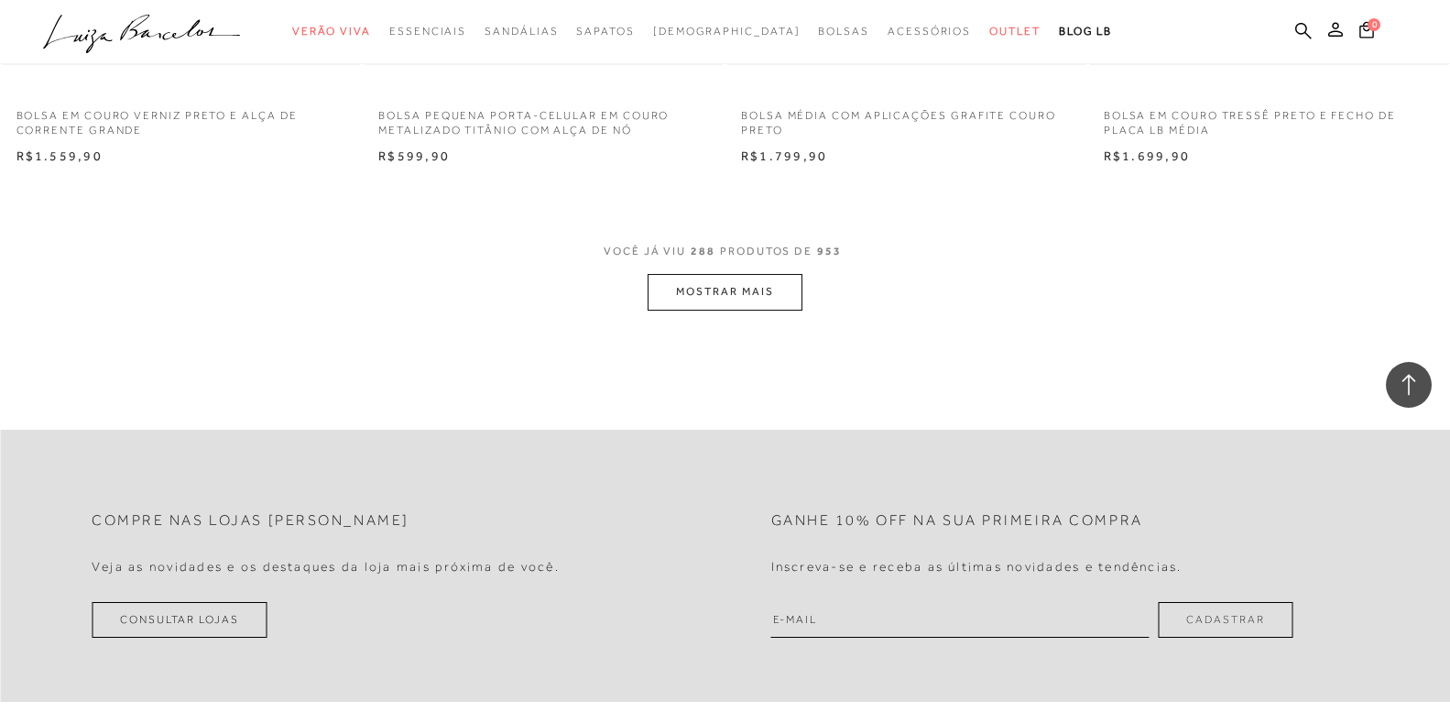
scroll to position [47277, 0]
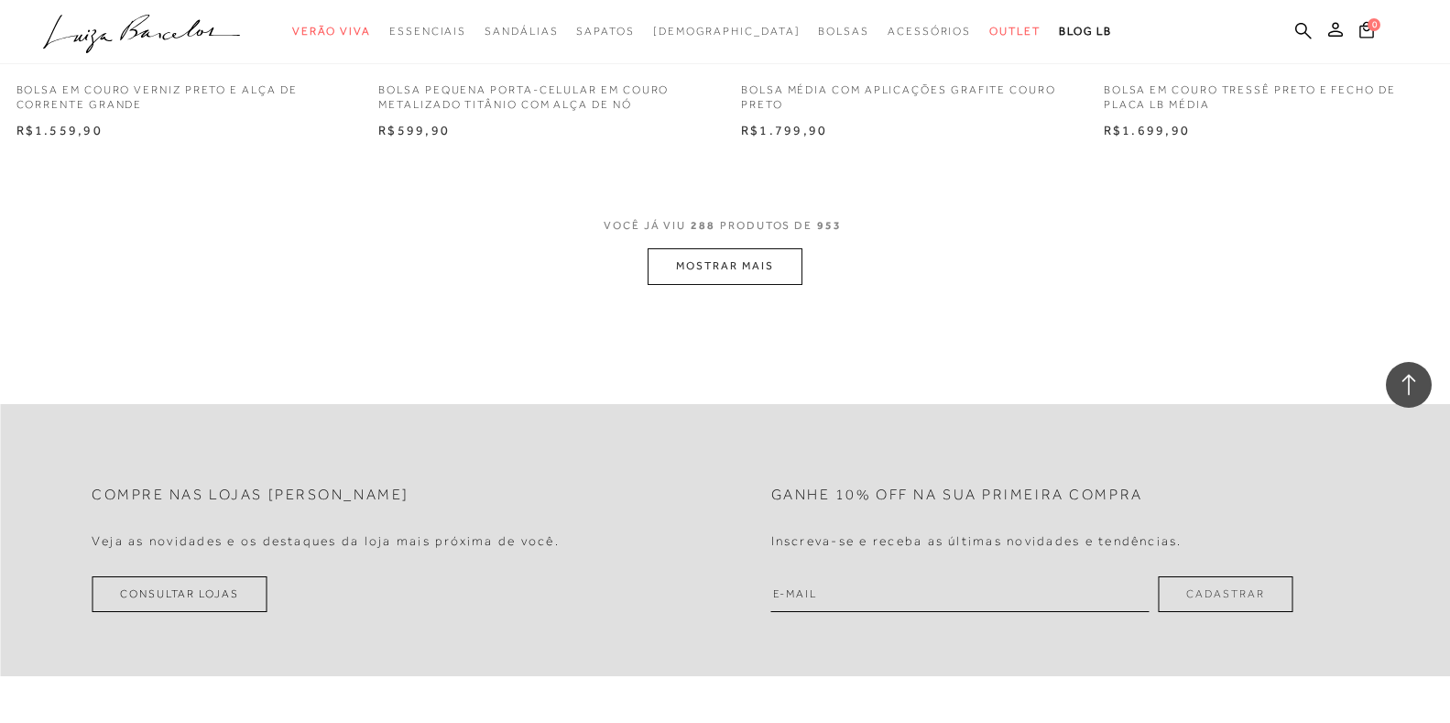
click at [717, 284] on button "MOSTRAR MAIS" at bounding box center [725, 266] width 154 height 36
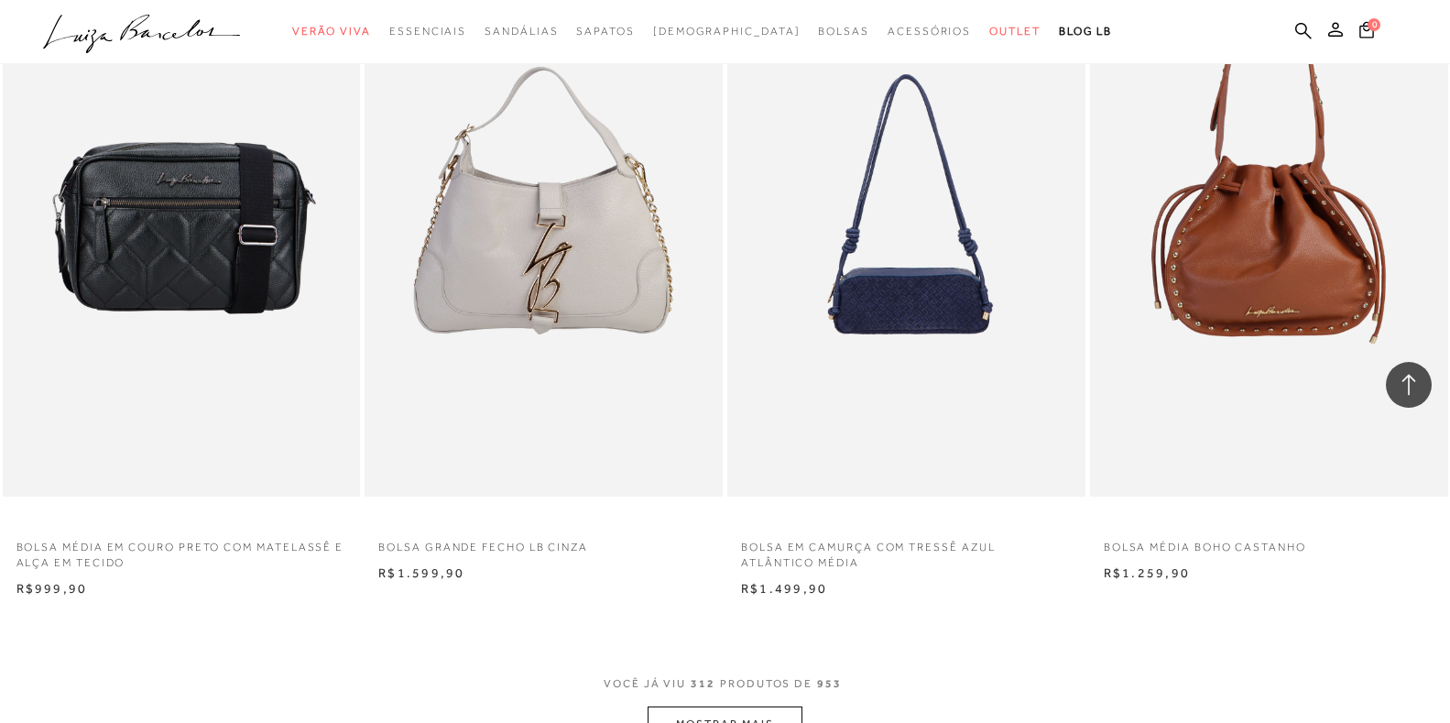
scroll to position [51033, 0]
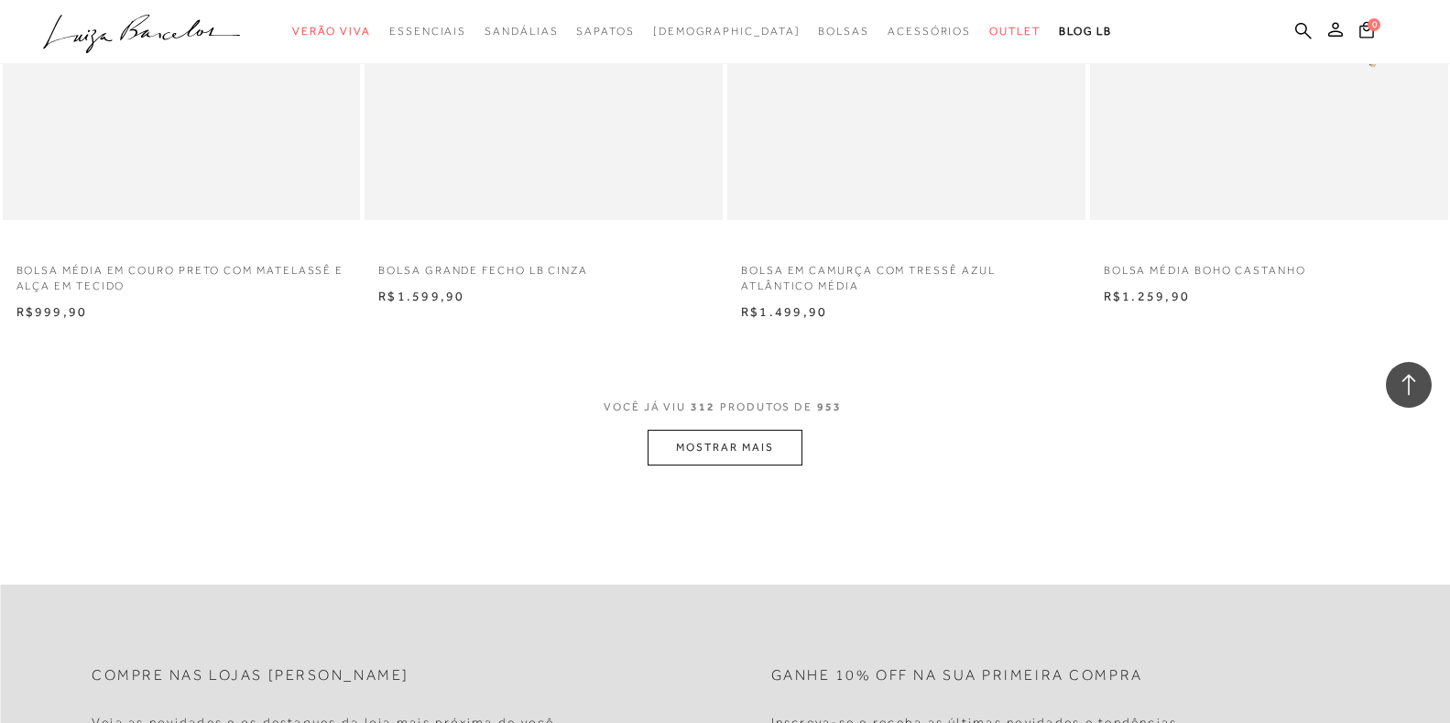
click at [708, 465] on button "MOSTRAR MAIS" at bounding box center [725, 448] width 154 height 36
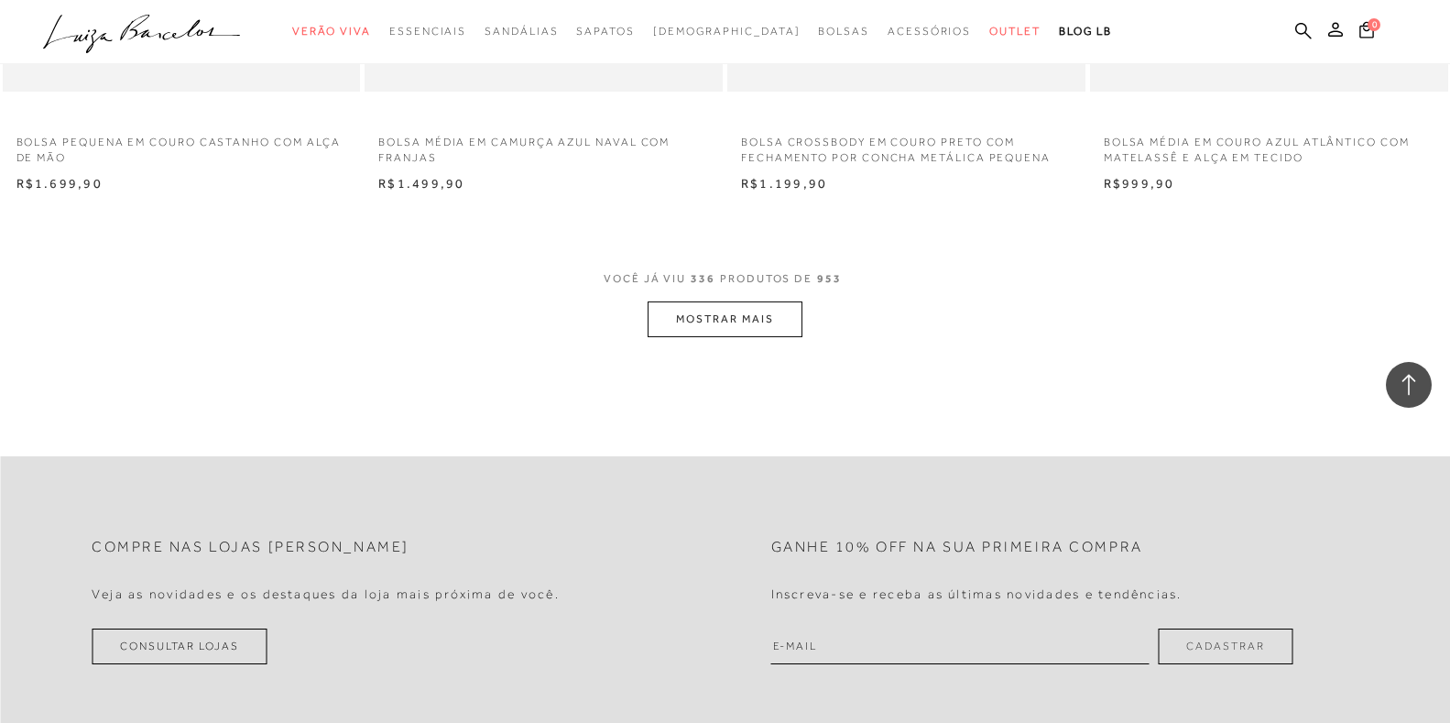
scroll to position [55156, 0]
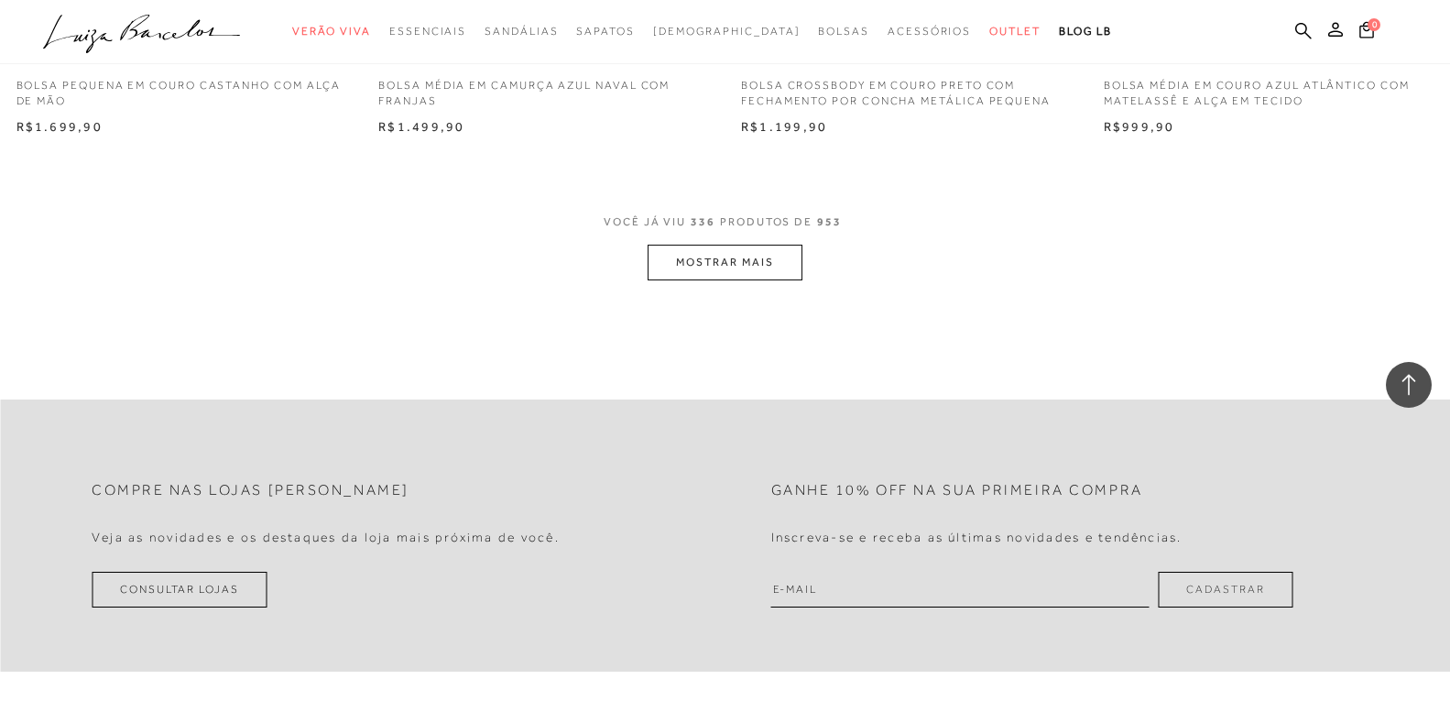
click at [724, 280] on button "MOSTRAR MAIS" at bounding box center [725, 263] width 154 height 36
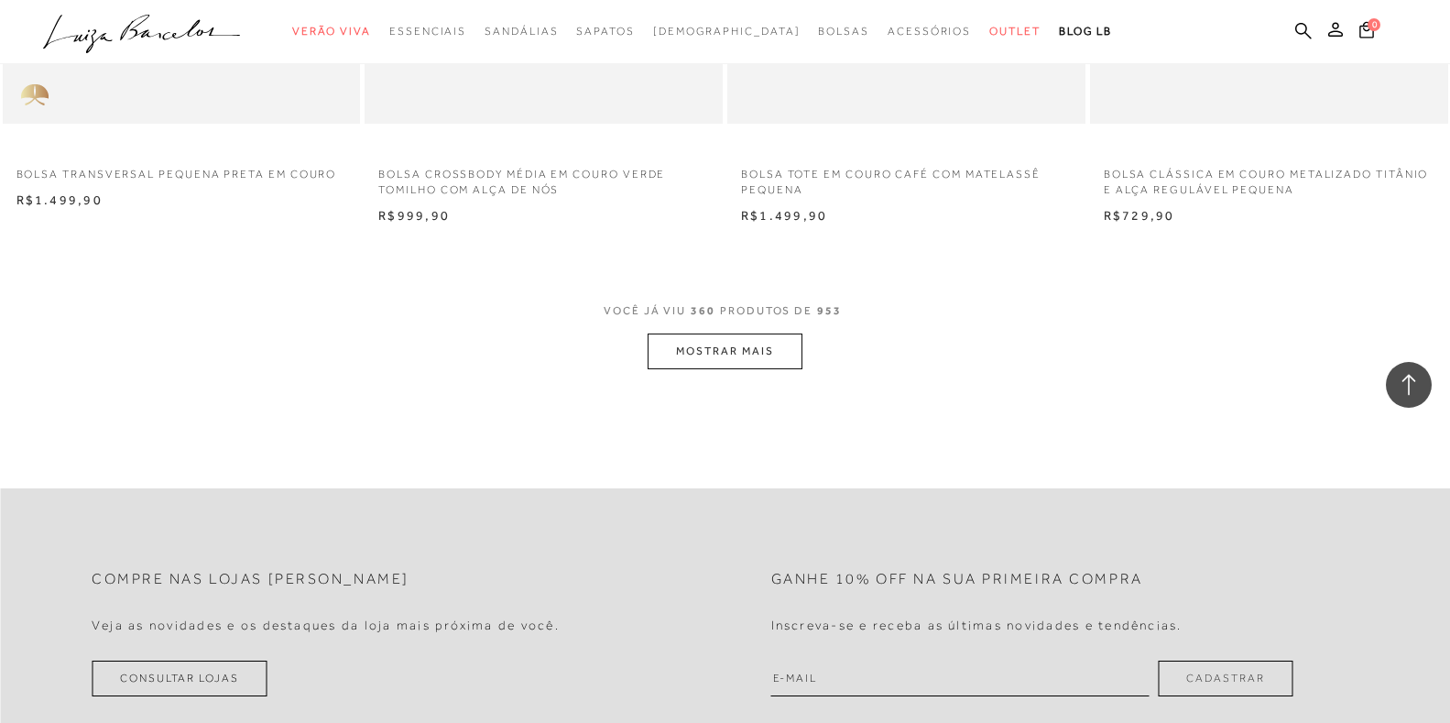
scroll to position [59096, 0]
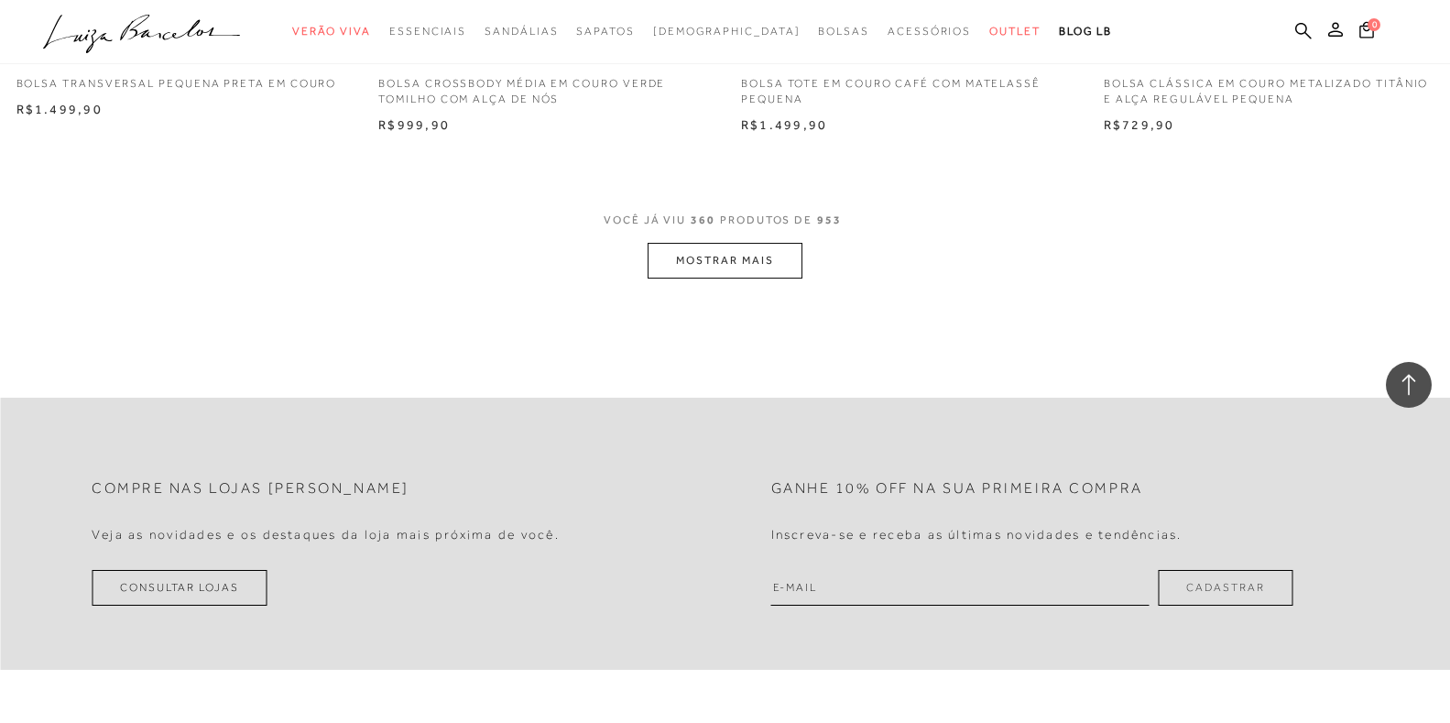
click at [721, 279] on button "MOSTRAR MAIS" at bounding box center [725, 261] width 154 height 36
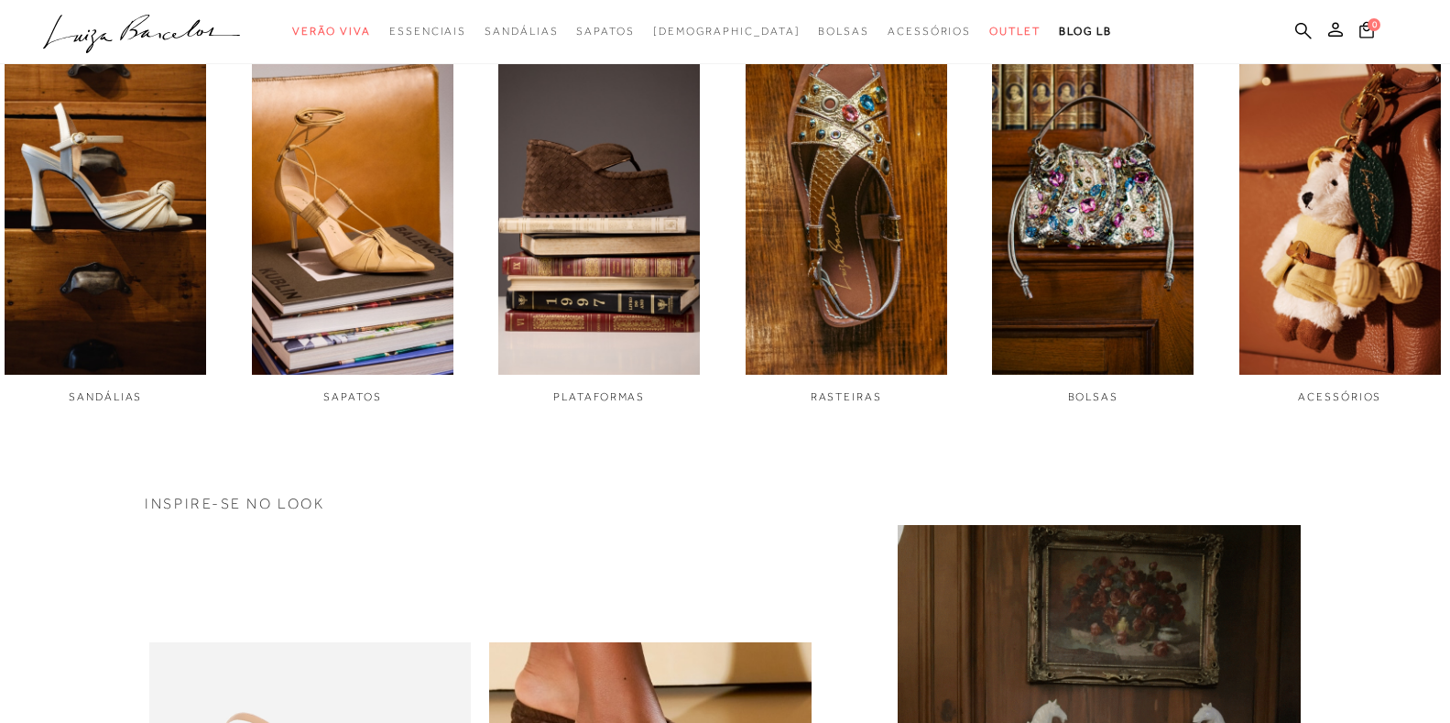
scroll to position [916, 0]
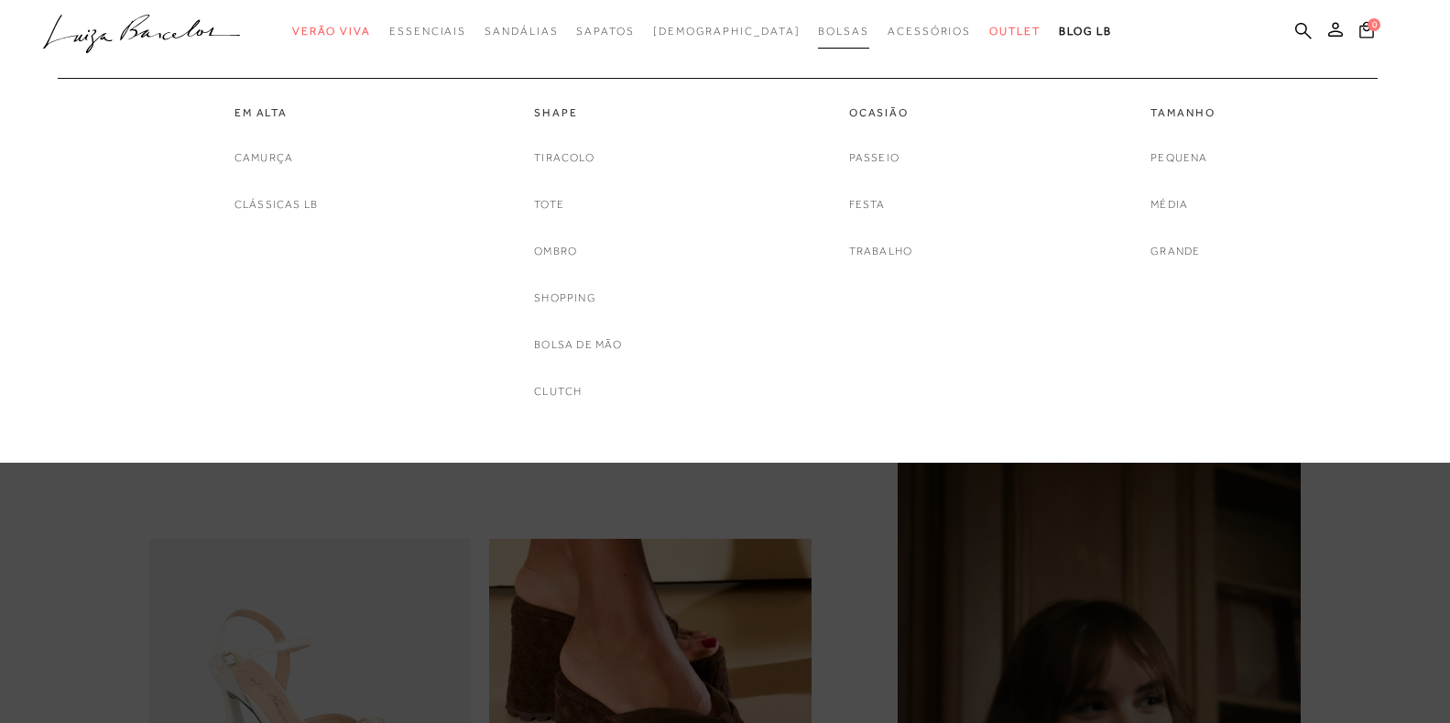
click at [818, 30] on span "Bolsas" at bounding box center [843, 31] width 51 height 13
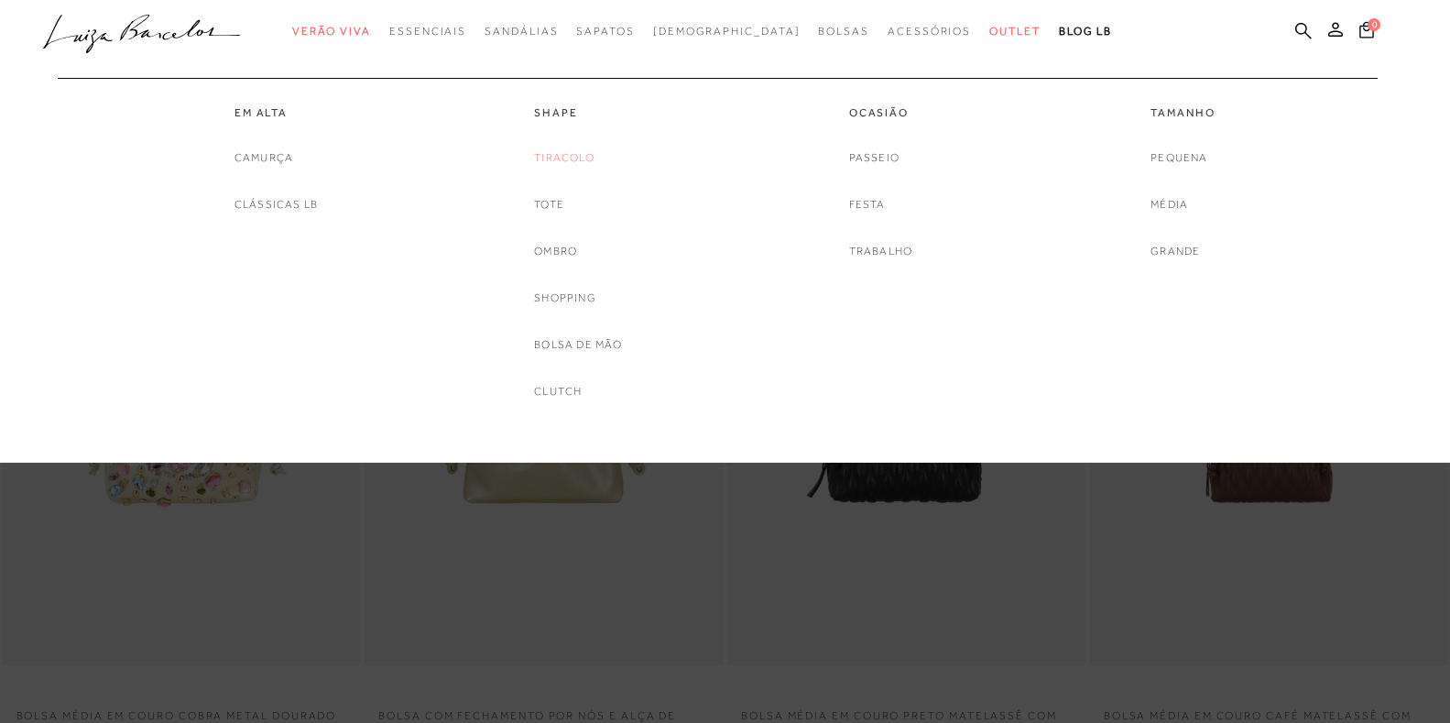
click at [547, 156] on link "Tiracolo" at bounding box center [564, 157] width 60 height 19
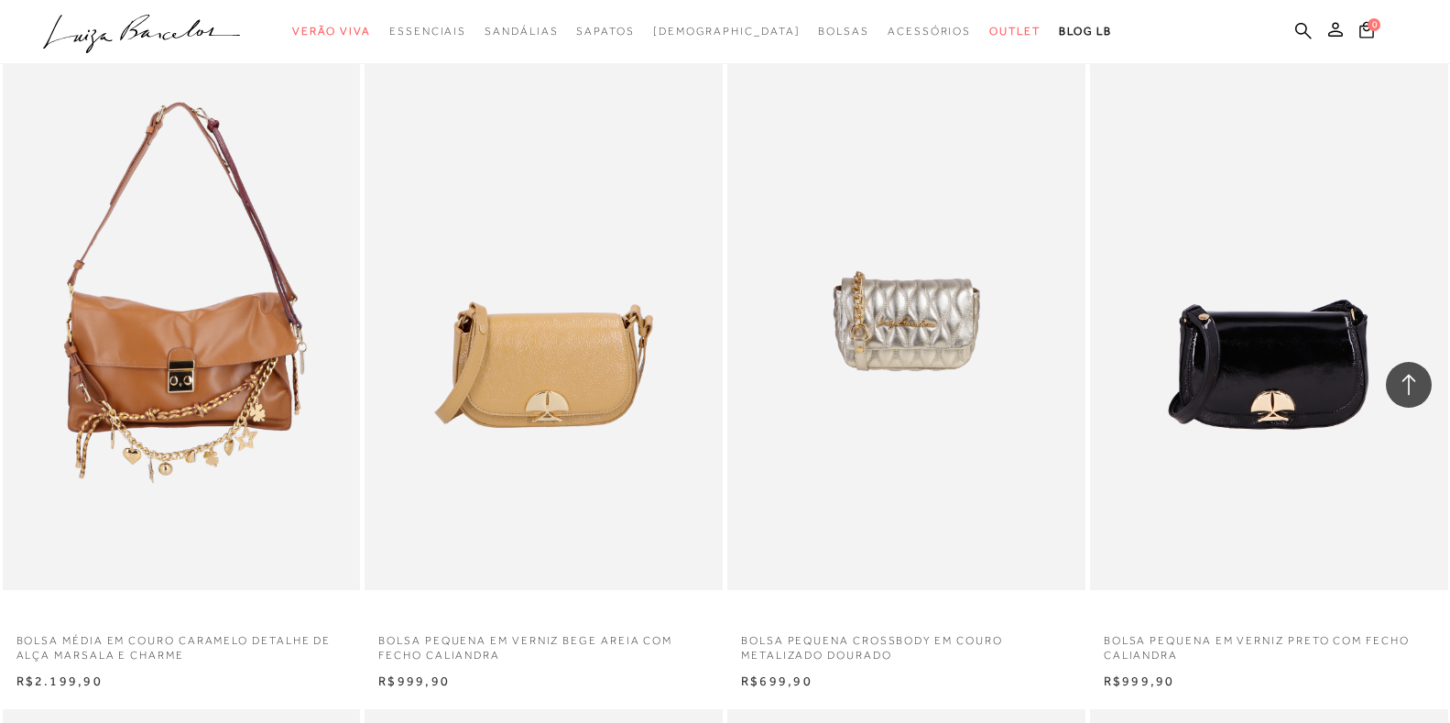
scroll to position [2199, 0]
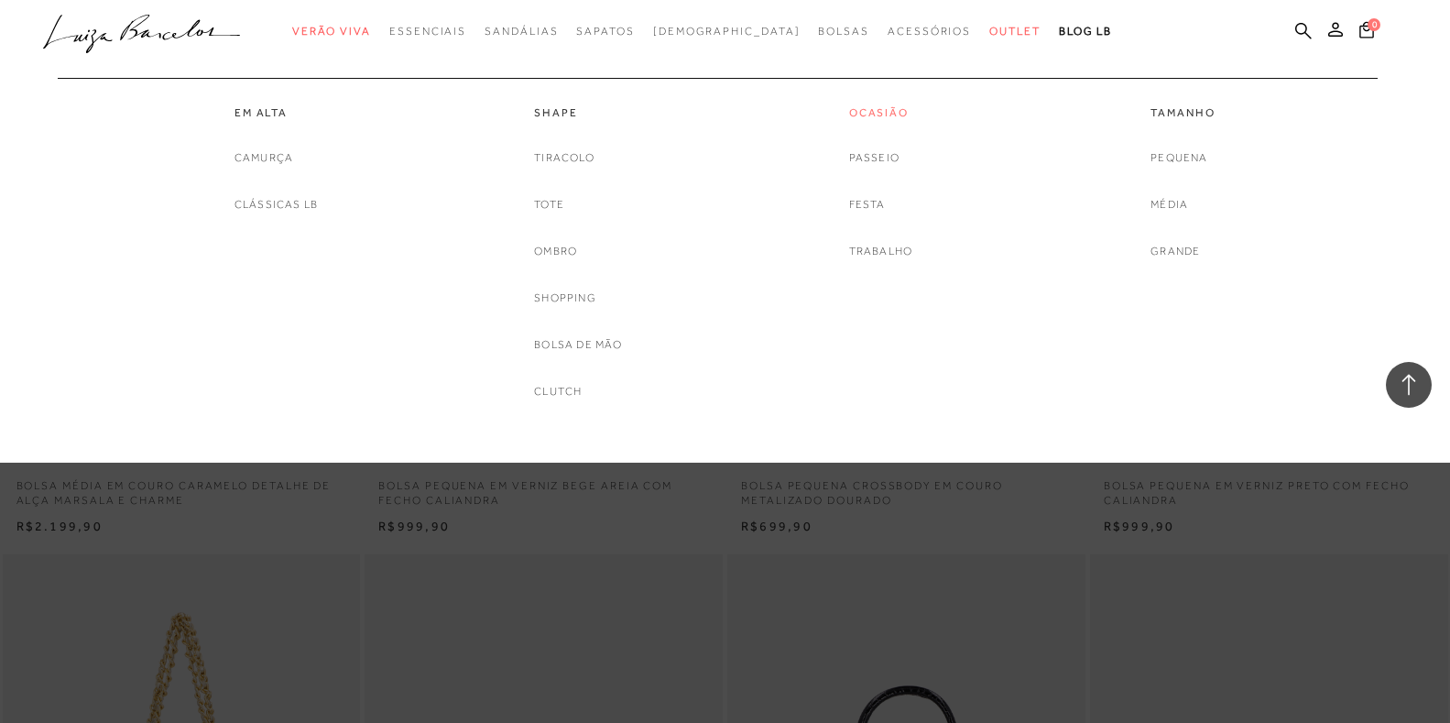
click at [881, 113] on link "Ocasião" at bounding box center [881, 113] width 64 height 16
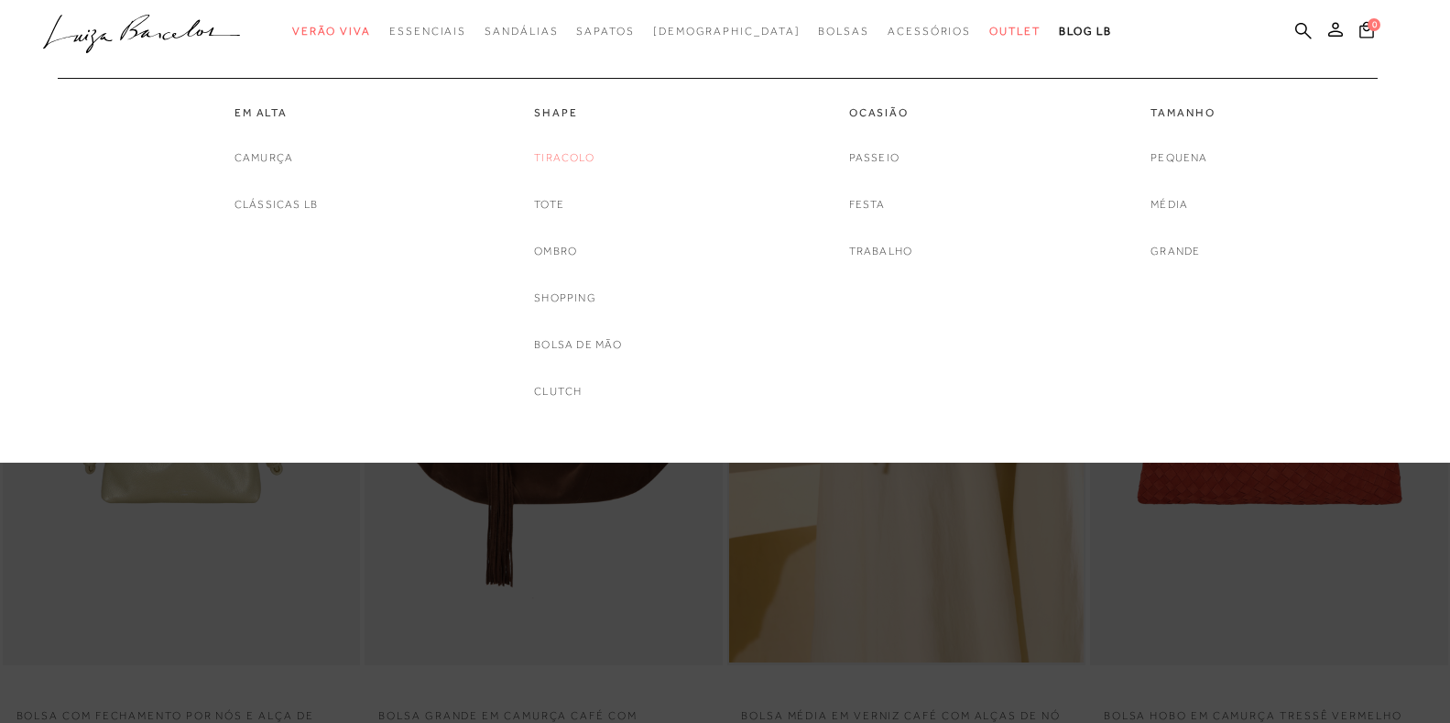
click at [553, 152] on link "Tiracolo" at bounding box center [564, 157] width 60 height 19
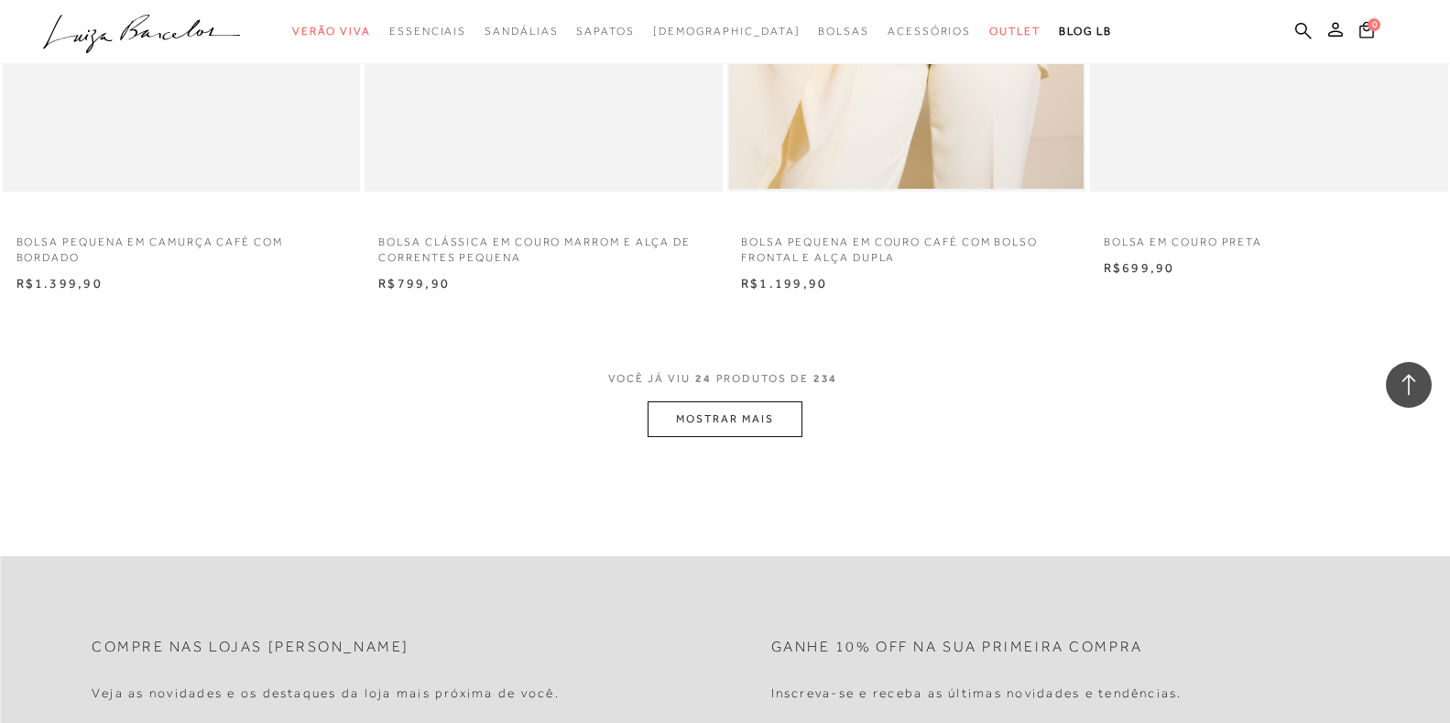
scroll to position [3848, 0]
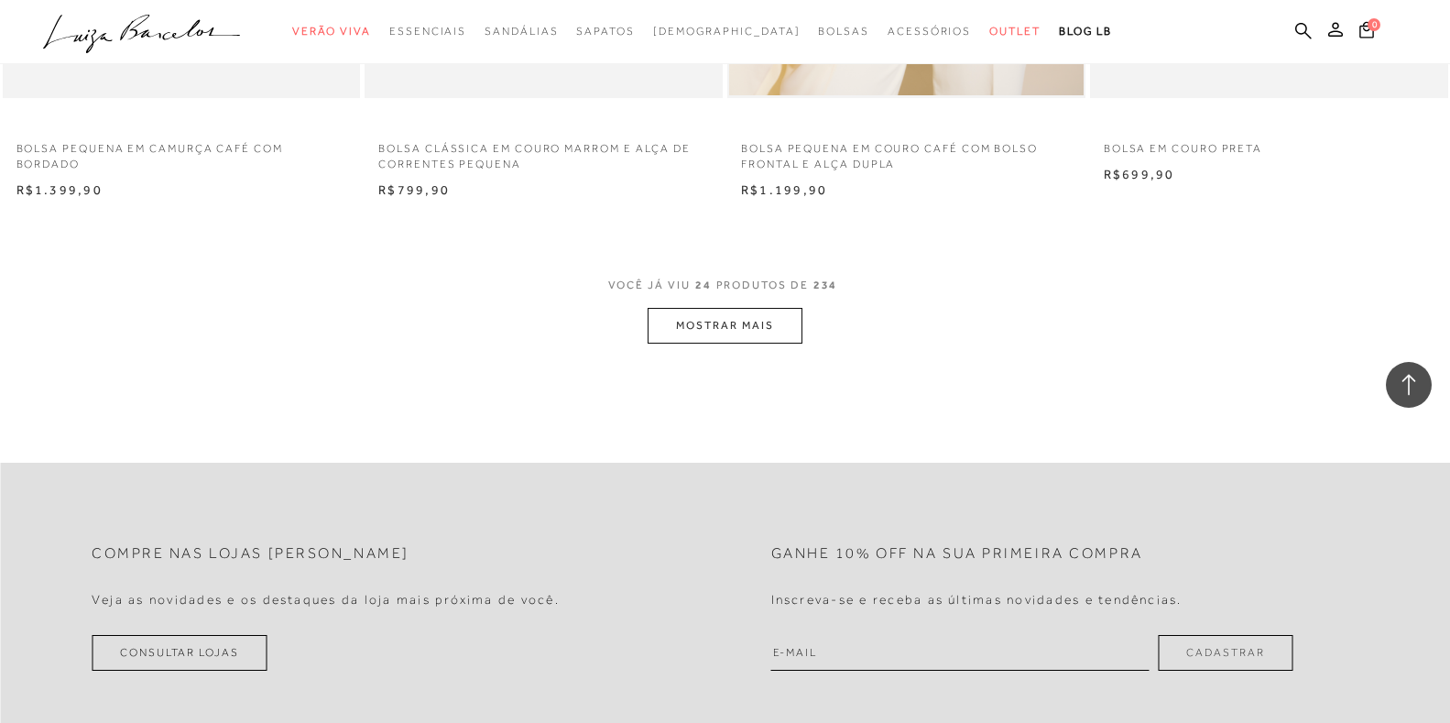
click at [735, 323] on button "MOSTRAR MAIS" at bounding box center [725, 326] width 154 height 36
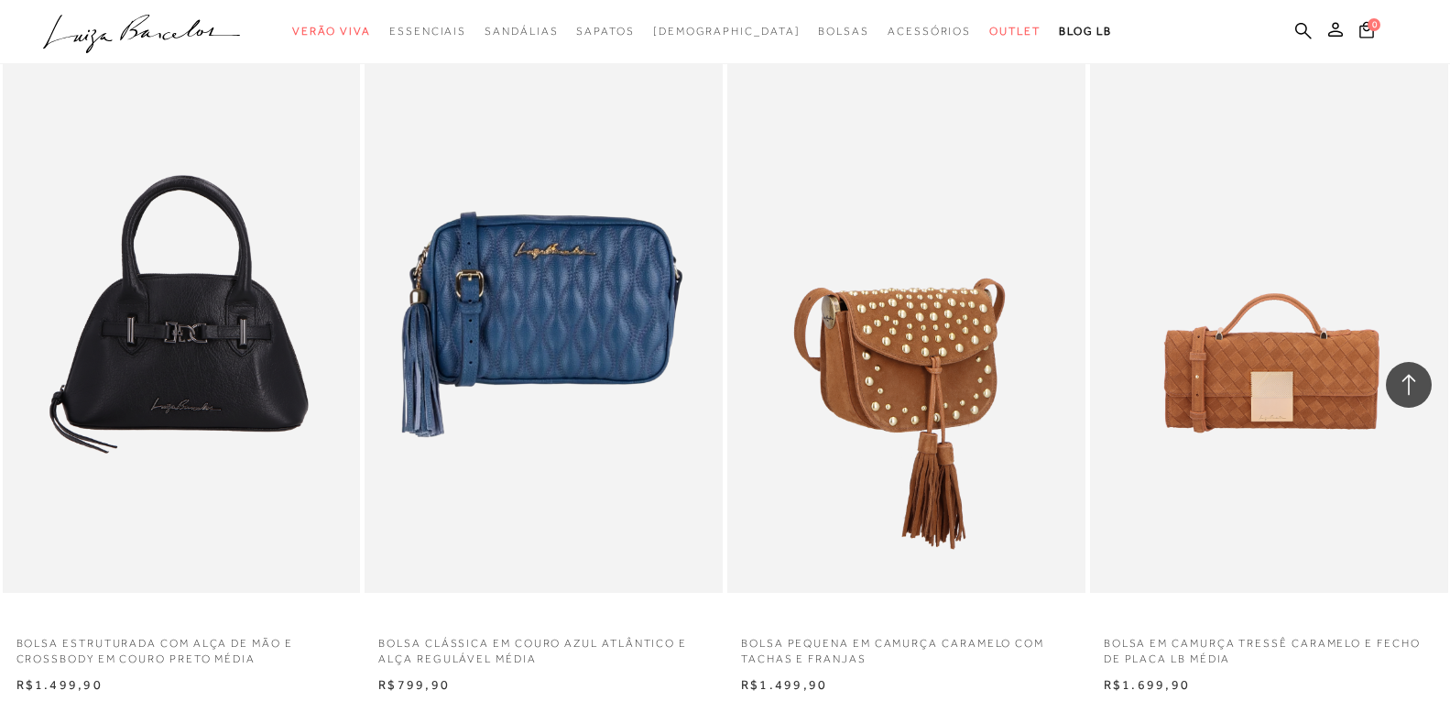
scroll to position [7605, 0]
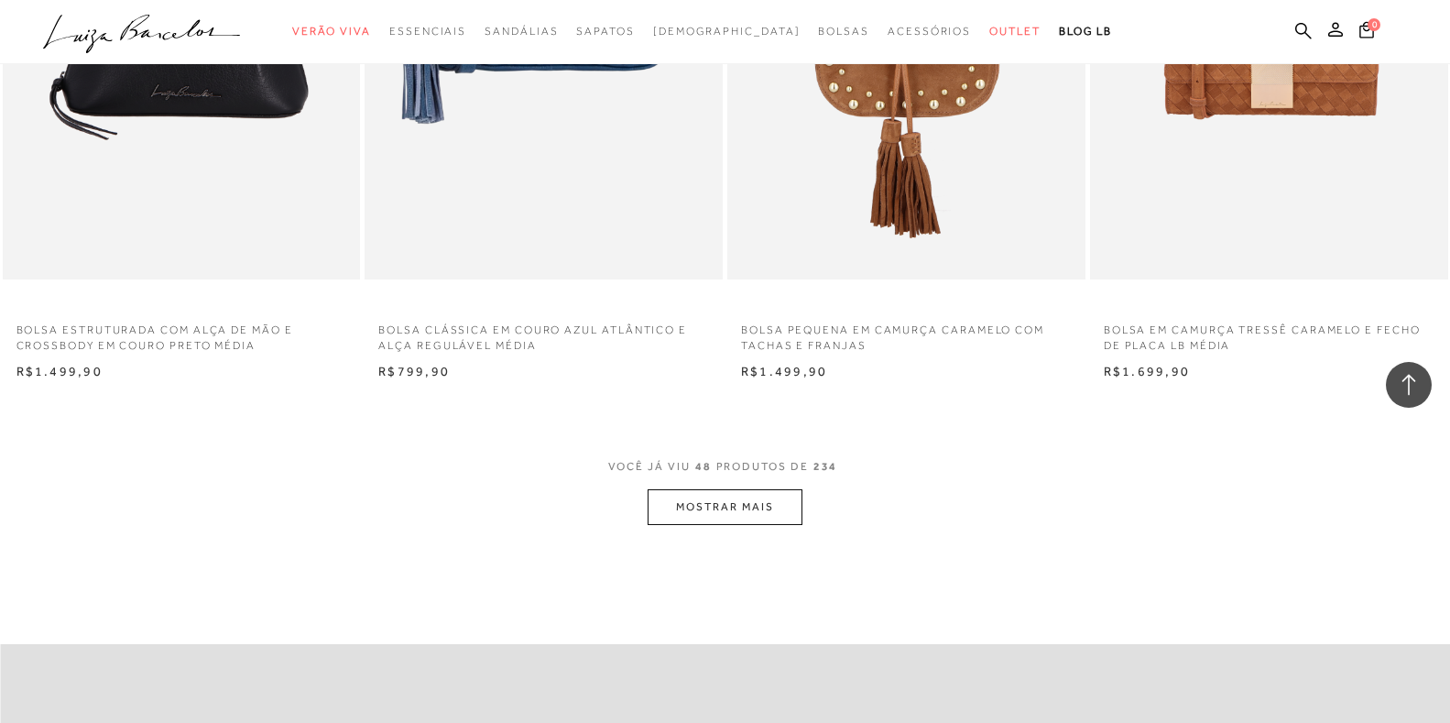
click at [727, 521] on button "MOSTRAR MAIS" at bounding box center [725, 507] width 154 height 36
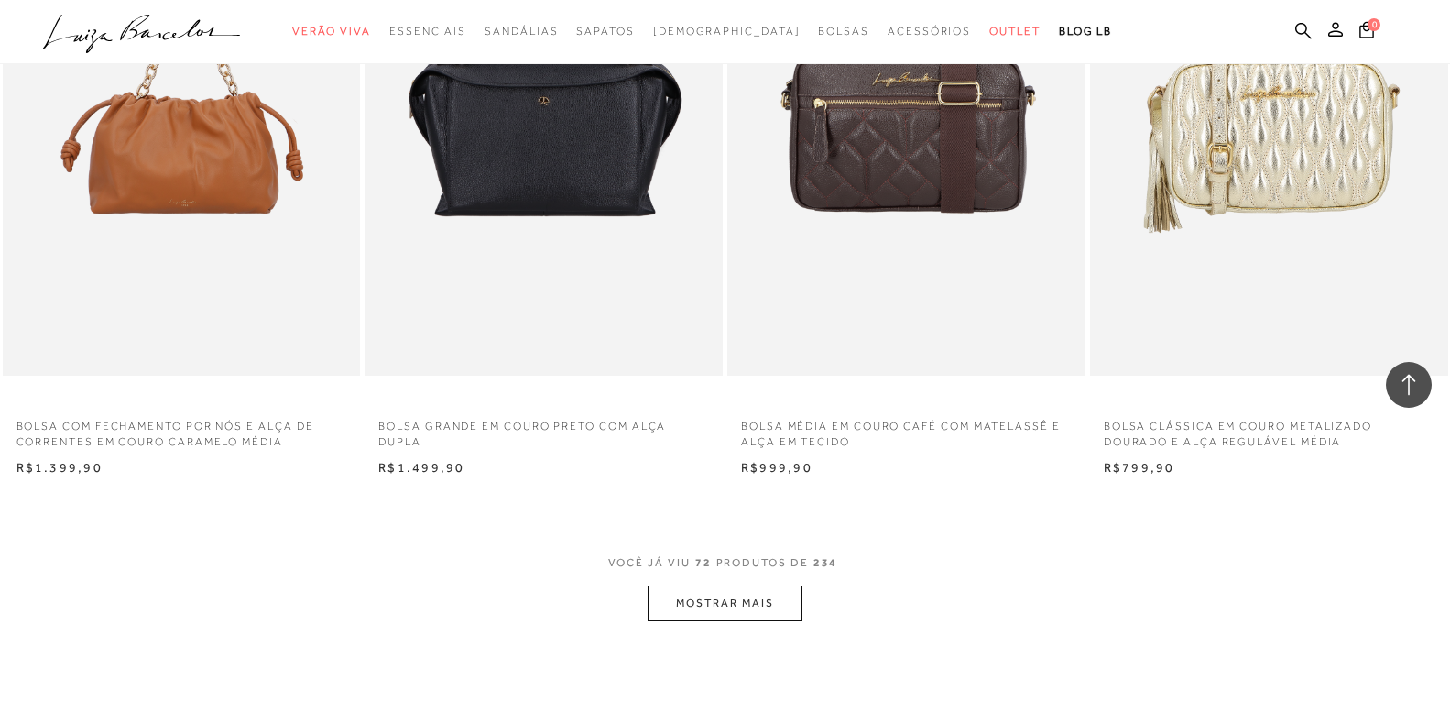
scroll to position [11636, 0]
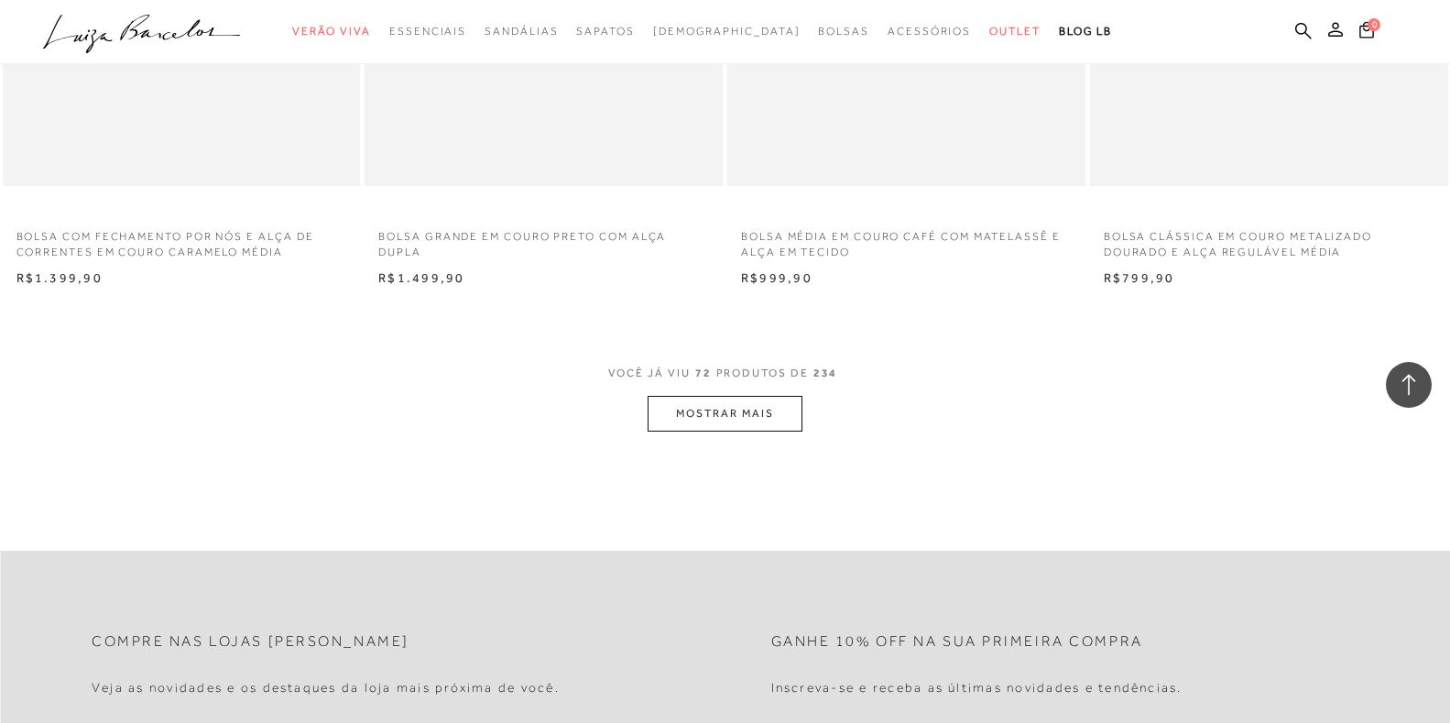
click at [727, 412] on button "MOSTRAR MAIS" at bounding box center [725, 414] width 154 height 36
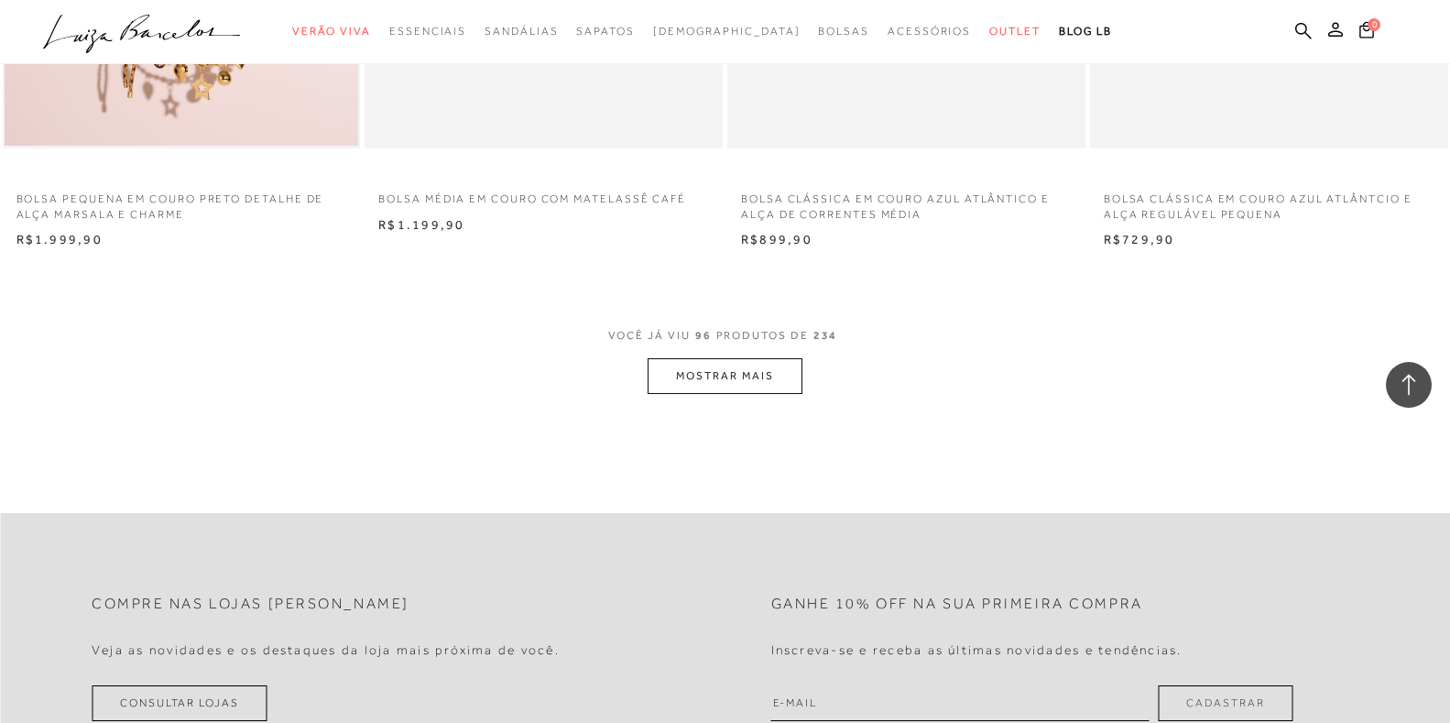
scroll to position [15667, 0]
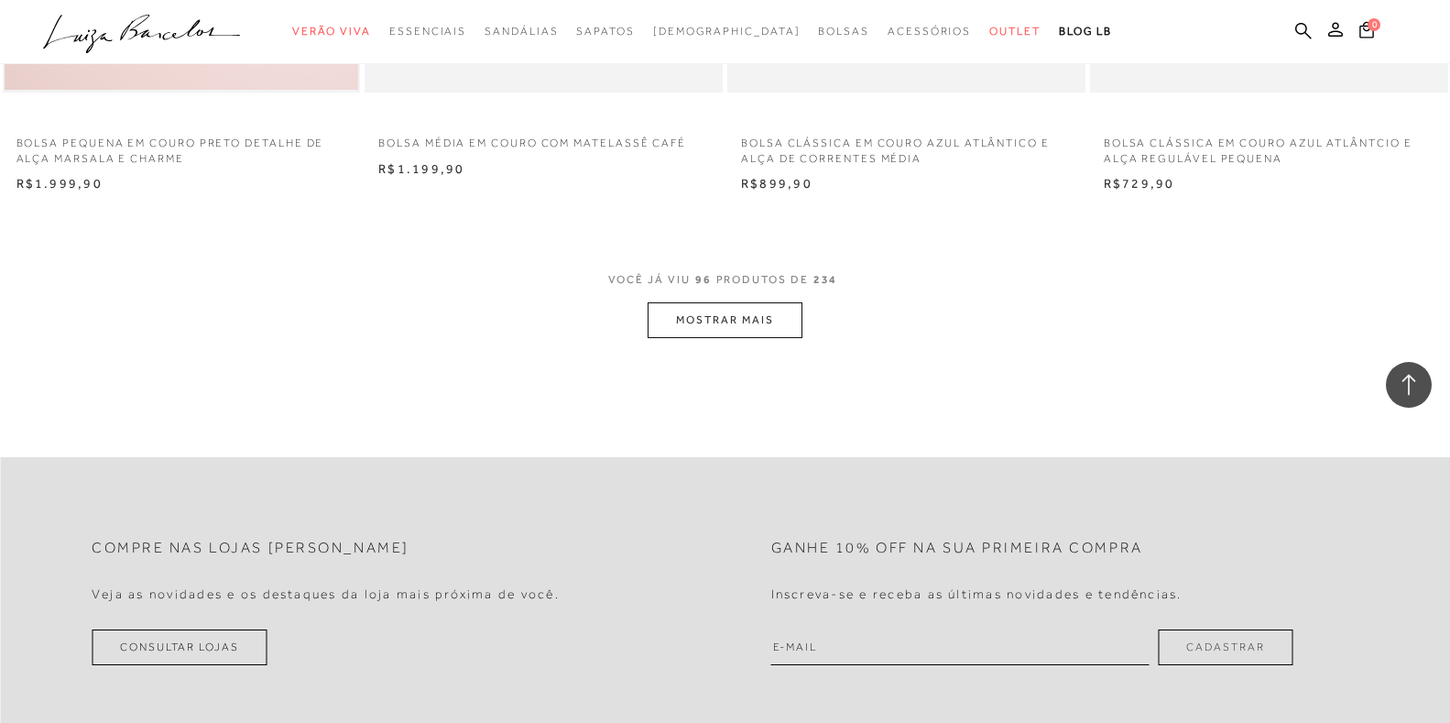
click at [716, 334] on button "MOSTRAR MAIS" at bounding box center [725, 320] width 154 height 36
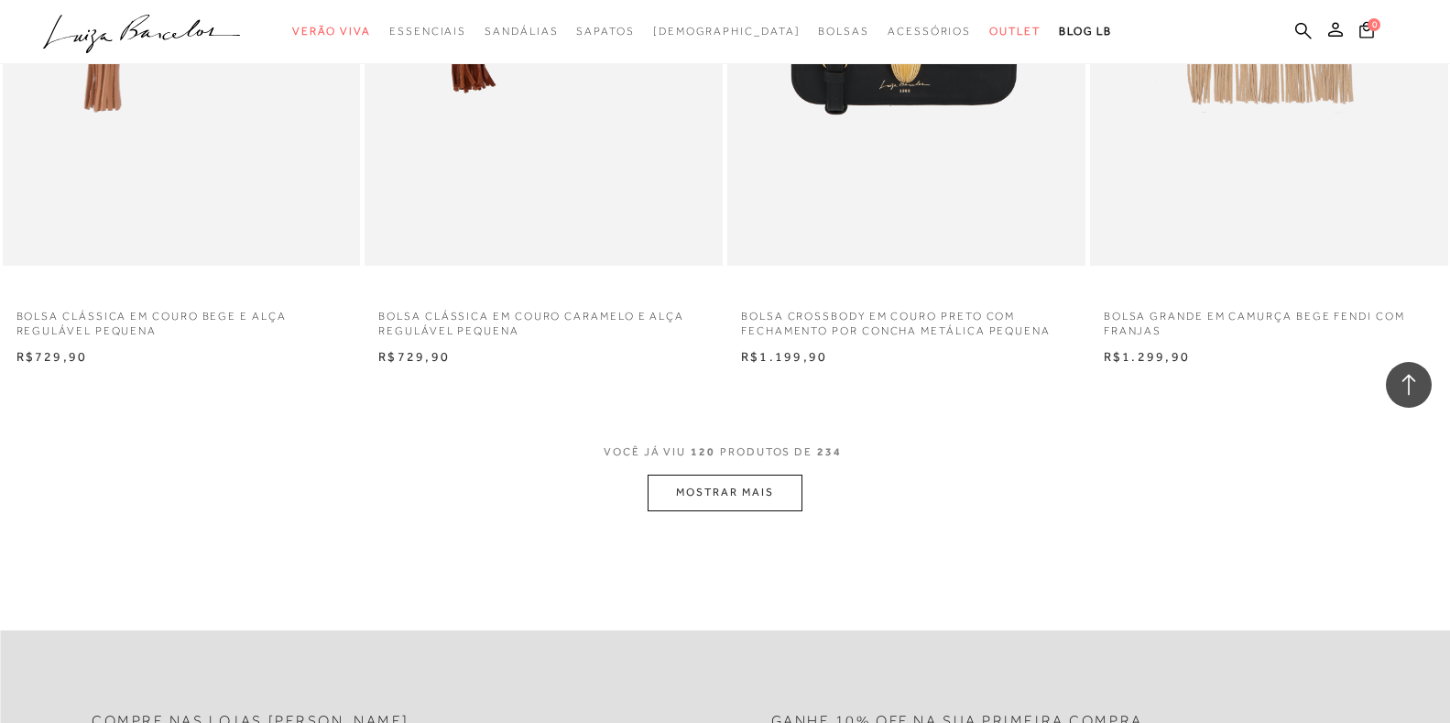
scroll to position [19515, 0]
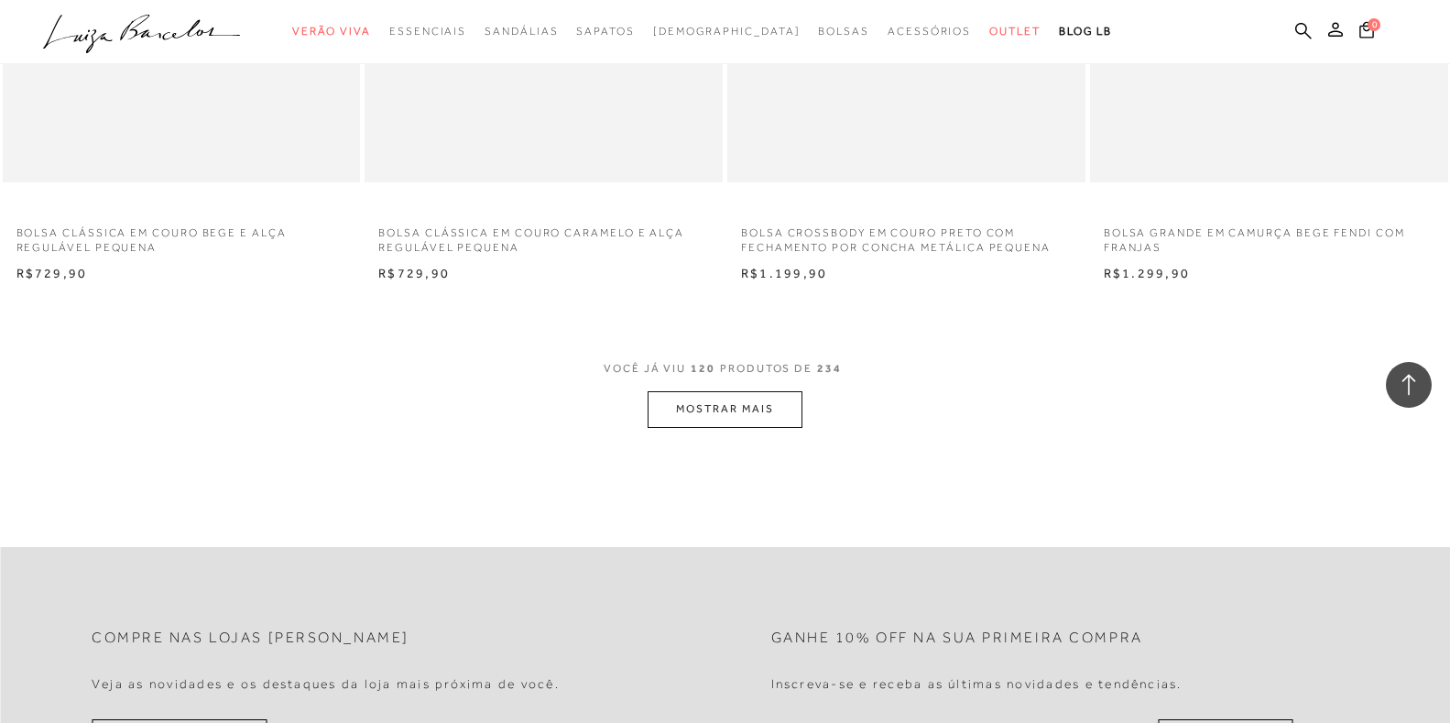
click at [716, 424] on button "MOSTRAR MAIS" at bounding box center [725, 409] width 154 height 36
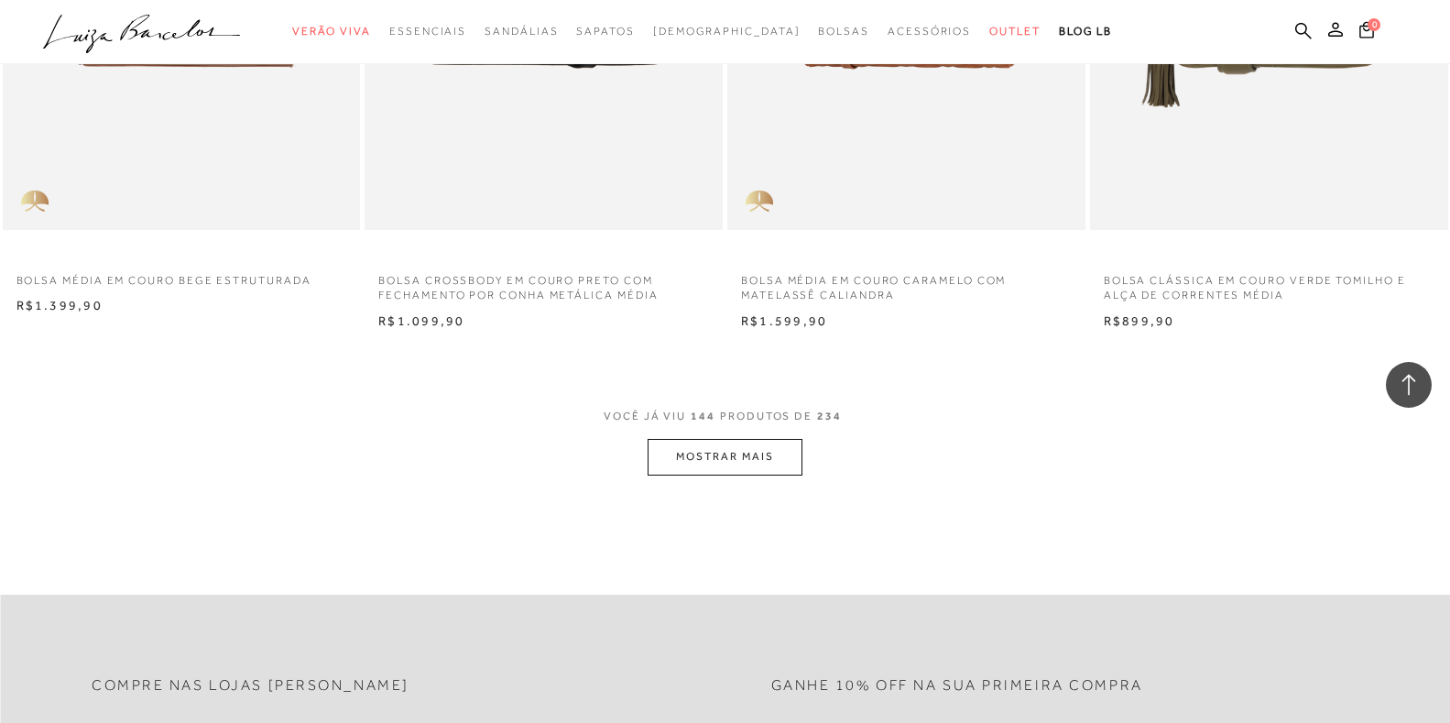
scroll to position [23455, 0]
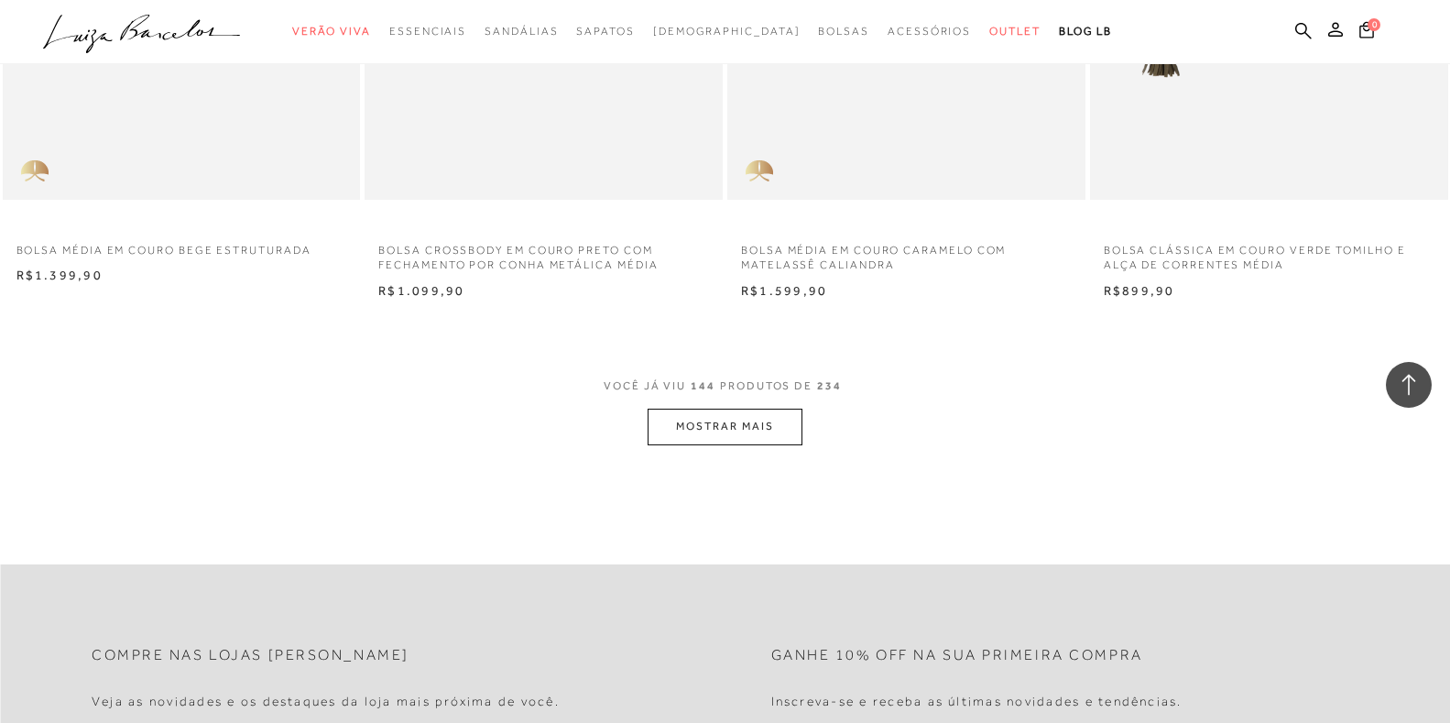
click at [730, 440] on button "MOSTRAR MAIS" at bounding box center [725, 427] width 154 height 36
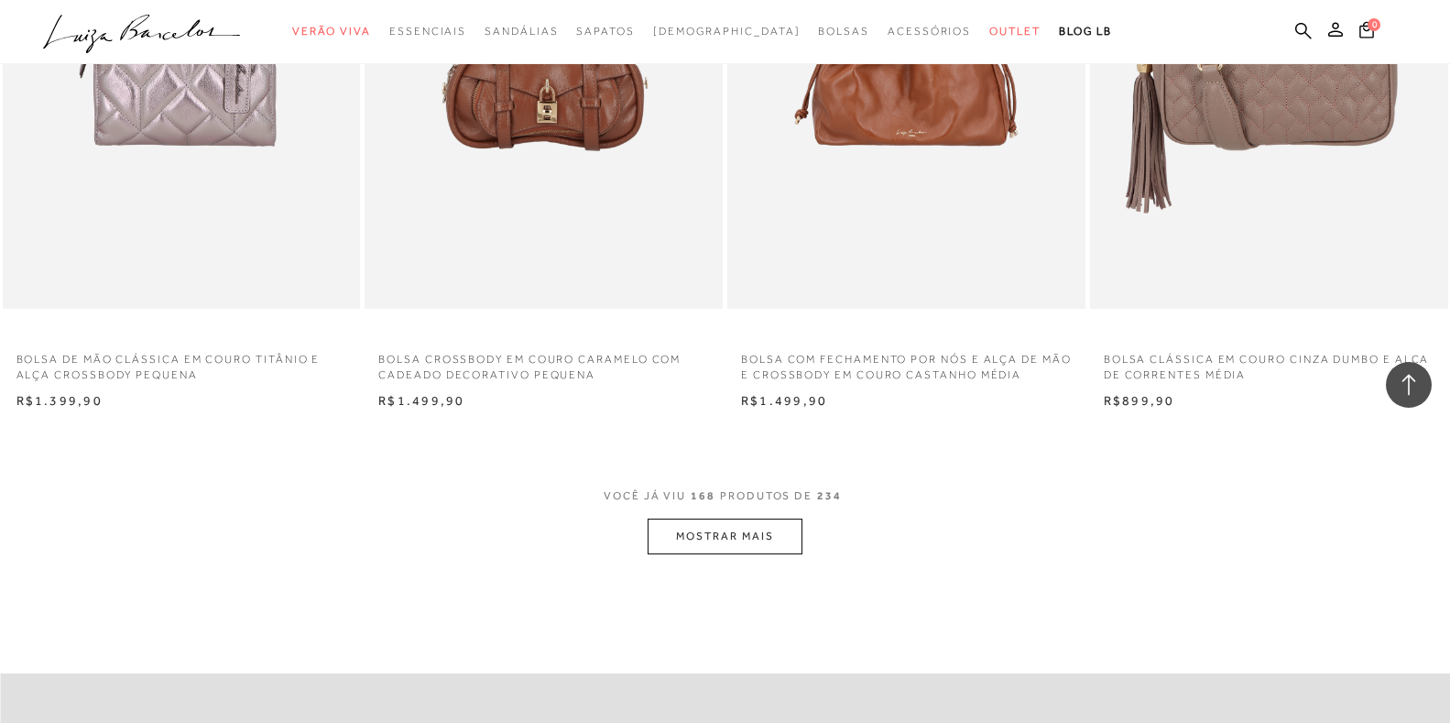
scroll to position [27303, 0]
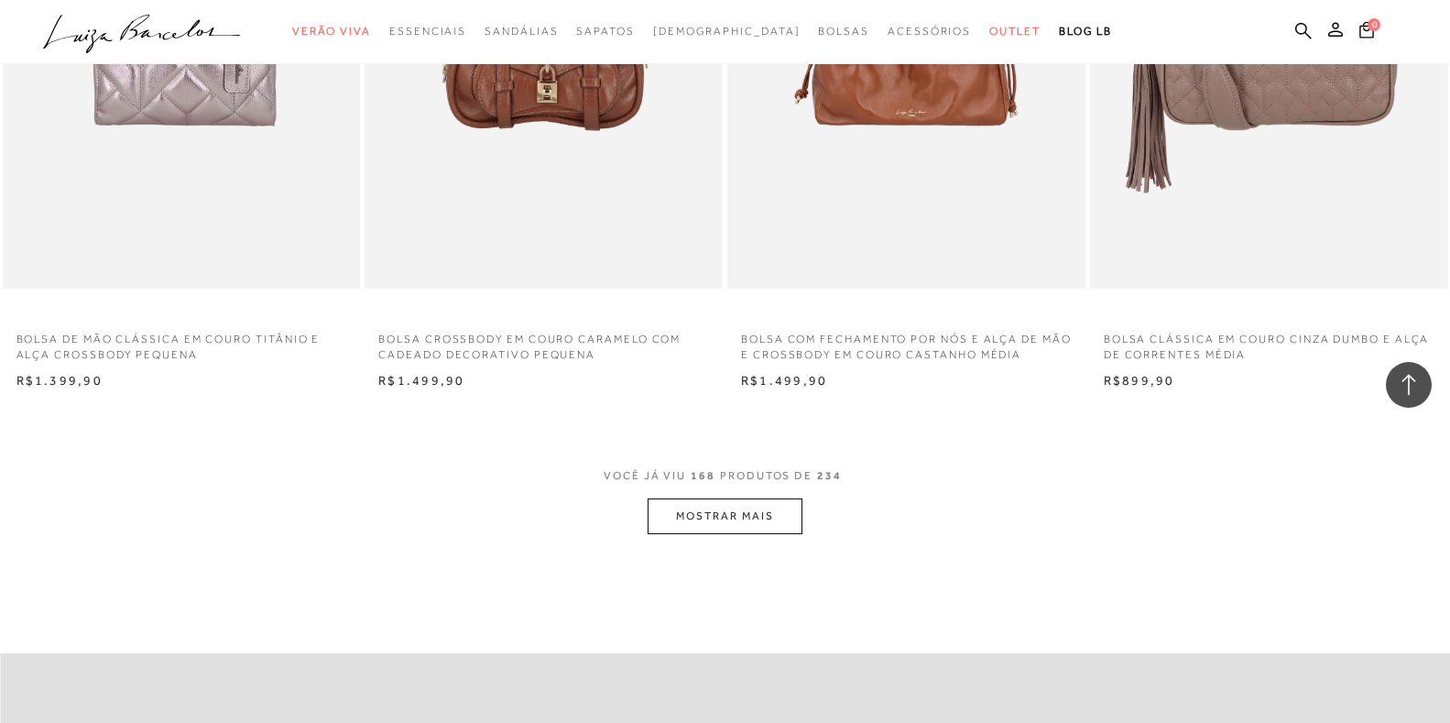
click at [705, 529] on button "MOSTRAR MAIS" at bounding box center [725, 516] width 154 height 36
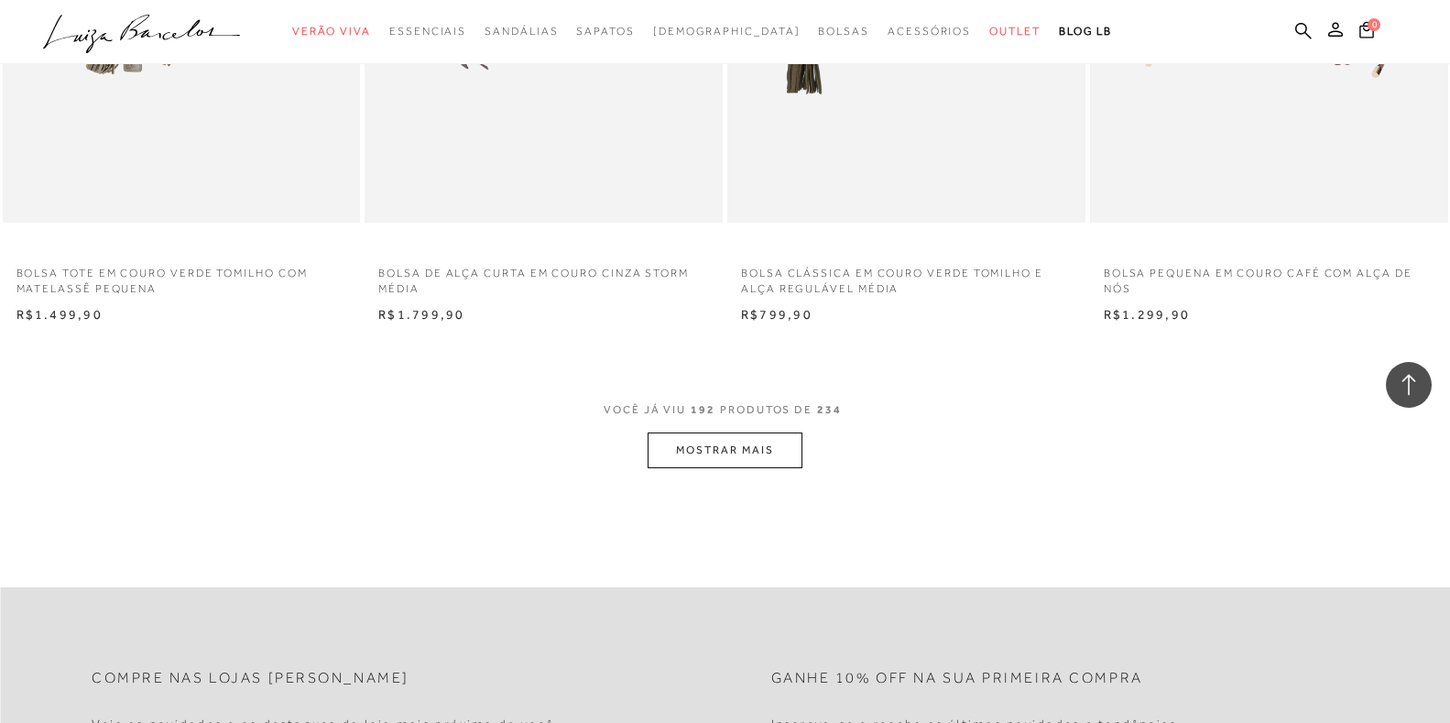
scroll to position [31426, 0]
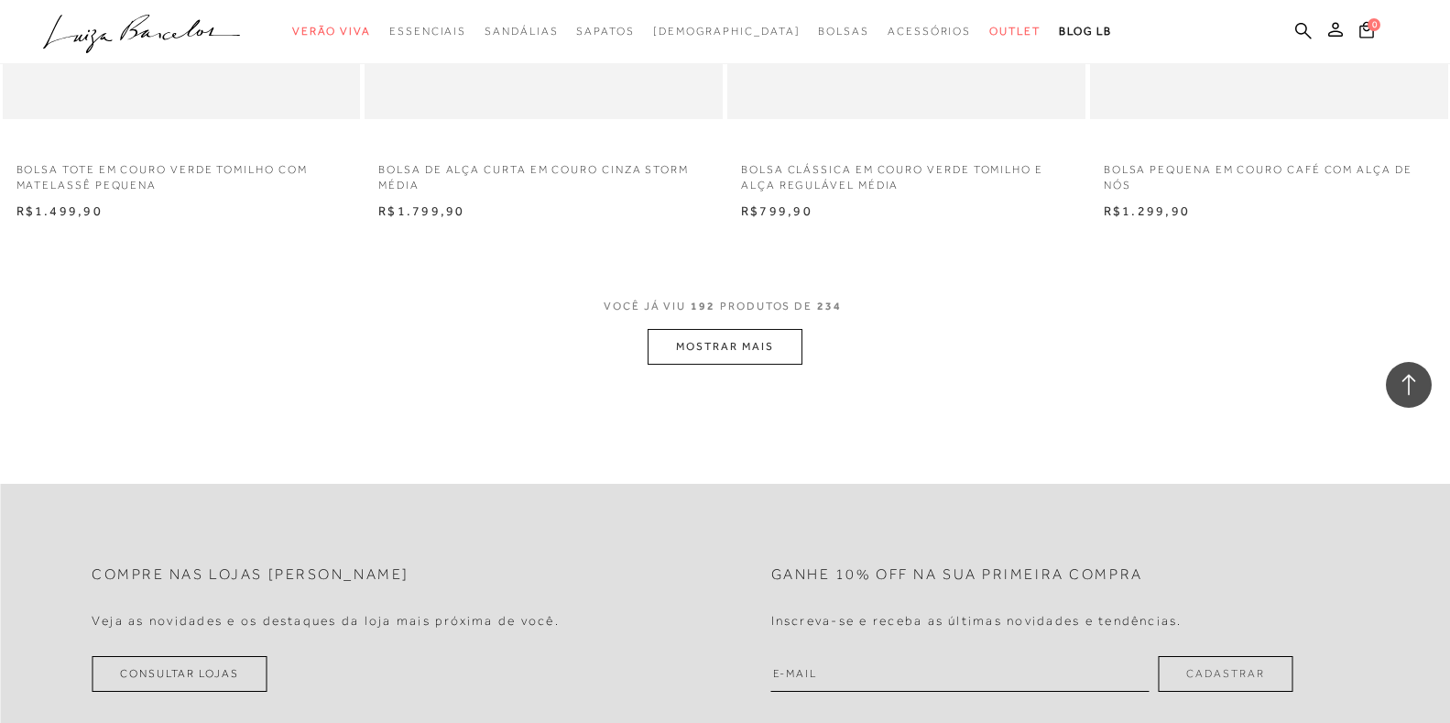
click at [719, 361] on button "MOSTRAR MAIS" at bounding box center [725, 347] width 154 height 36
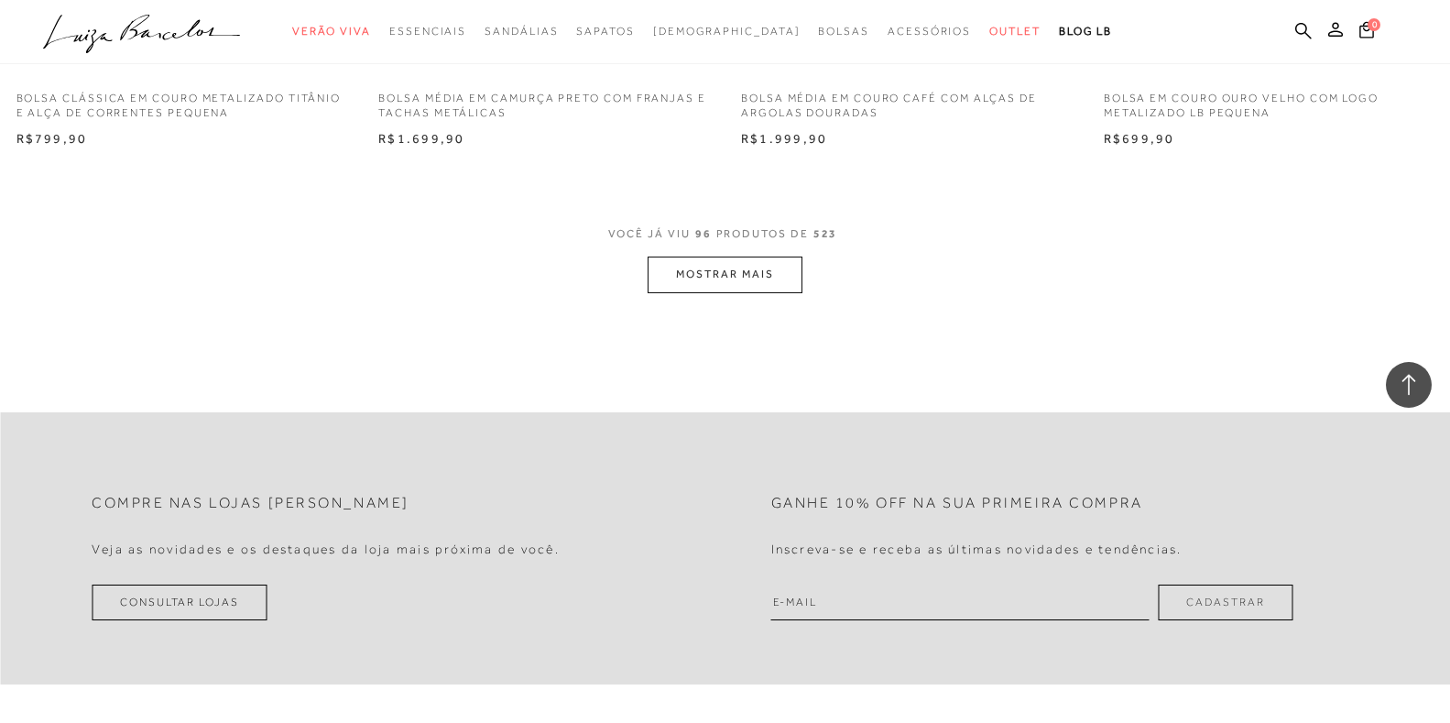
scroll to position [15759, 0]
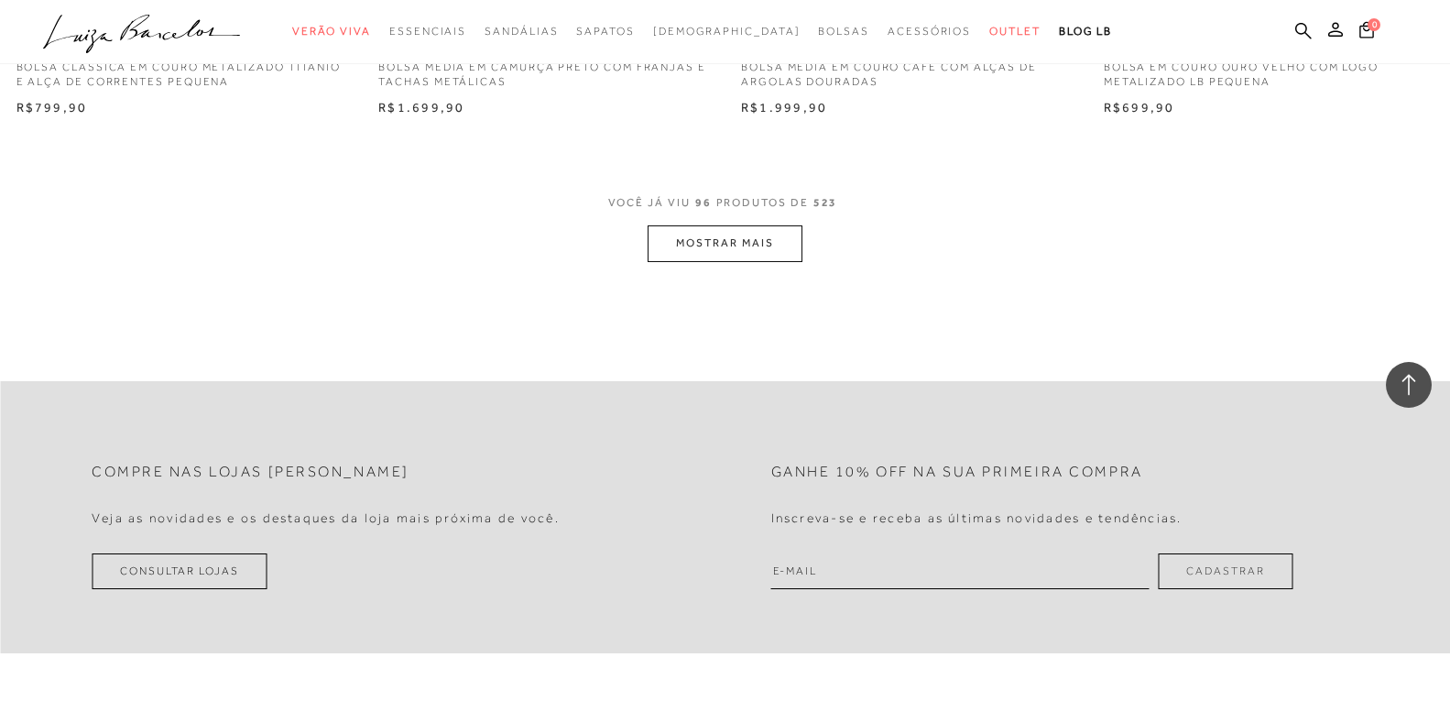
click at [705, 242] on button "MOSTRAR MAIS" at bounding box center [725, 243] width 154 height 36
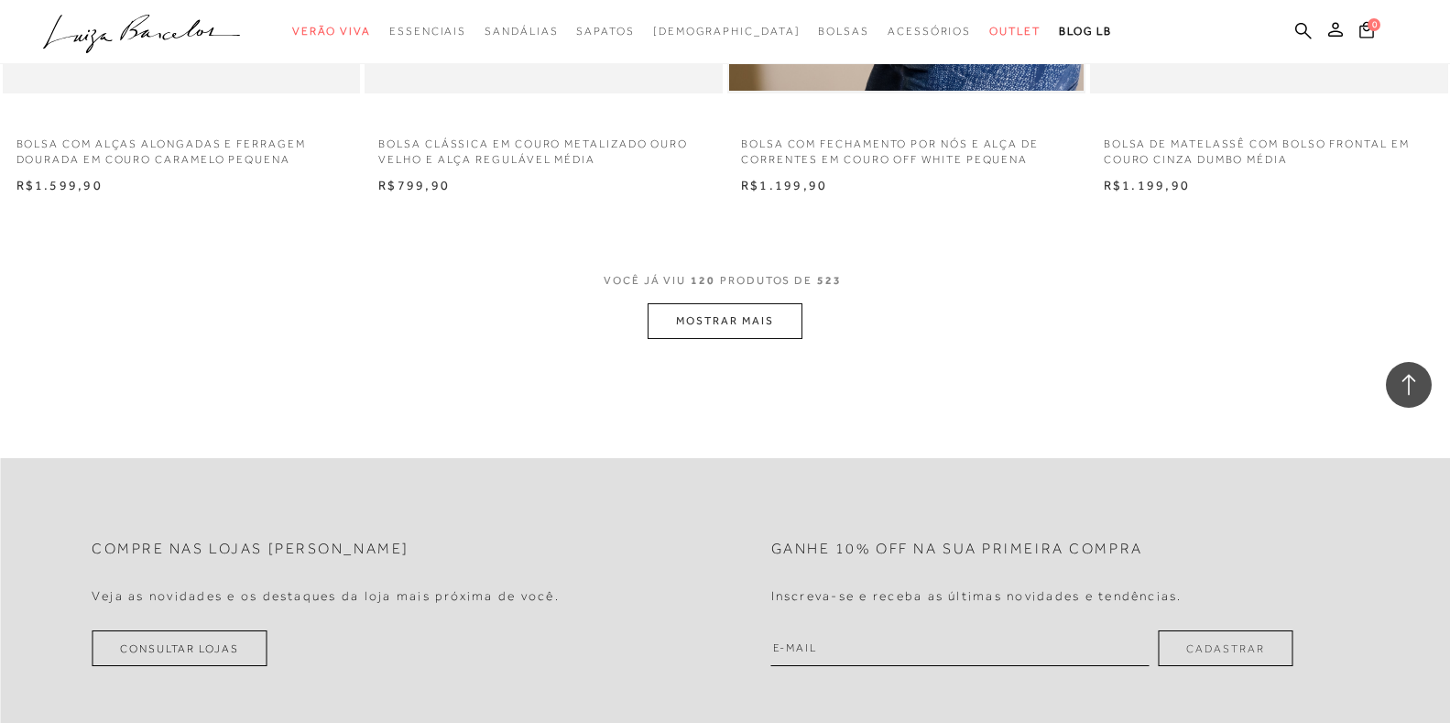
scroll to position [19699, 0]
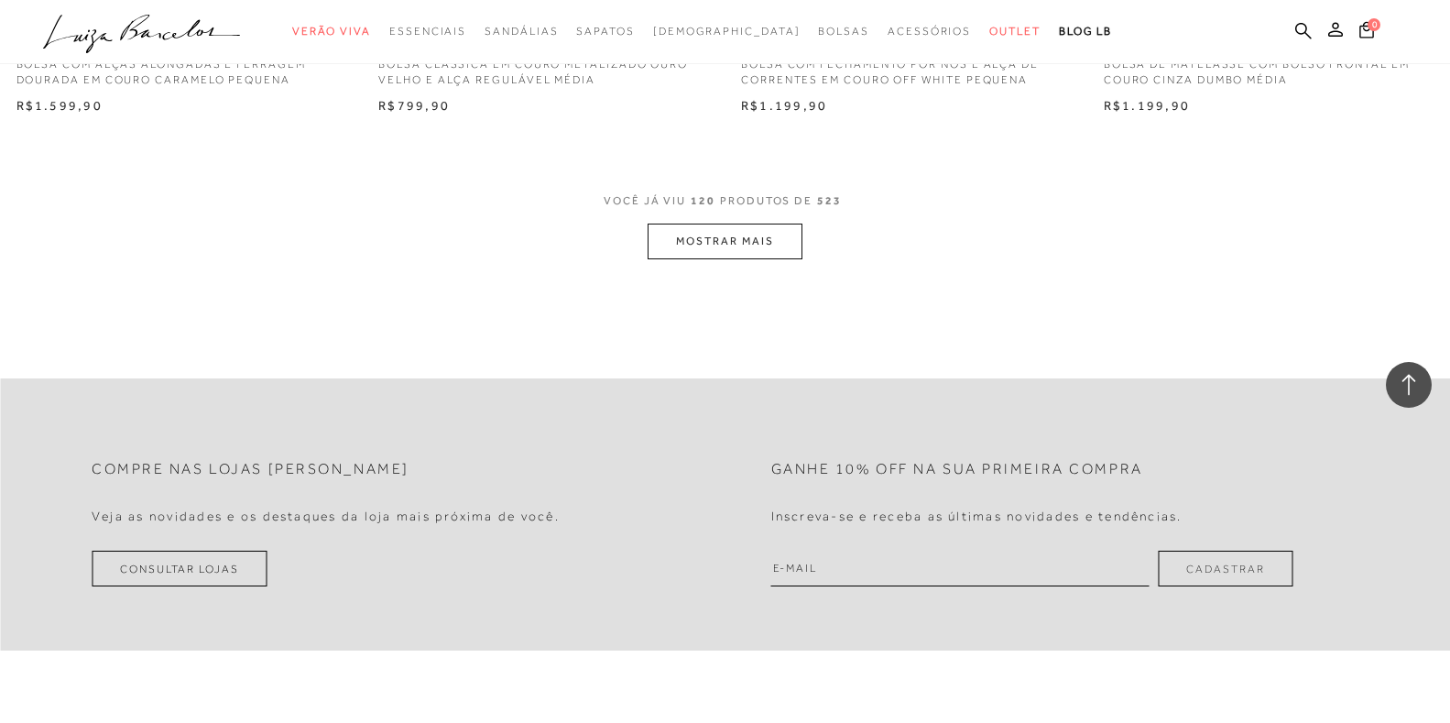
click at [707, 240] on button "MOSTRAR MAIS" at bounding box center [725, 242] width 154 height 36
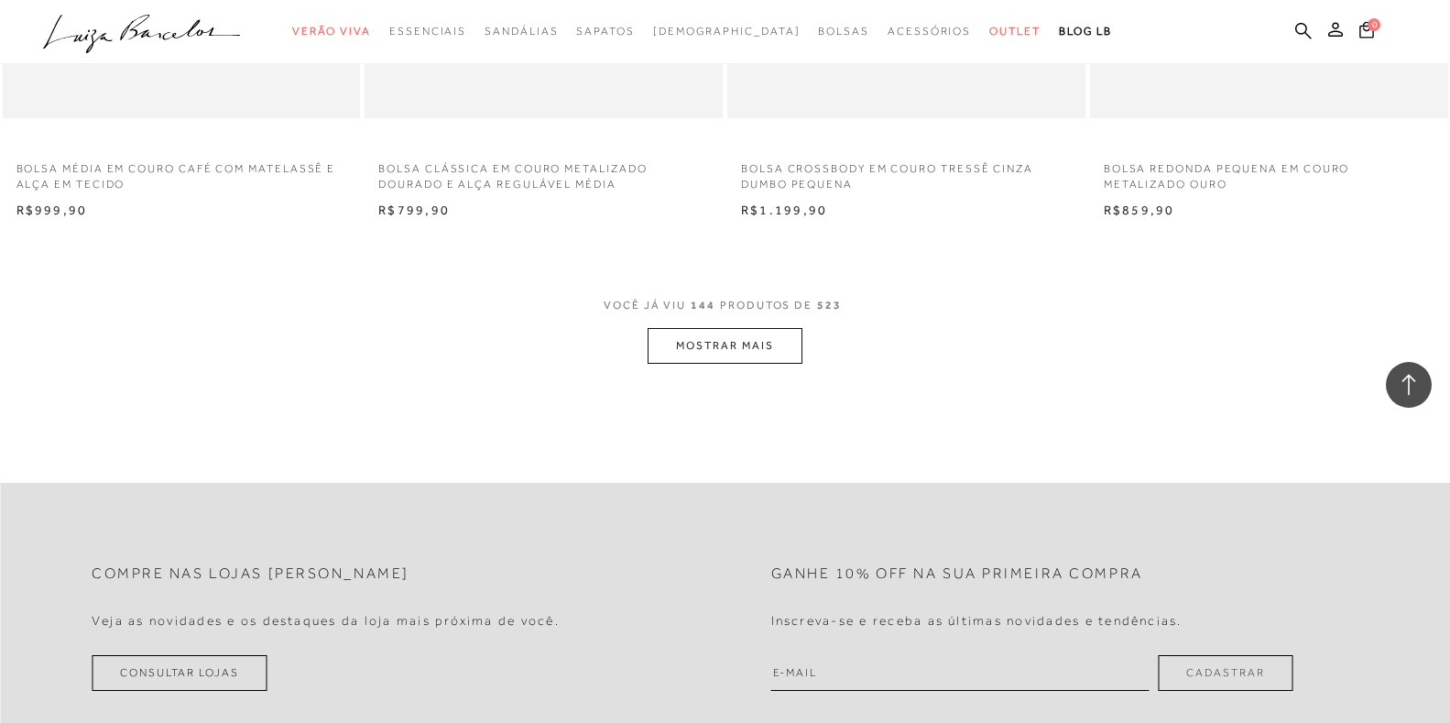
scroll to position [23547, 0]
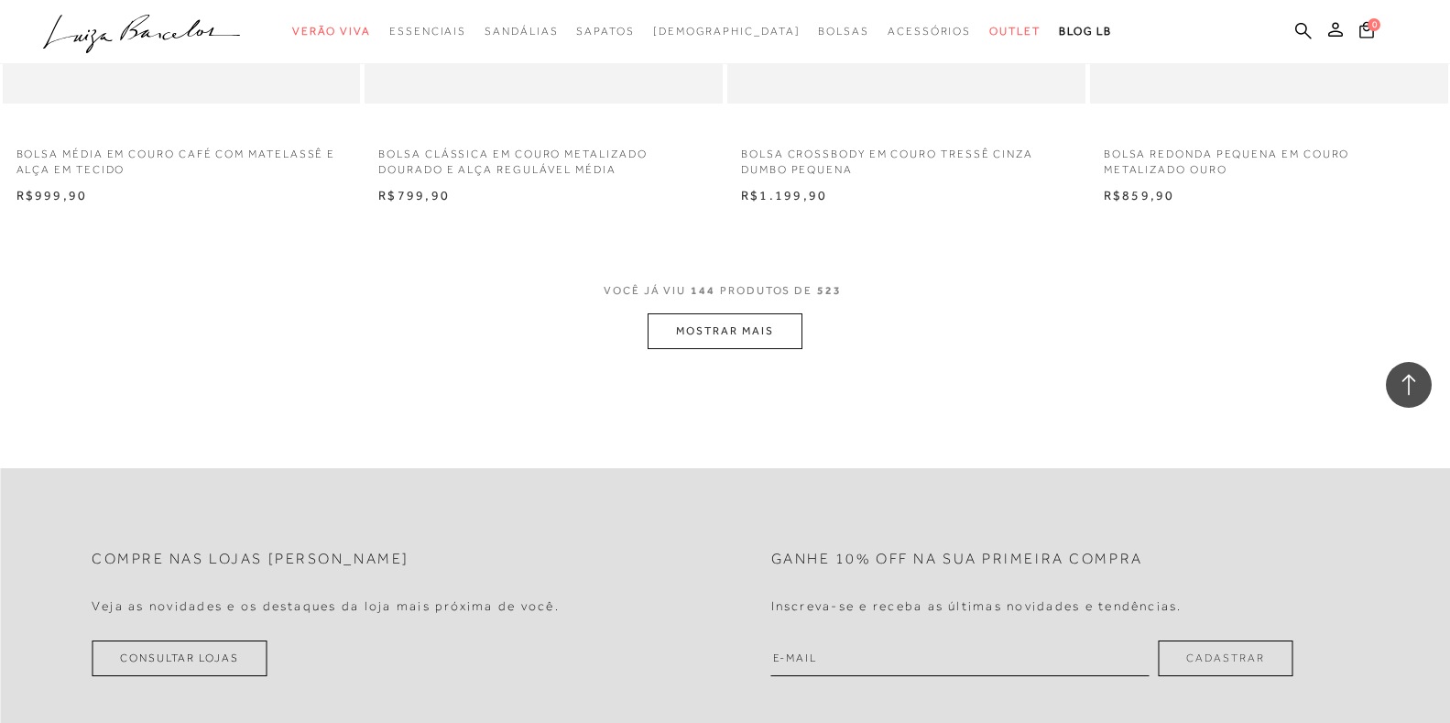
click at [711, 343] on button "MOSTRAR MAIS" at bounding box center [725, 331] width 154 height 36
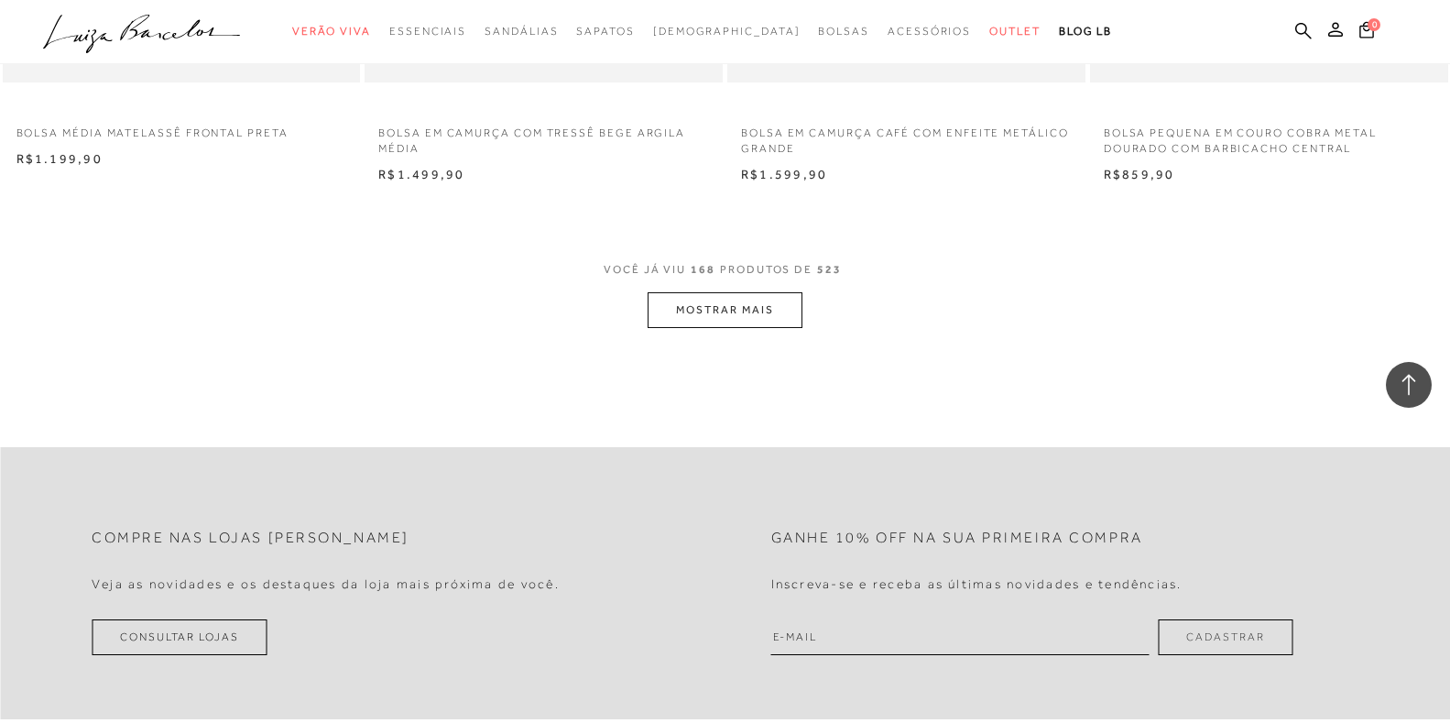
scroll to position [27578, 0]
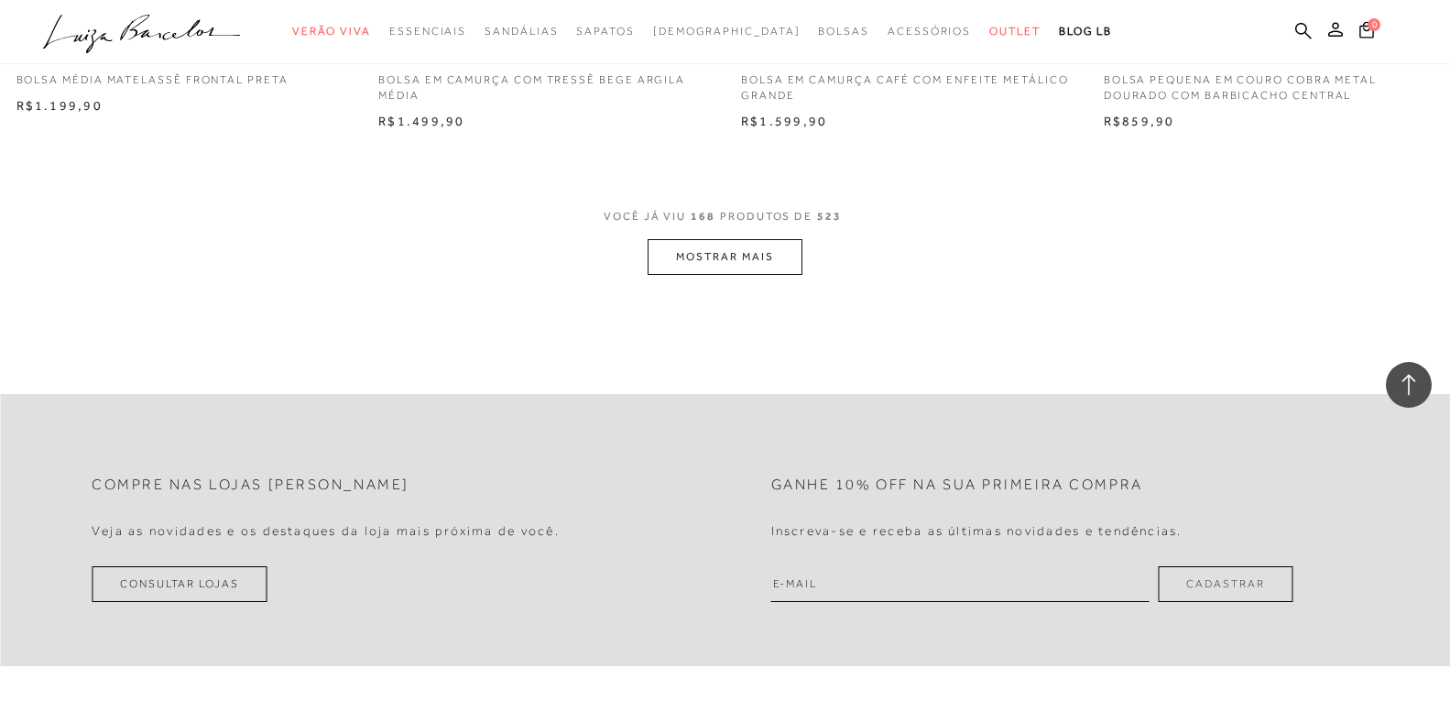
click at [722, 275] on button "MOSTRAR MAIS" at bounding box center [725, 257] width 154 height 36
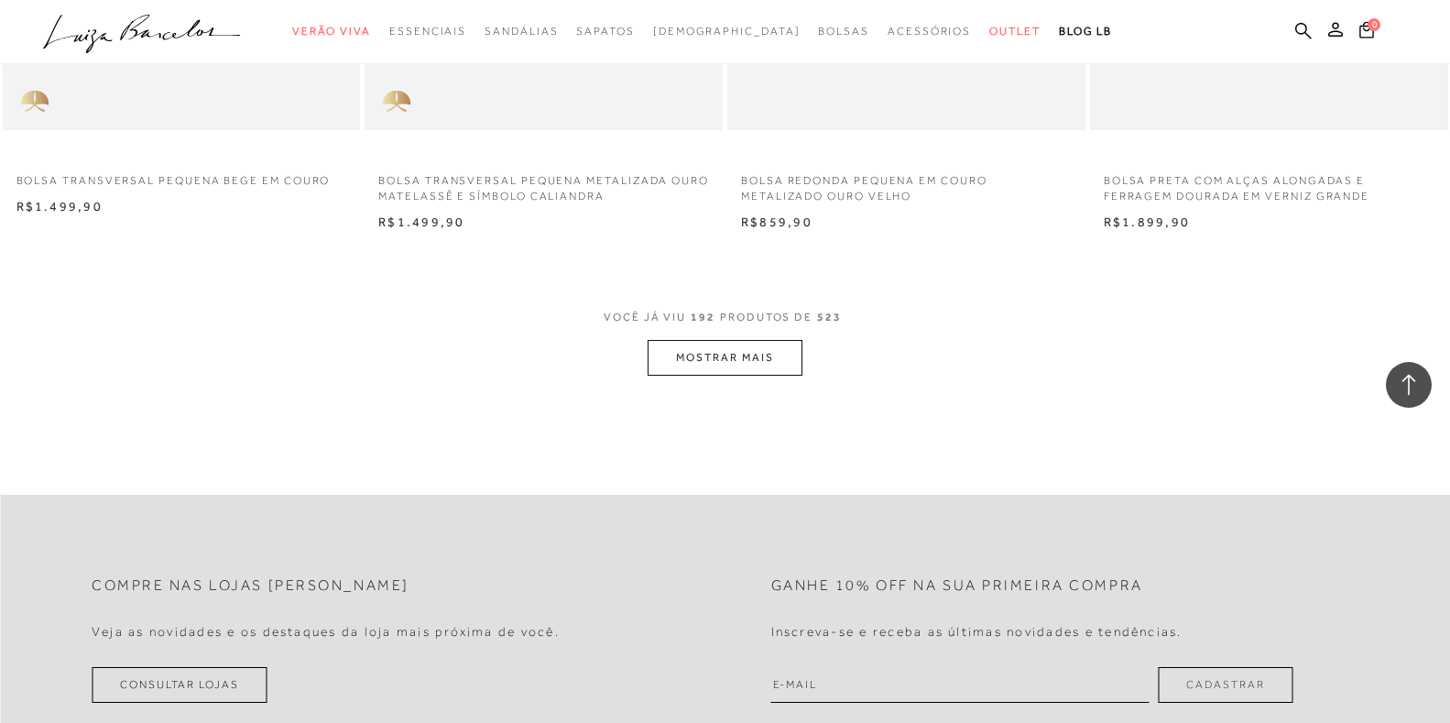
scroll to position [31426, 0]
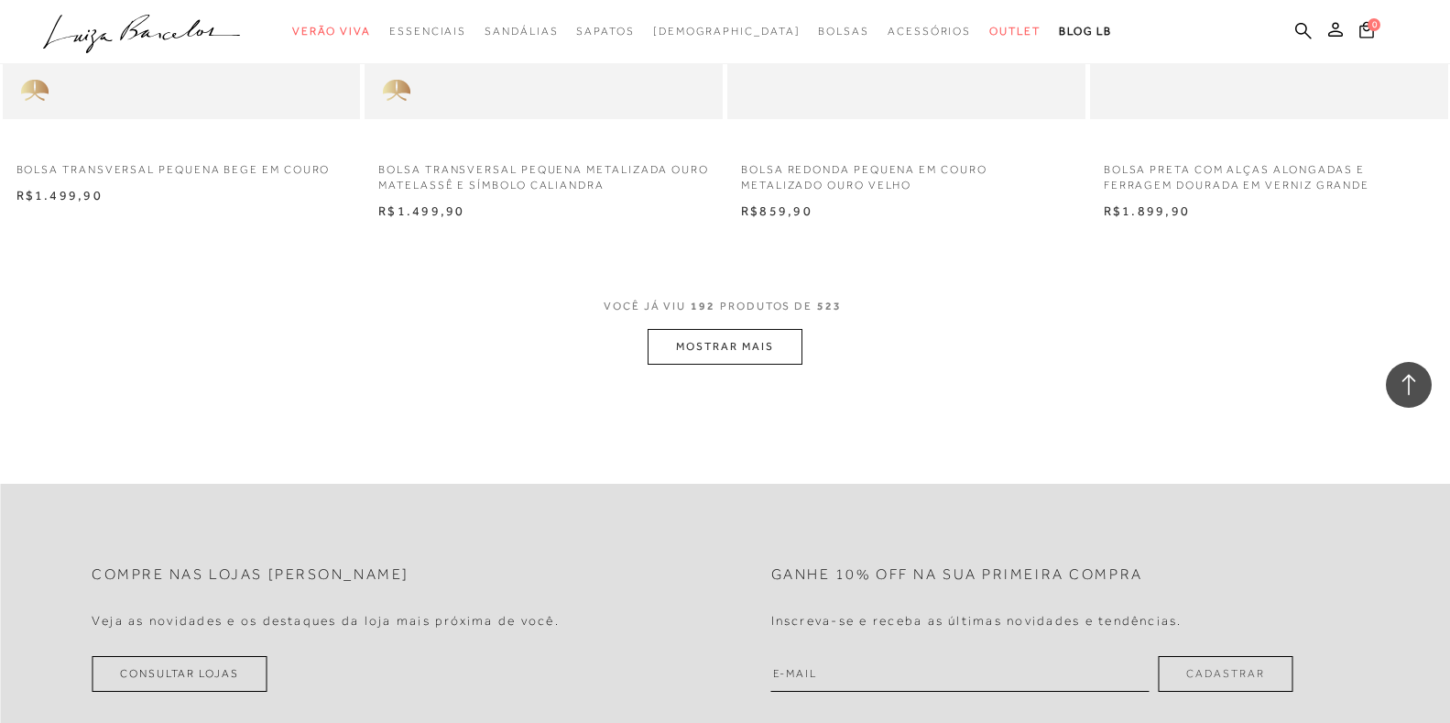
click at [722, 365] on button "MOSTRAR MAIS" at bounding box center [725, 347] width 154 height 36
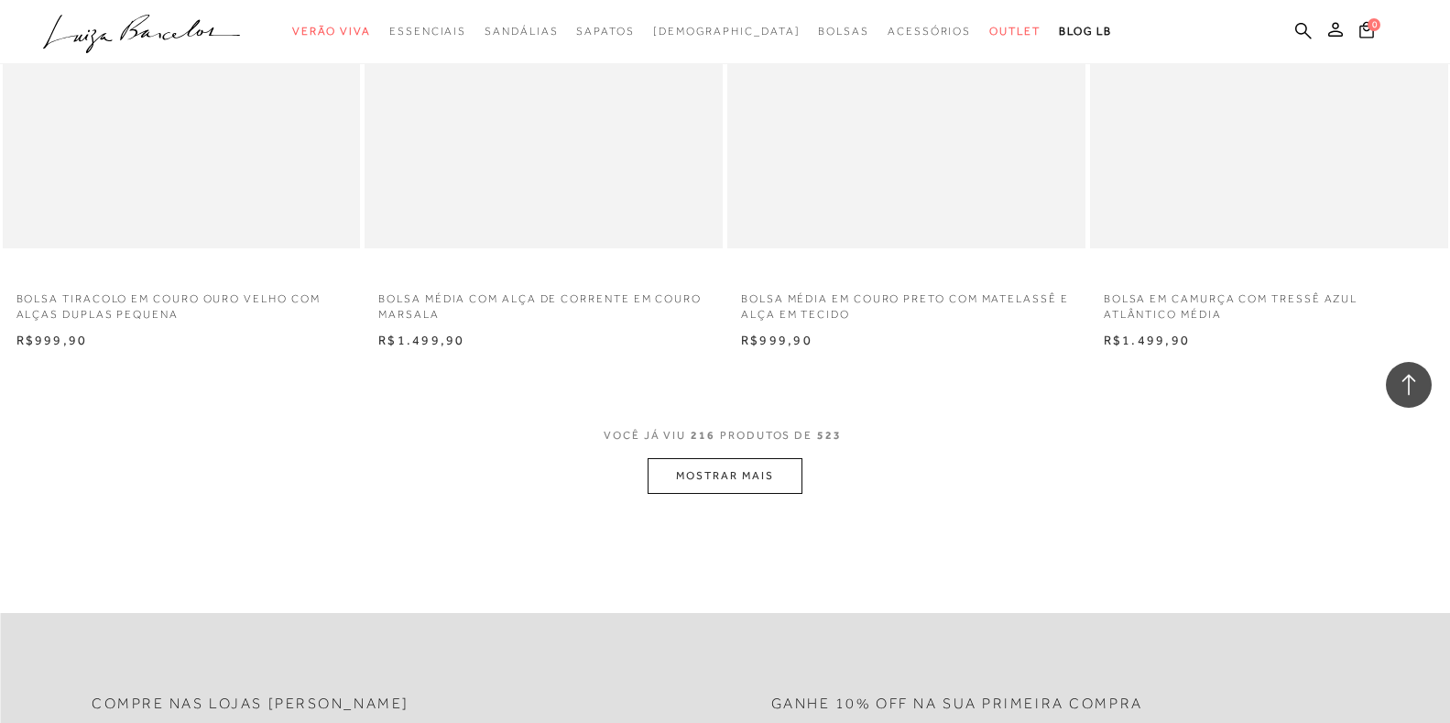
scroll to position [35274, 0]
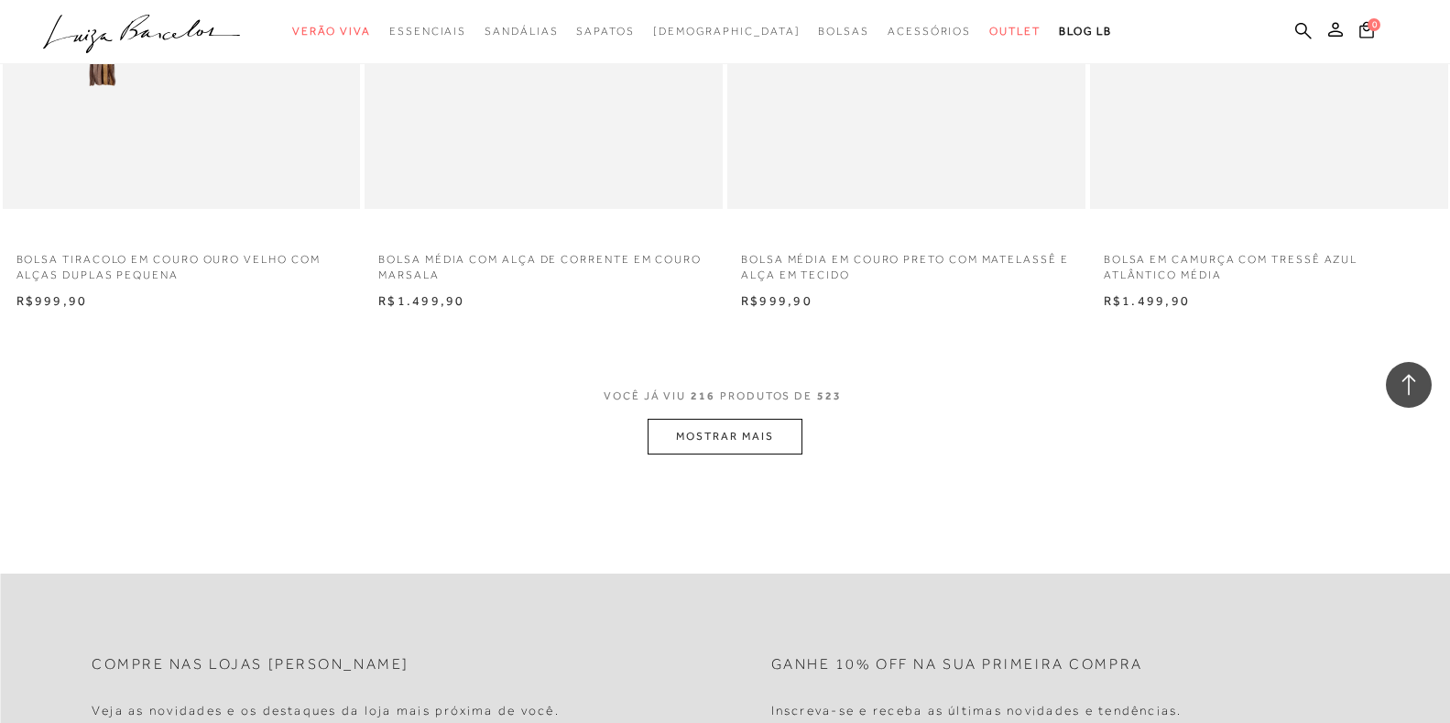
click at [713, 454] on button "MOSTRAR MAIS" at bounding box center [725, 437] width 154 height 36
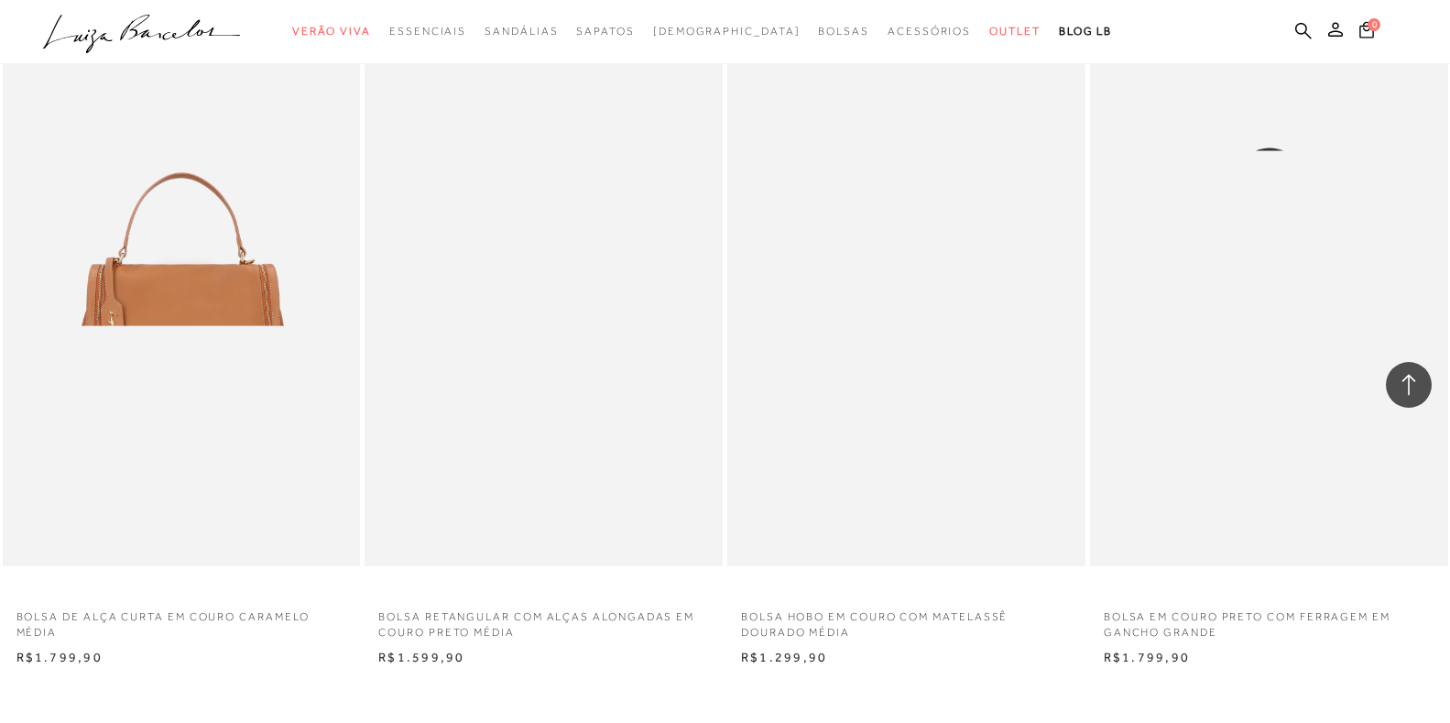
scroll to position [39306, 0]
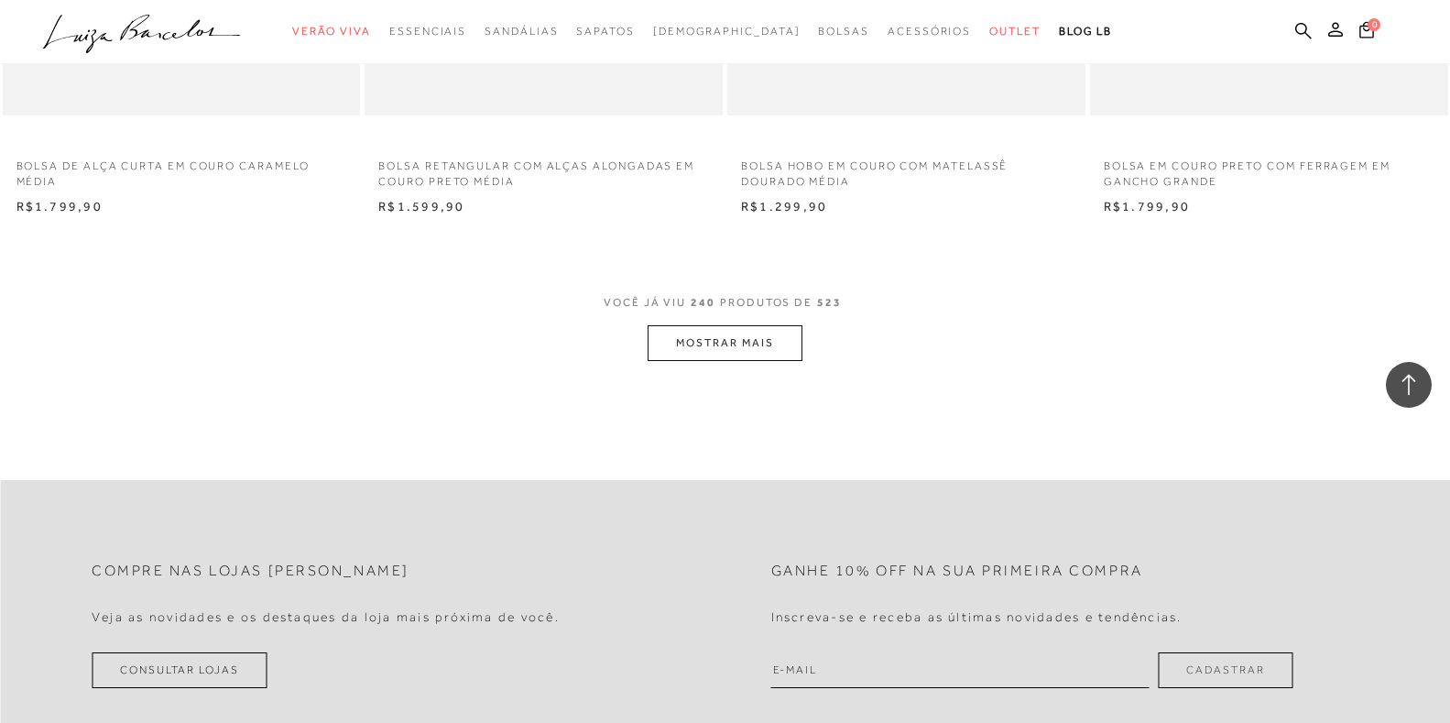
click at [710, 361] on button "MOSTRAR MAIS" at bounding box center [725, 343] width 154 height 36
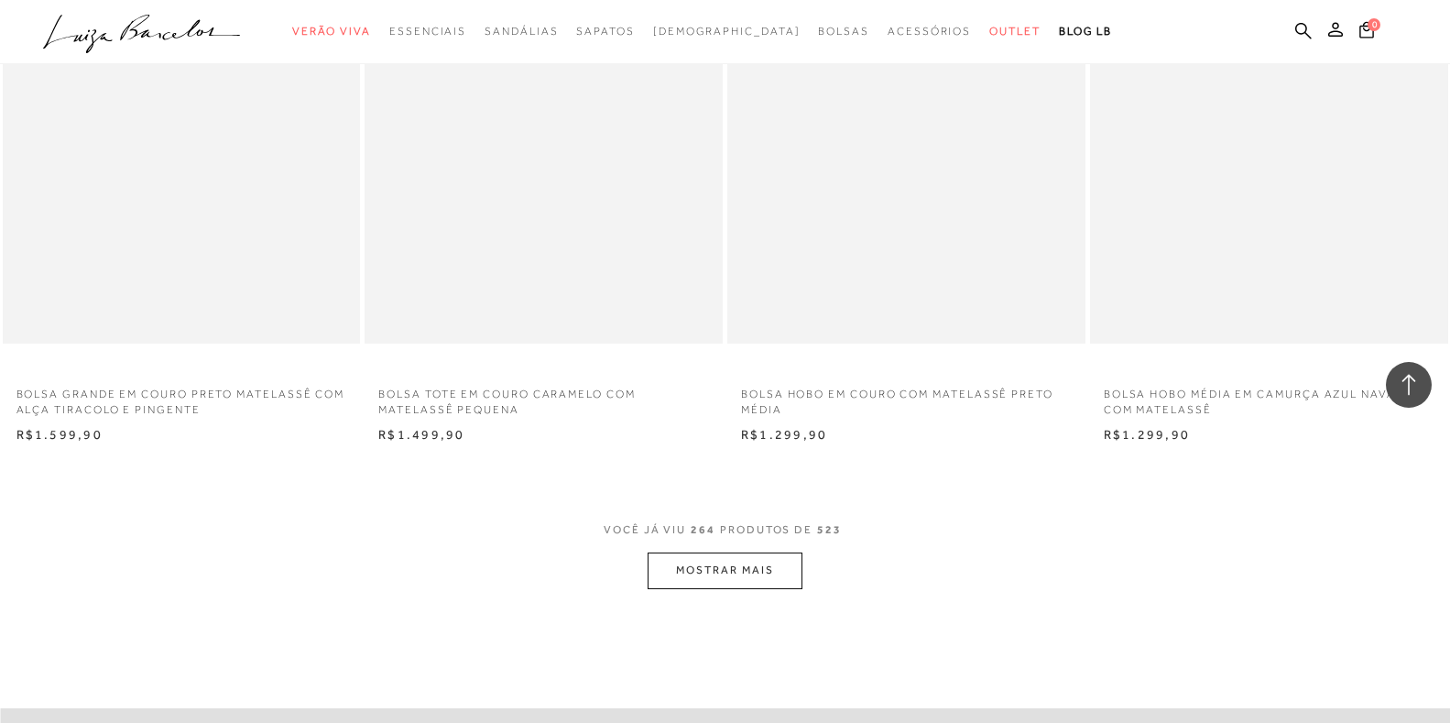
scroll to position [43071, 0]
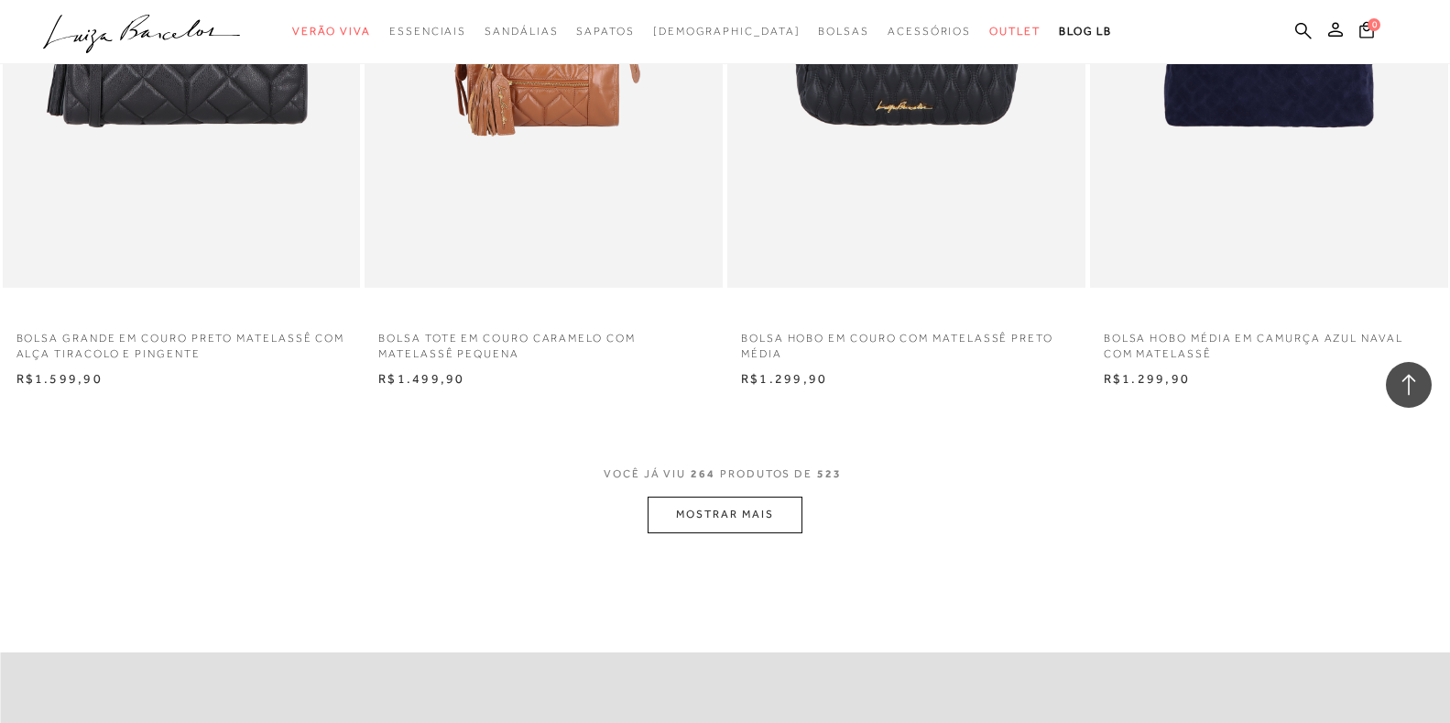
click at [715, 532] on button "MOSTRAR MAIS" at bounding box center [725, 515] width 154 height 36
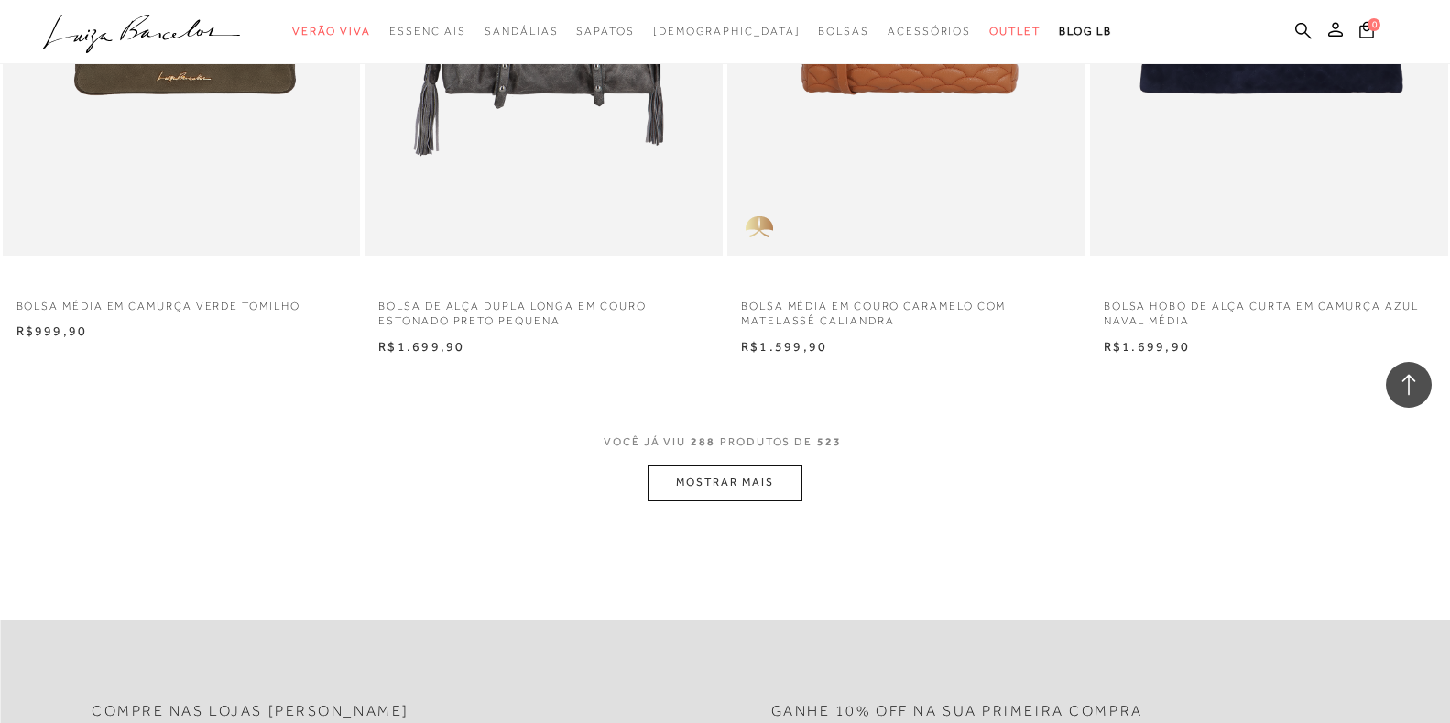
scroll to position [47378, 0]
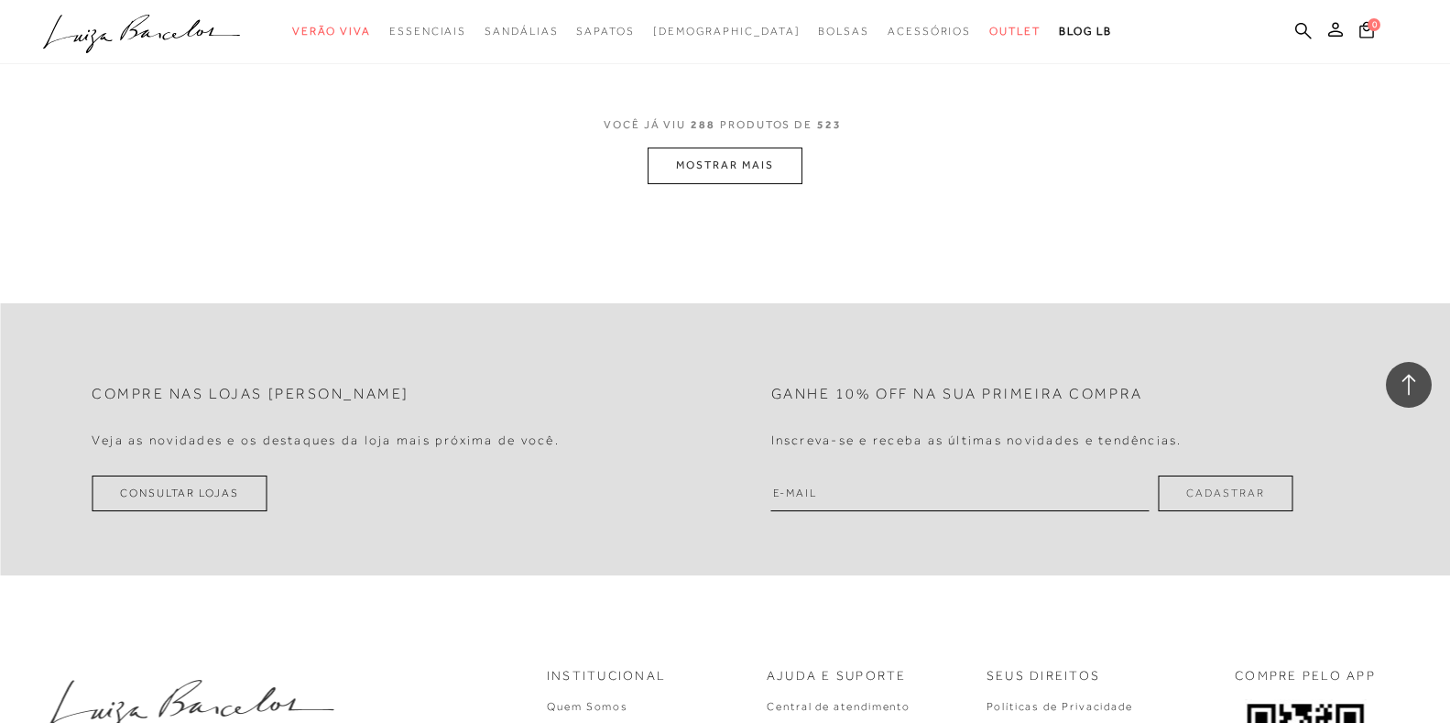
click at [719, 183] on button "MOSTRAR MAIS" at bounding box center [725, 166] width 154 height 36
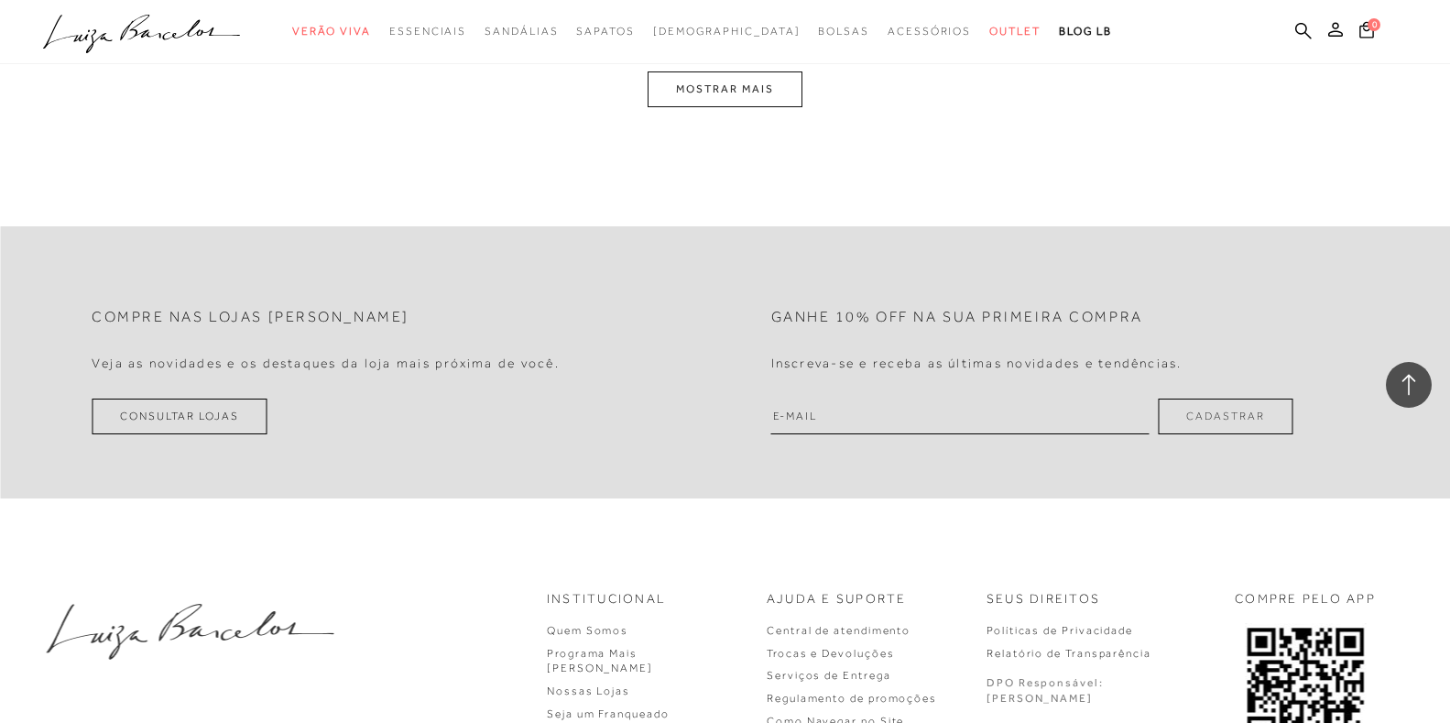
scroll to position [51409, 0]
click at [705, 105] on button "MOSTRAR MAIS" at bounding box center [725, 88] width 154 height 36
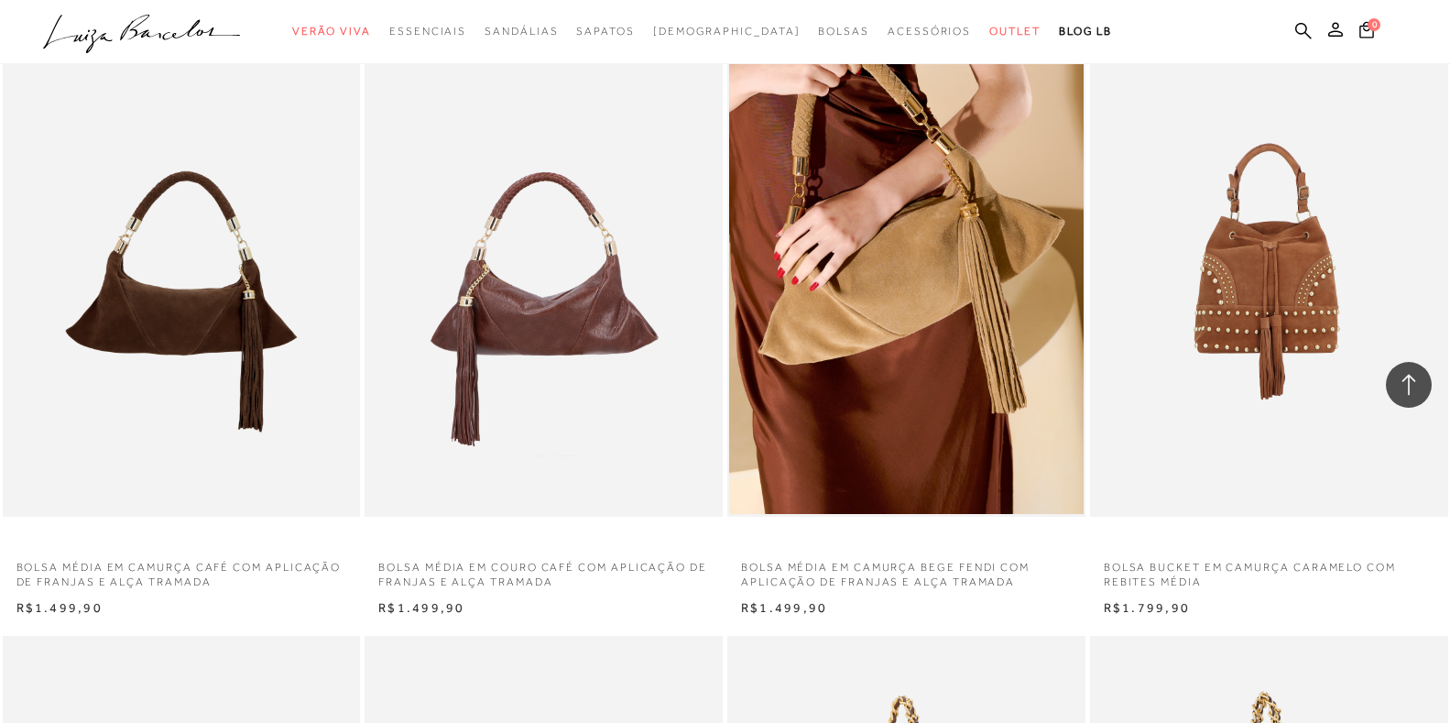
scroll to position [54930, 0]
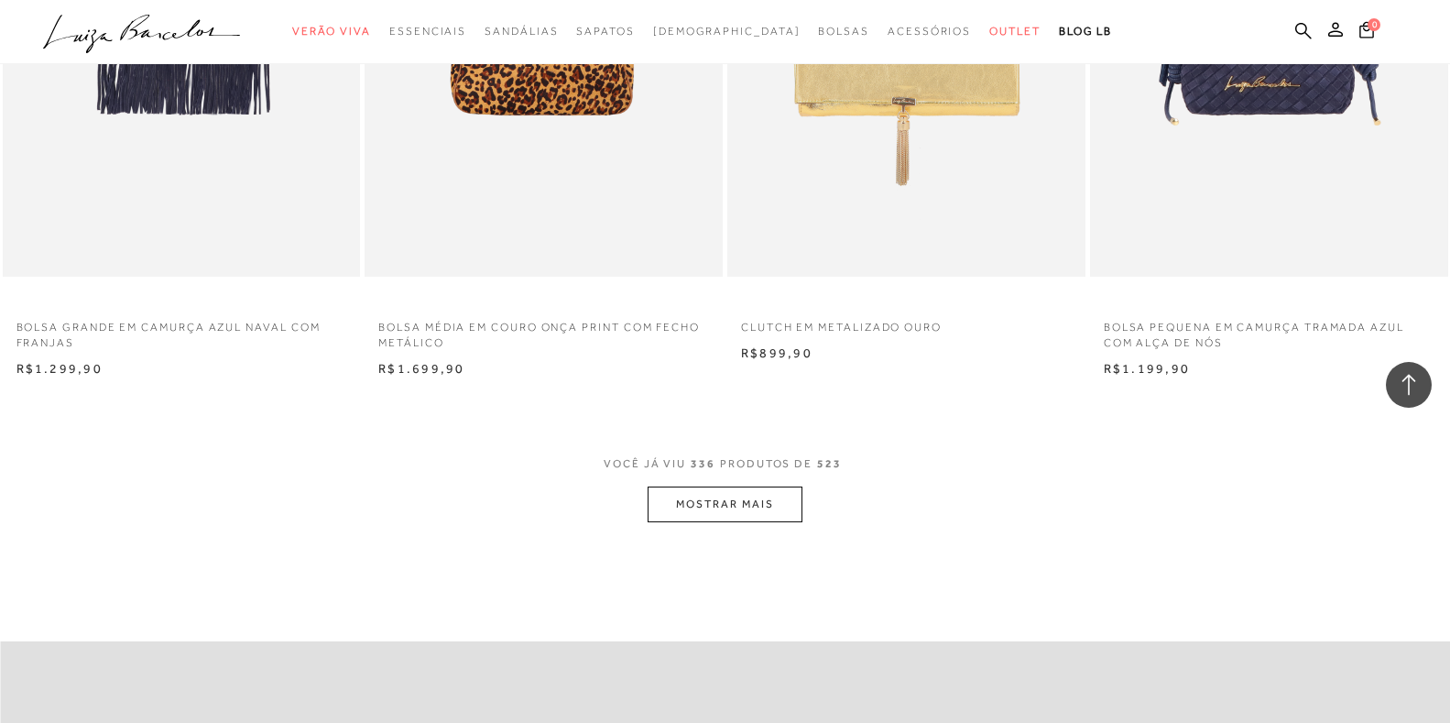
click at [713, 522] on button "MOSTRAR MAIS" at bounding box center [725, 505] width 154 height 36
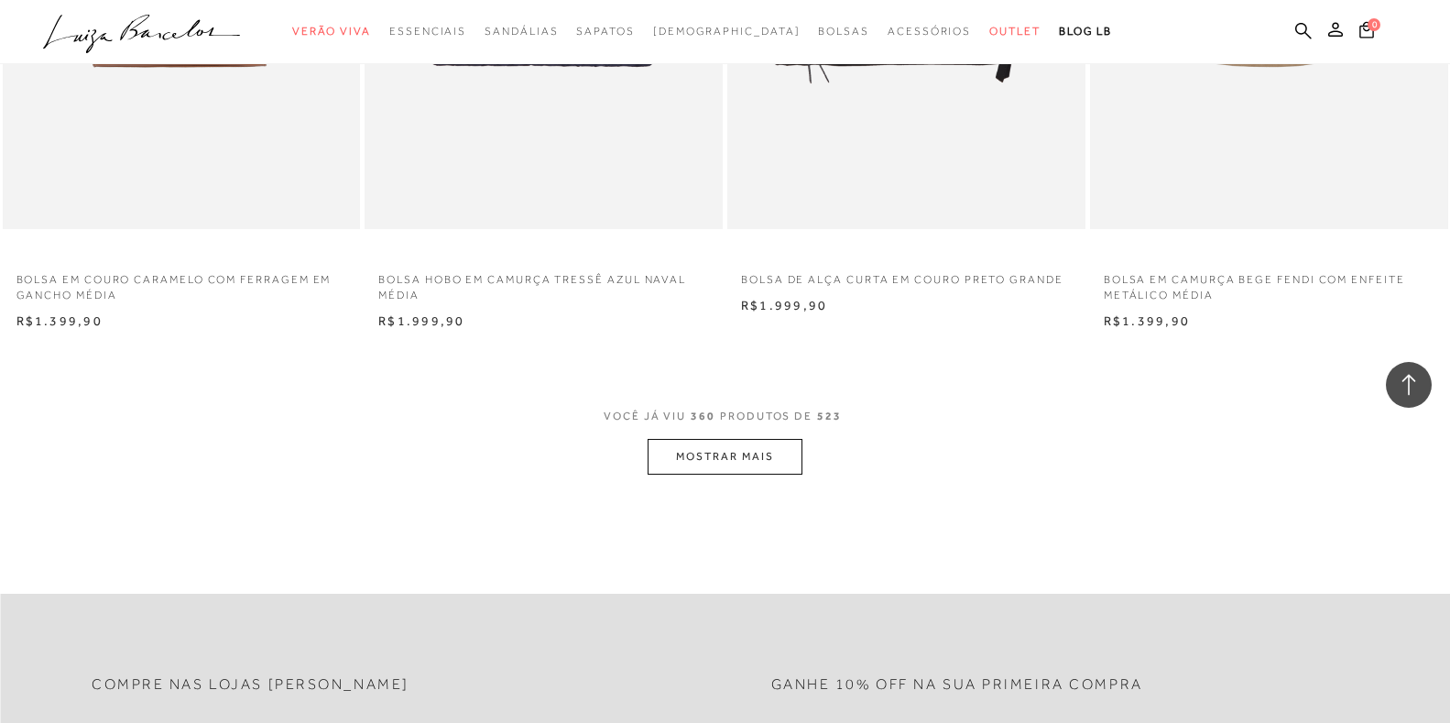
scroll to position [58961, 0]
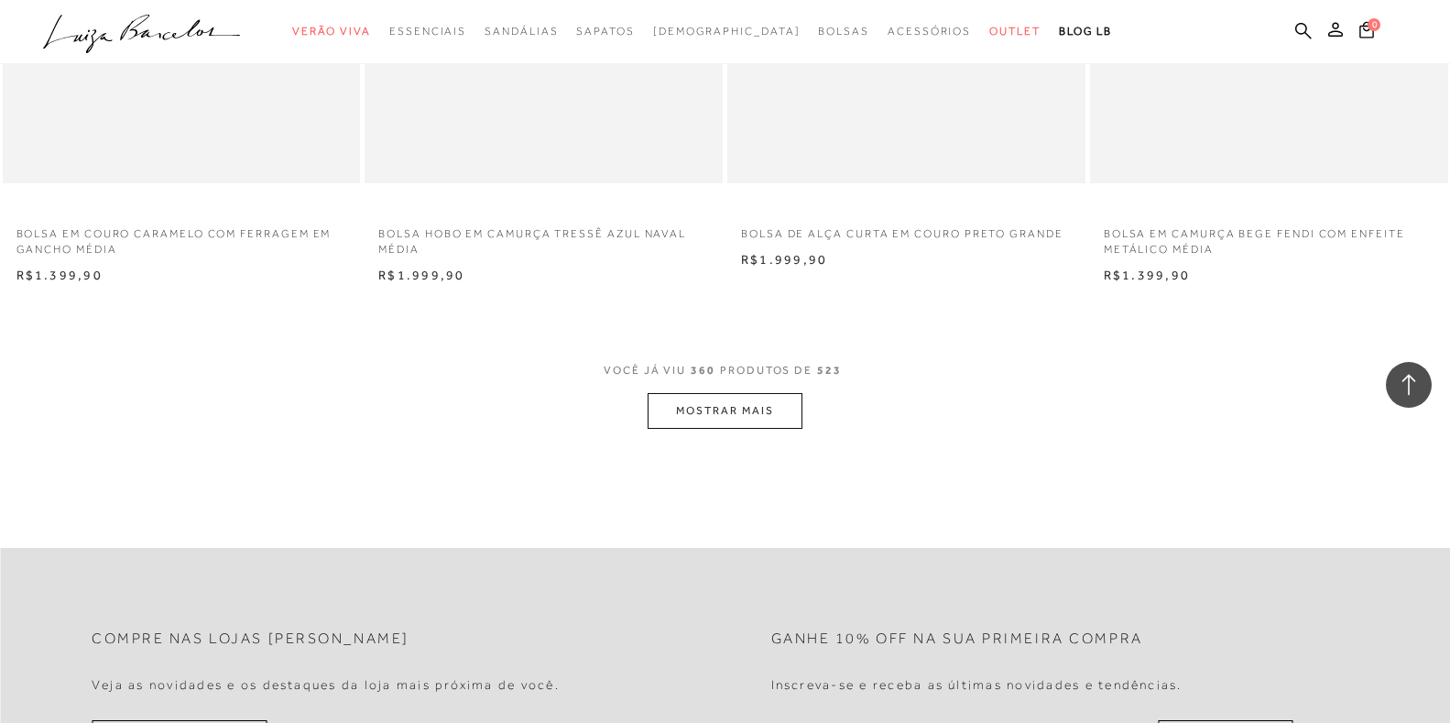
click at [717, 429] on button "MOSTRAR MAIS" at bounding box center [725, 411] width 154 height 36
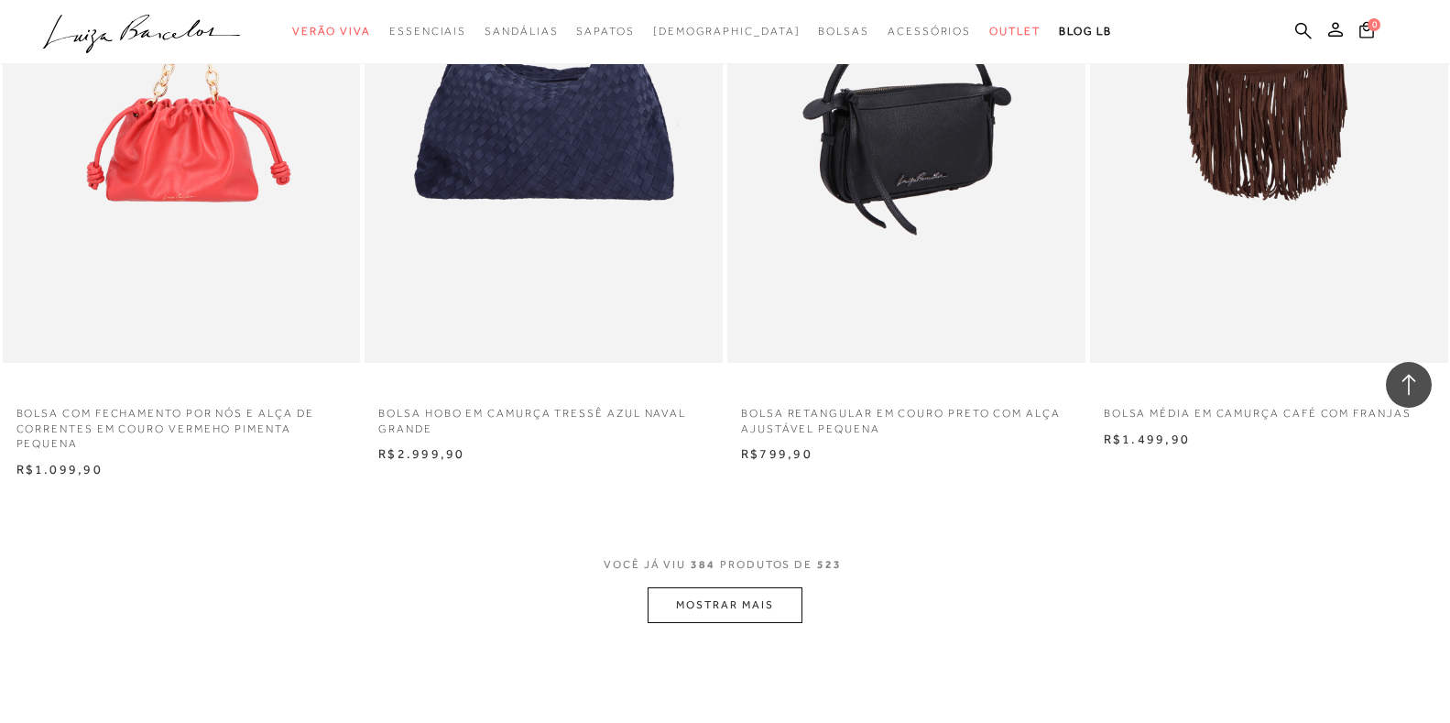
scroll to position [62909, 0]
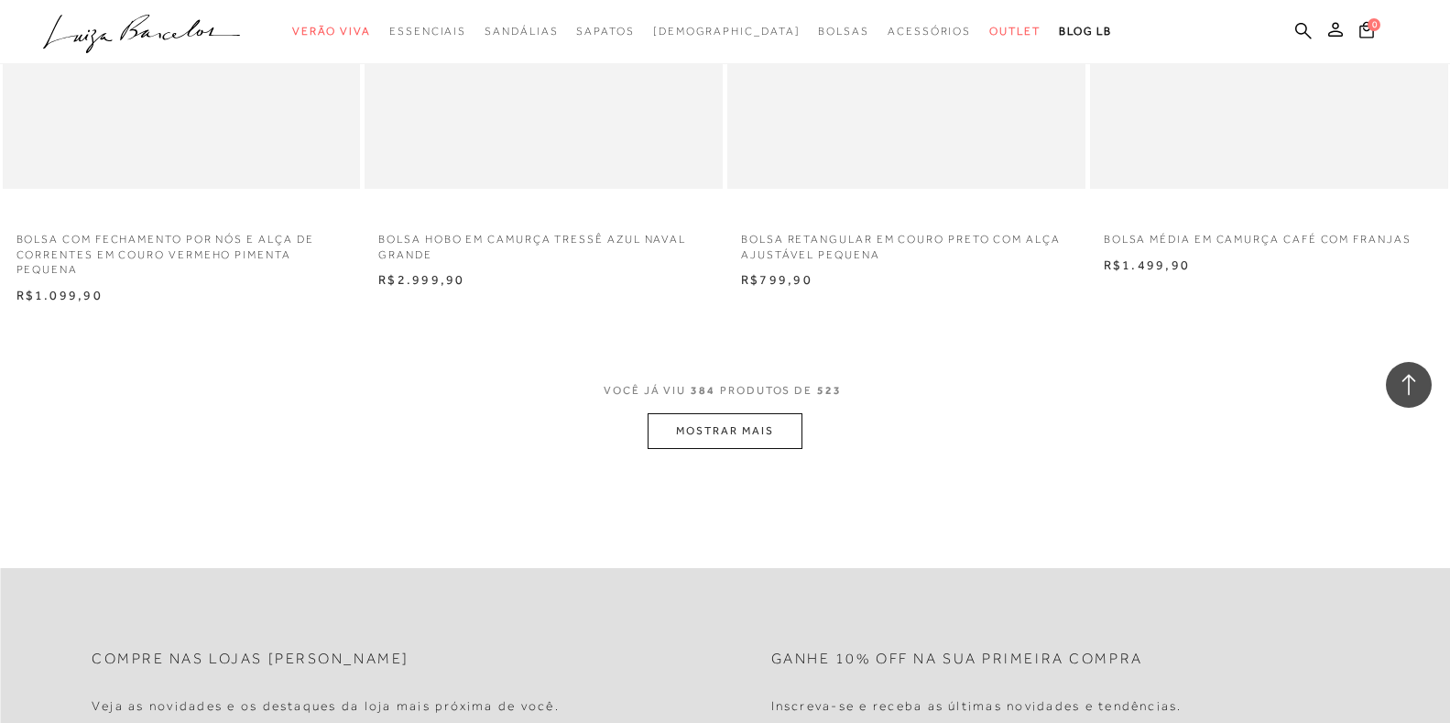
click at [715, 449] on button "MOSTRAR MAIS" at bounding box center [725, 431] width 154 height 36
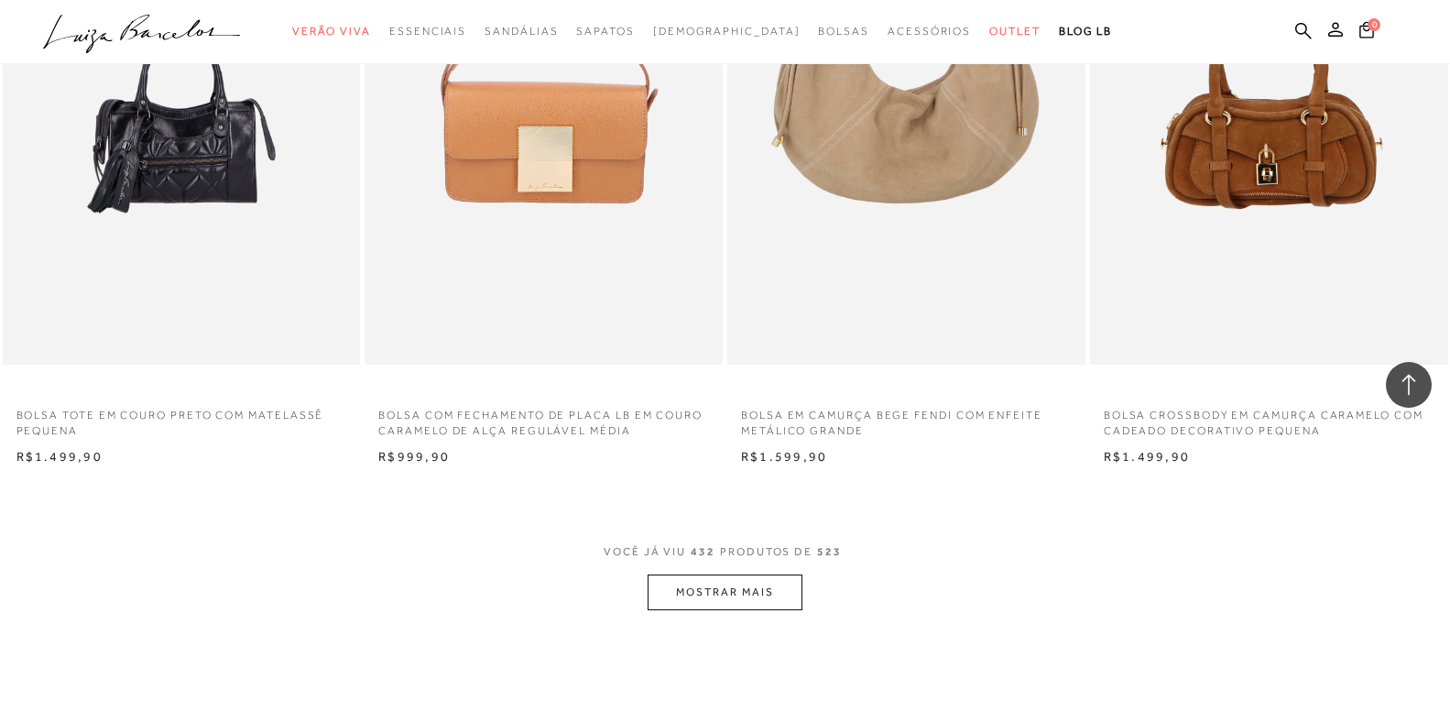
scroll to position [70881, 0]
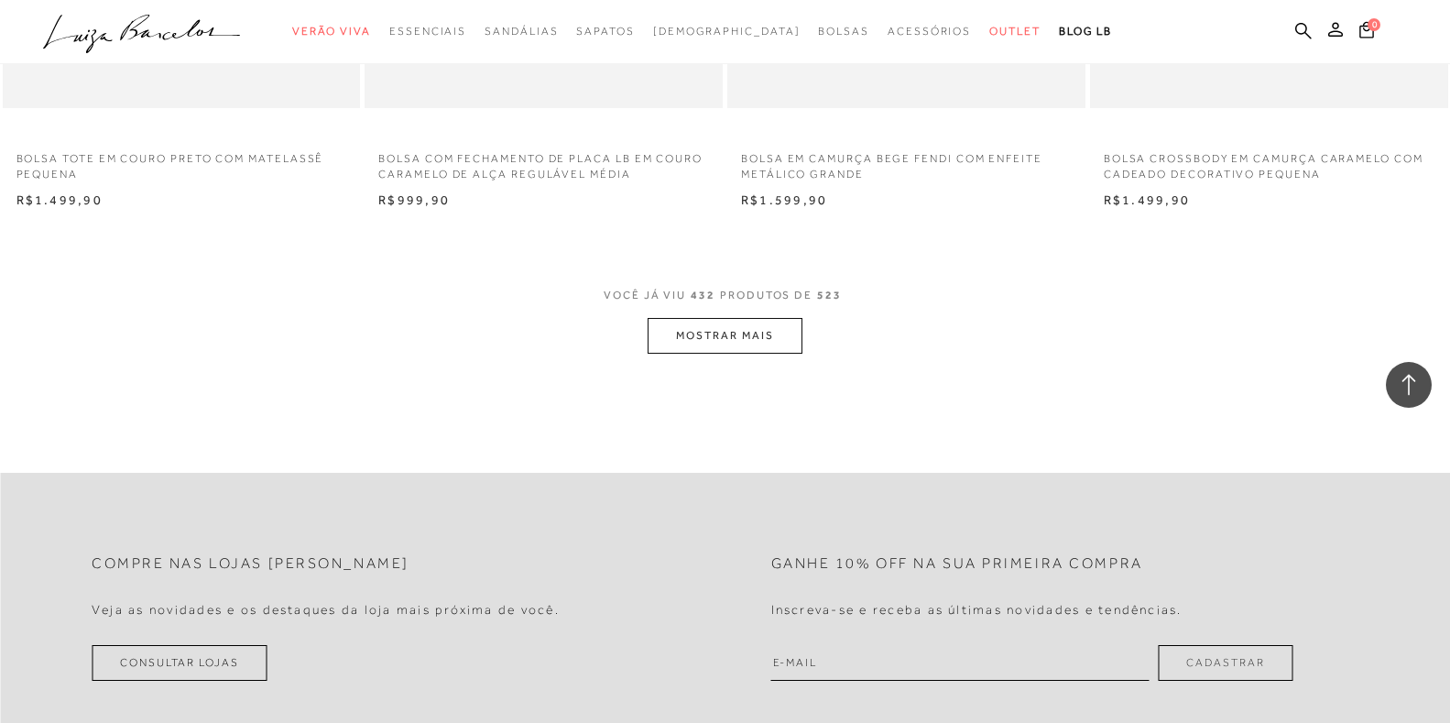
click at [712, 354] on button "MOSTRAR MAIS" at bounding box center [725, 336] width 154 height 36
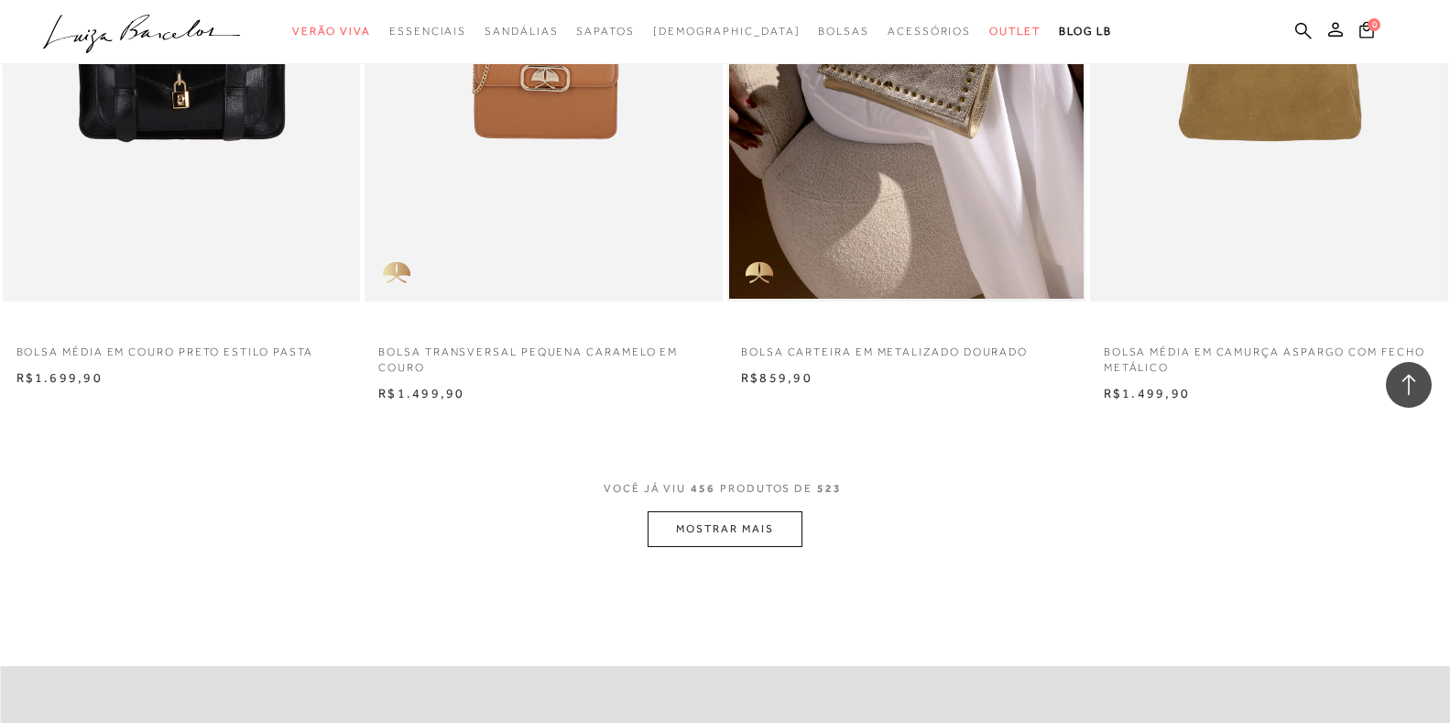
scroll to position [74729, 0]
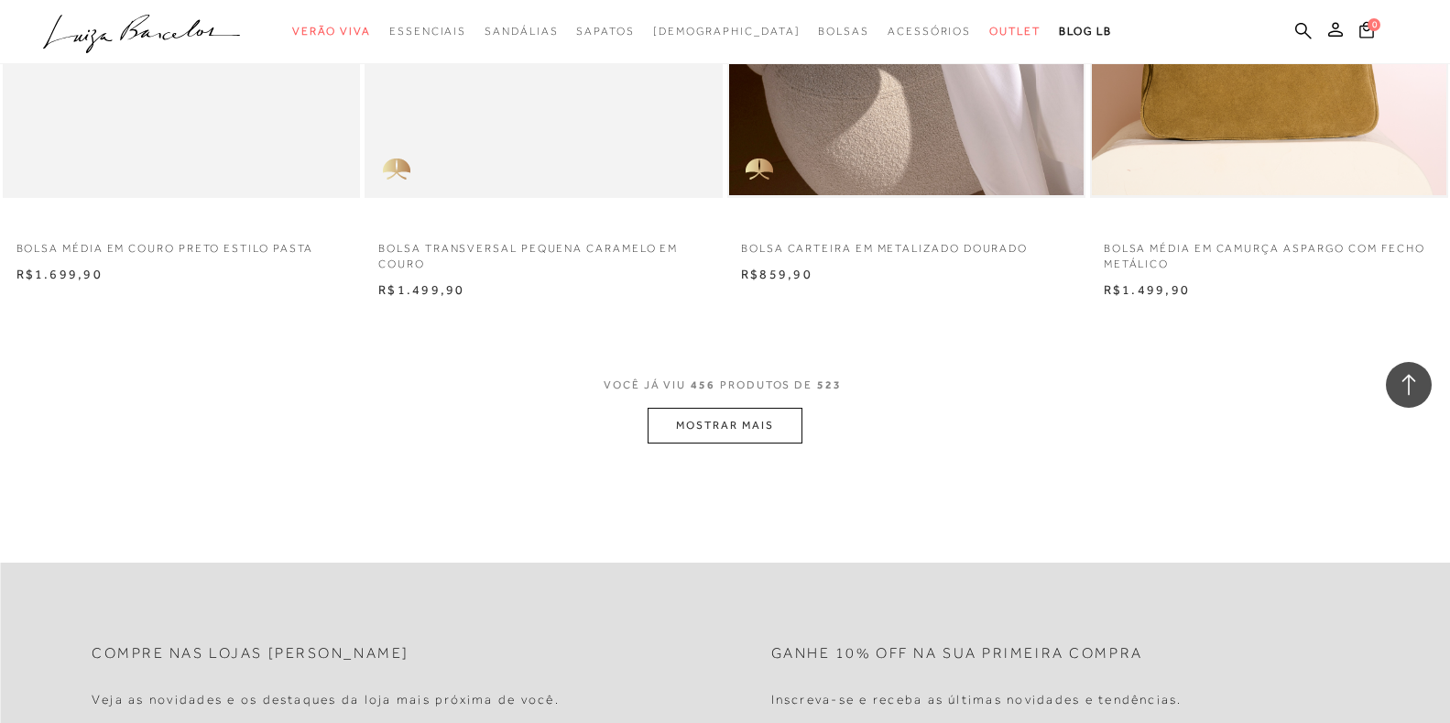
click at [716, 443] on button "MOSTRAR MAIS" at bounding box center [725, 426] width 154 height 36
